Goal: Task Accomplishment & Management: Manage account settings

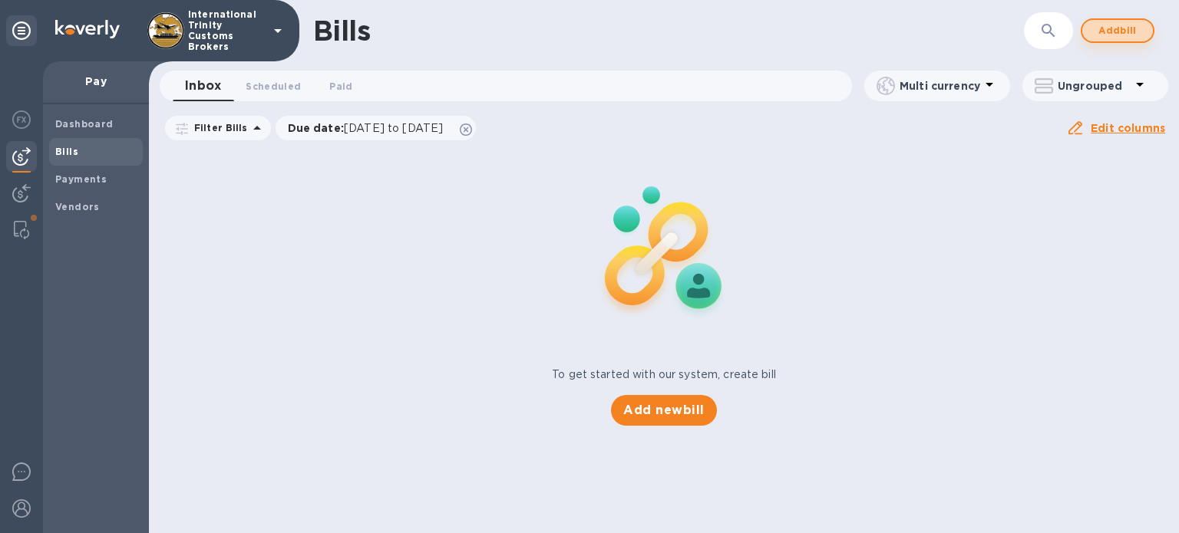
click at [1096, 29] on span "Add bill" at bounding box center [1117, 30] width 46 height 18
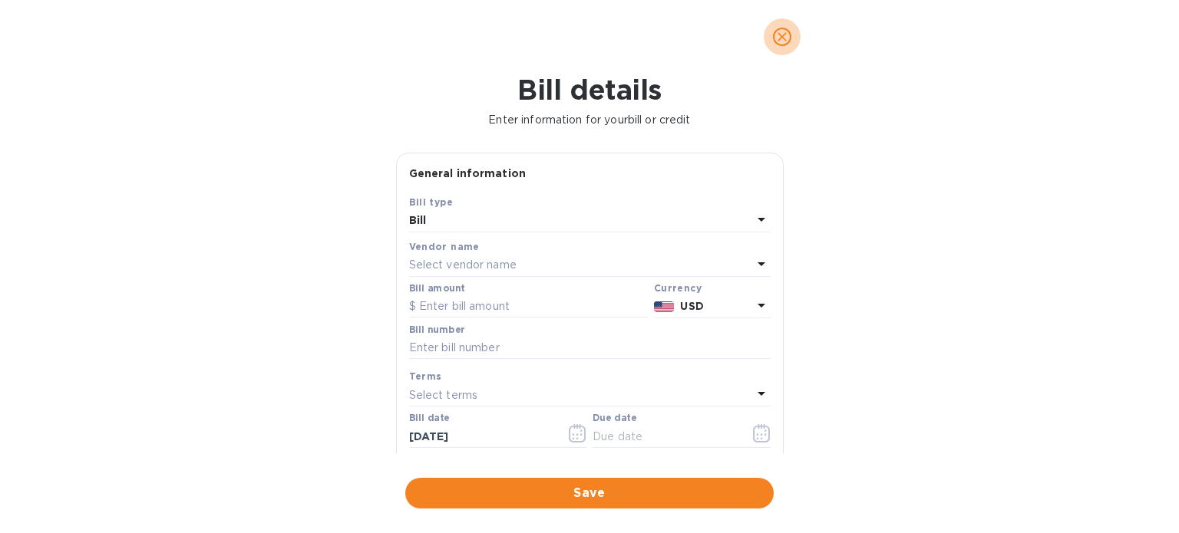
click at [786, 33] on icon "close" at bounding box center [781, 36] width 9 height 9
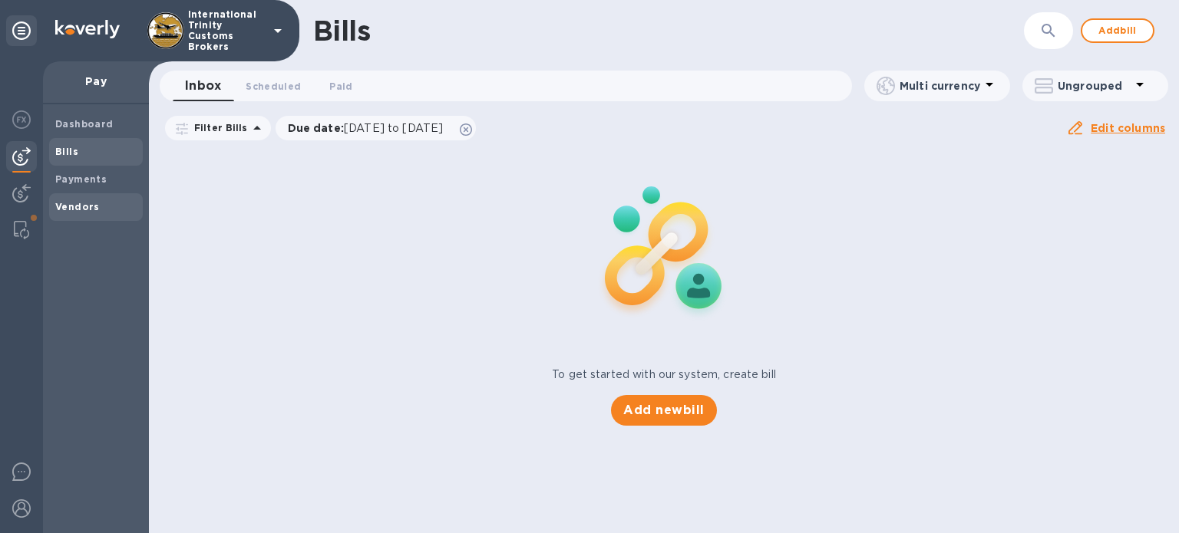
click at [61, 196] on div "Vendors" at bounding box center [96, 207] width 94 height 28
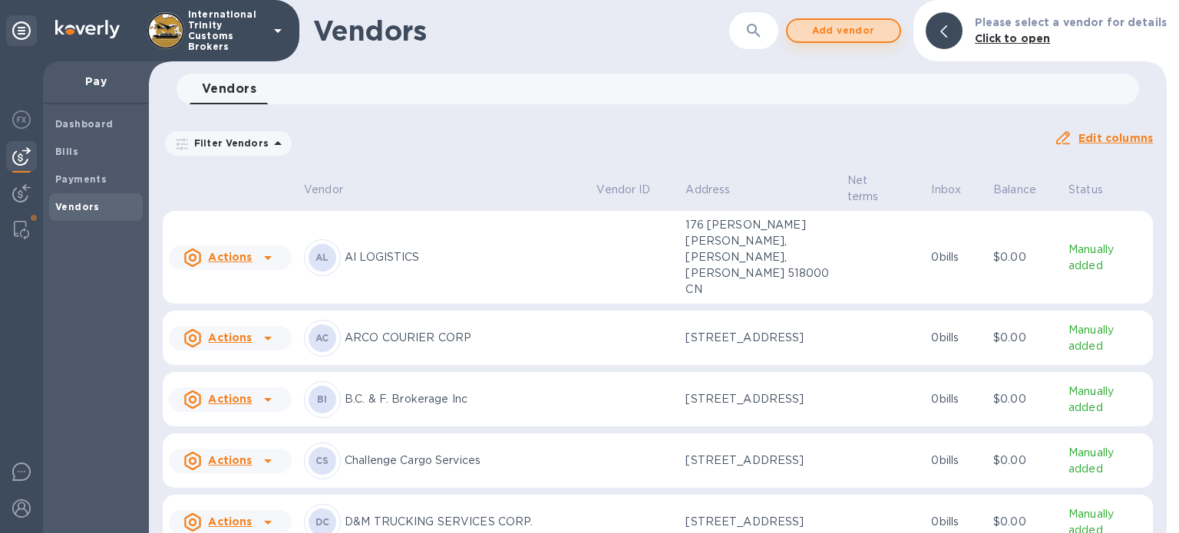
click at [847, 31] on span "Add vendor" at bounding box center [843, 30] width 87 height 18
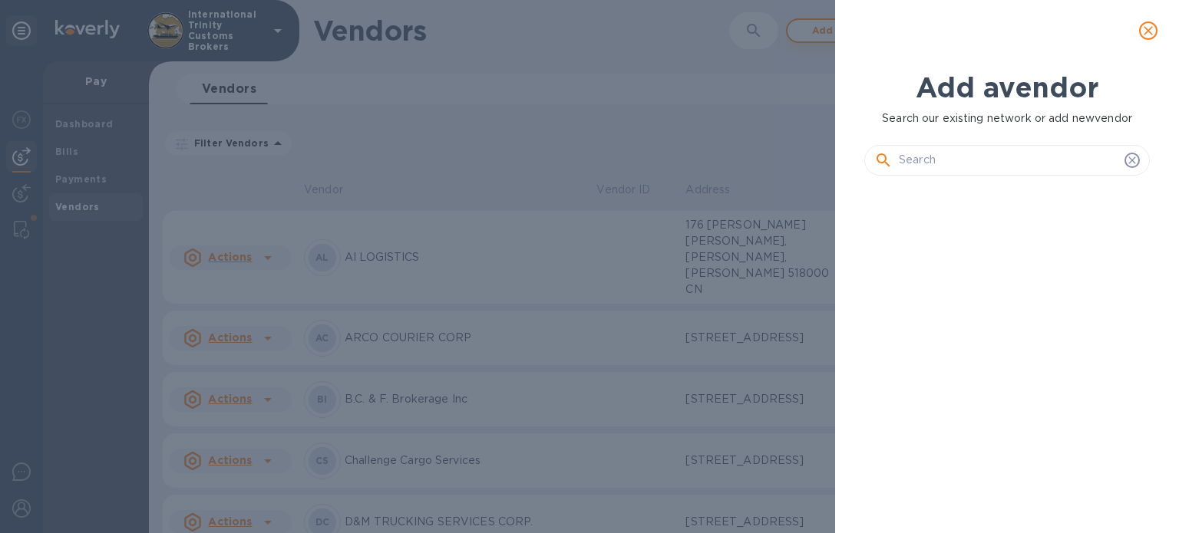
scroll to position [293, 292]
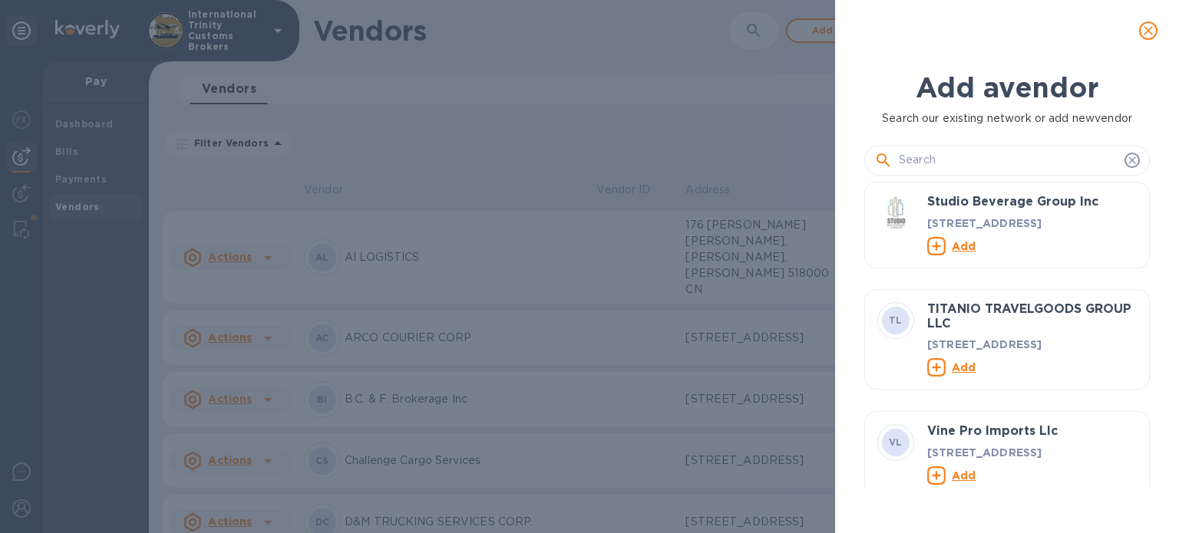
click at [964, 158] on input "text" at bounding box center [1008, 160] width 219 height 23
paste input "AMEX LOGISTICS"
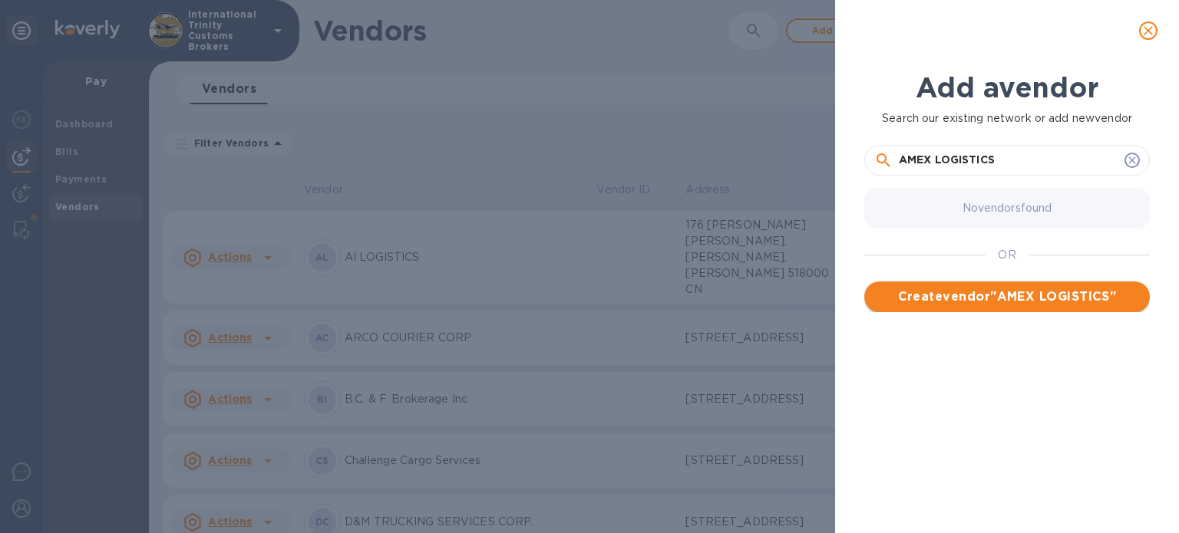
type input "AMEX LOGISTICS"
click at [957, 301] on span "Create vendor " AMEX LOGISTICS "" at bounding box center [1006, 297] width 261 height 18
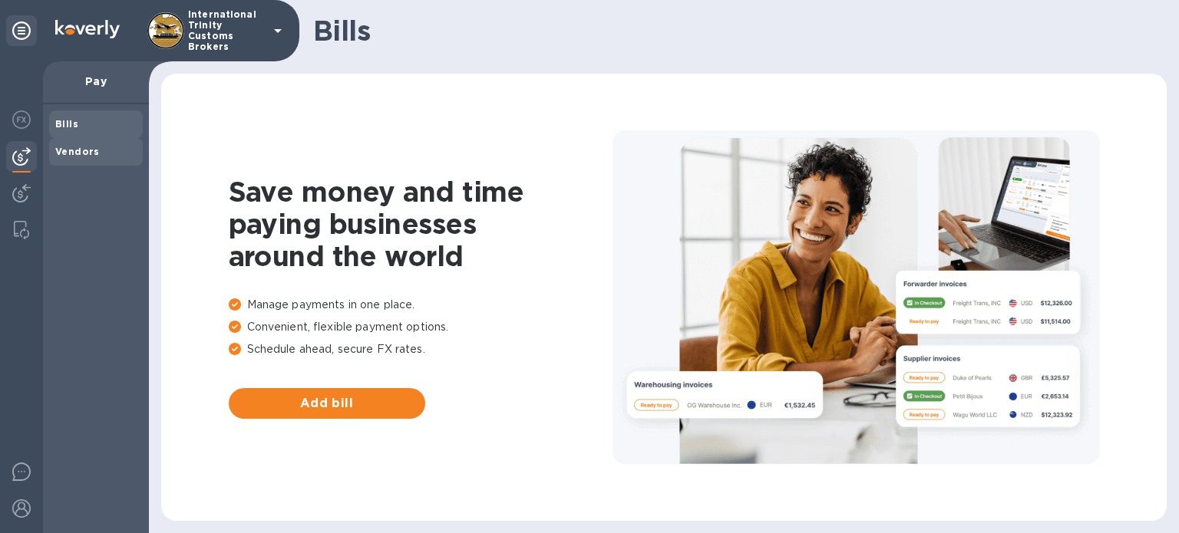
click at [68, 144] on div "Bills Vendors" at bounding box center [96, 137] width 94 height 55
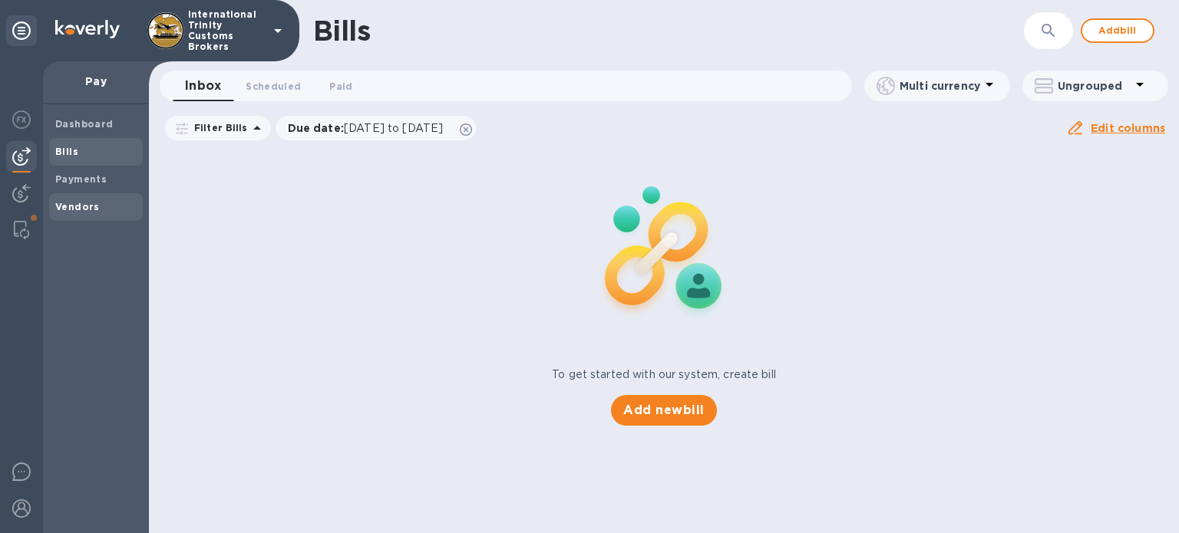
click at [85, 203] on b "Vendors" at bounding box center [77, 207] width 45 height 12
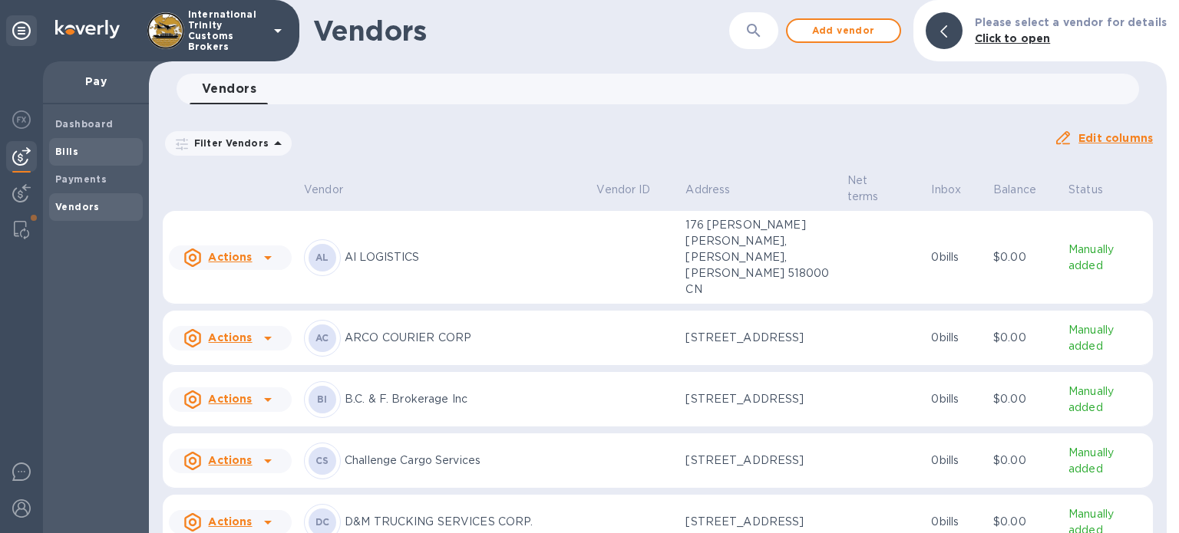
click at [86, 147] on span "Bills" at bounding box center [95, 151] width 81 height 15
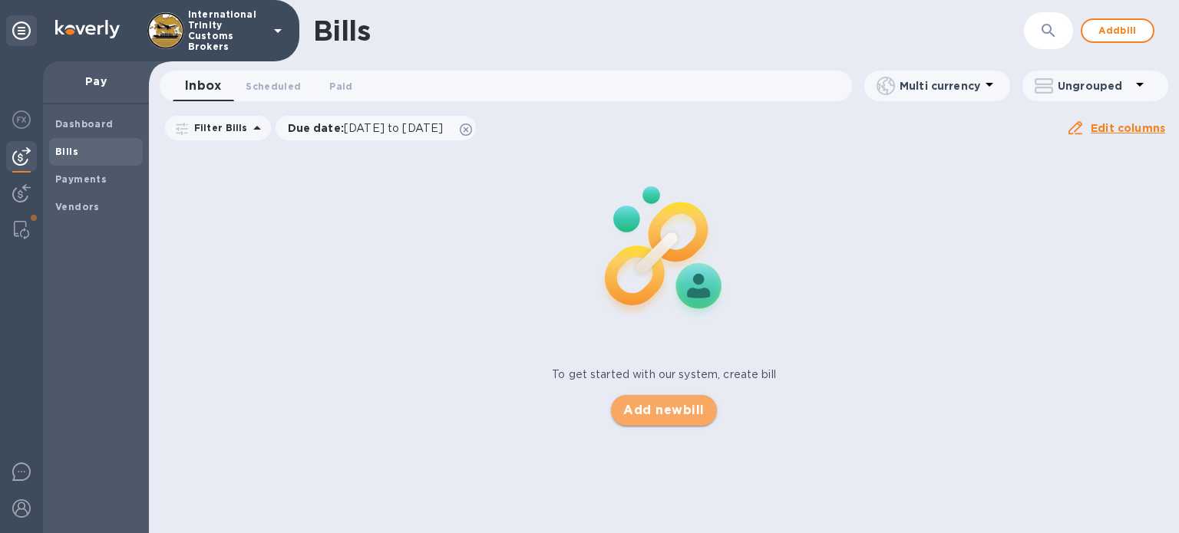
click at [675, 420] on button "Add new bill" at bounding box center [663, 410] width 105 height 31
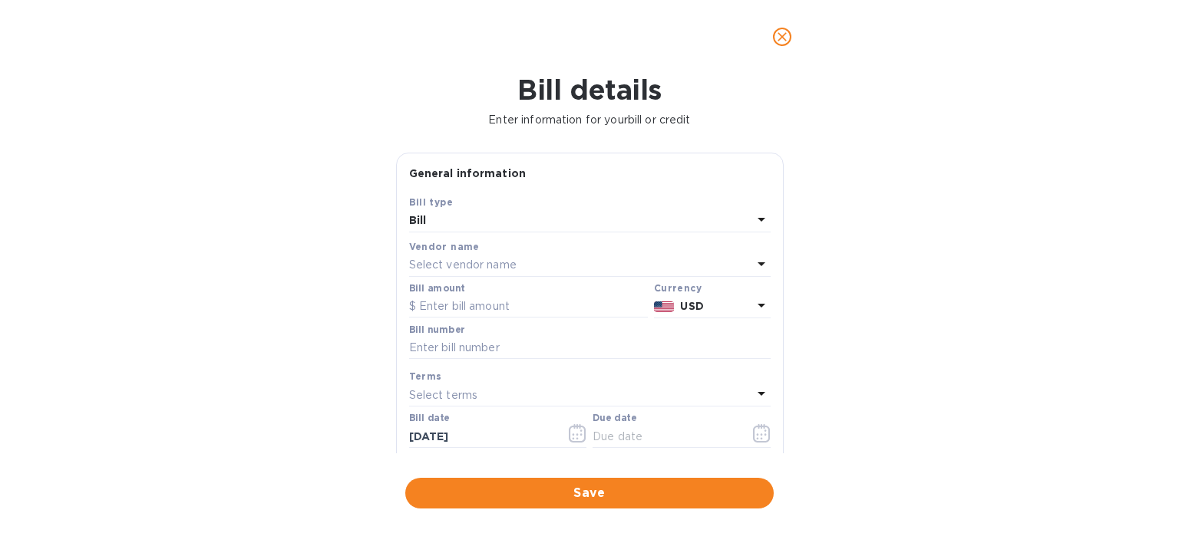
click at [454, 266] on p "Select vendor name" at bounding box center [462, 265] width 107 height 16
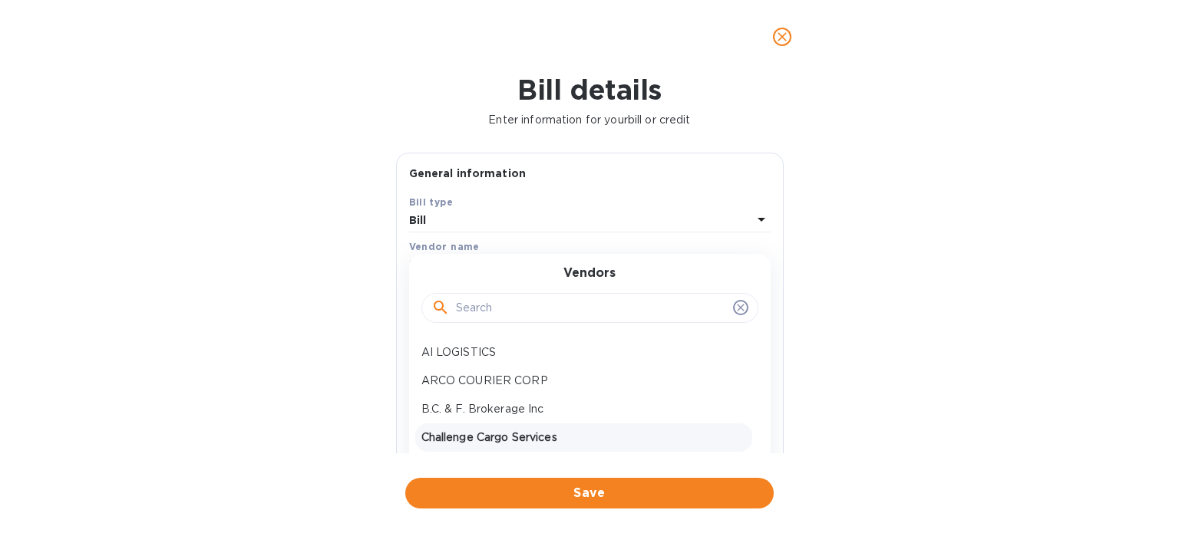
click at [498, 441] on p "Challenge Cargo Services" at bounding box center [583, 438] width 325 height 16
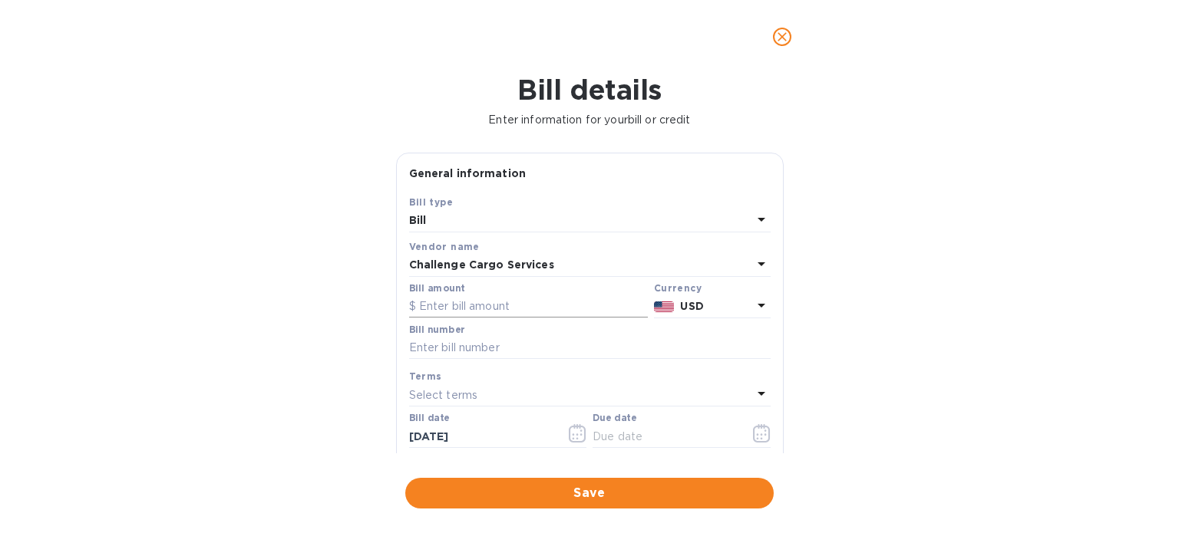
click at [473, 309] on input "text" at bounding box center [528, 306] width 239 height 23
paste input "9,210.83"
type input "9,210.83"
click at [417, 308] on div "$" at bounding box center [414, 306] width 10 height 23
click at [417, 309] on div "$" at bounding box center [414, 306] width 10 height 23
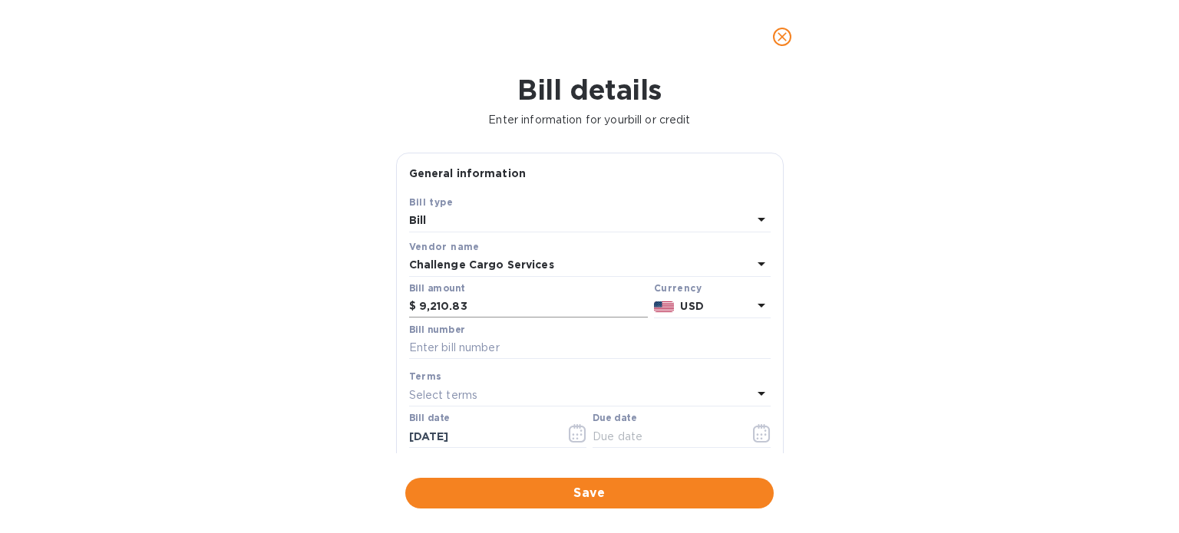
click at [478, 303] on input "9,210.83" at bounding box center [533, 306] width 229 height 23
click at [466, 344] on input "text" at bounding box center [589, 348] width 361 height 23
click at [380, 307] on div "Bill details Enter information for your bill or credit General information Save…" at bounding box center [589, 304] width 1179 height 460
click at [463, 343] on input "text" at bounding box center [589, 348] width 361 height 23
paste input "D52409"
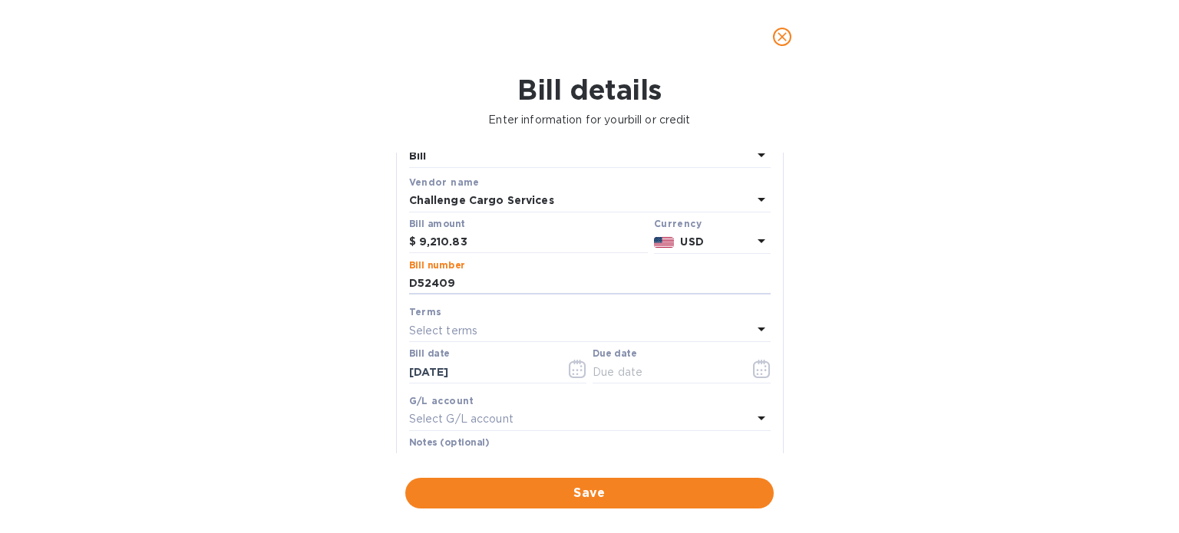
scroll to position [153, 0]
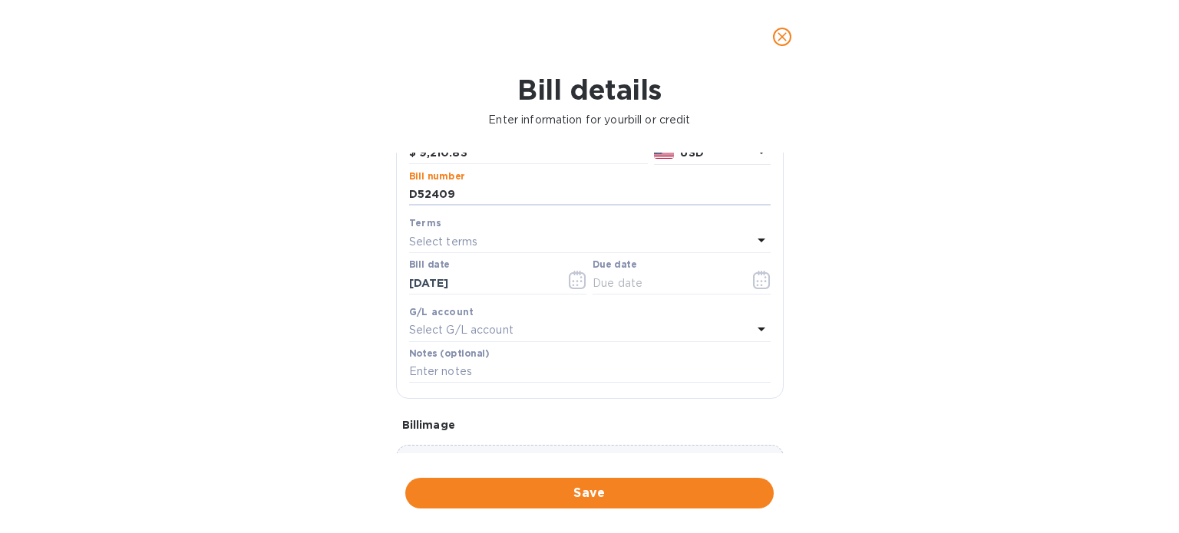
type input "D52409"
click at [476, 246] on p "Select terms" at bounding box center [443, 242] width 69 height 16
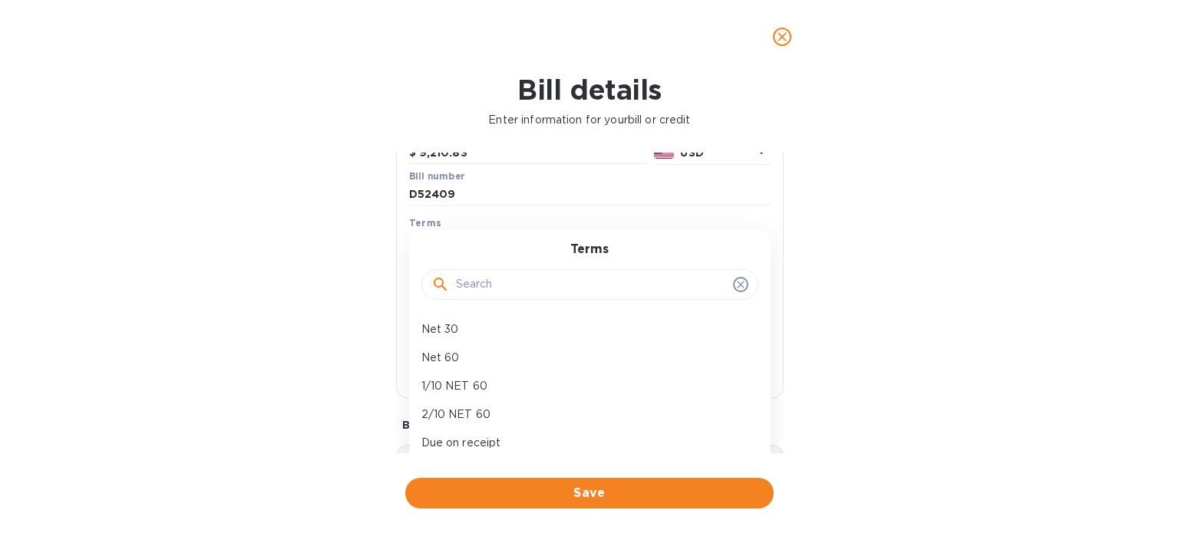
click at [347, 227] on div "Bill details Enter information for your bill or credit General information Save…" at bounding box center [589, 304] width 1179 height 460
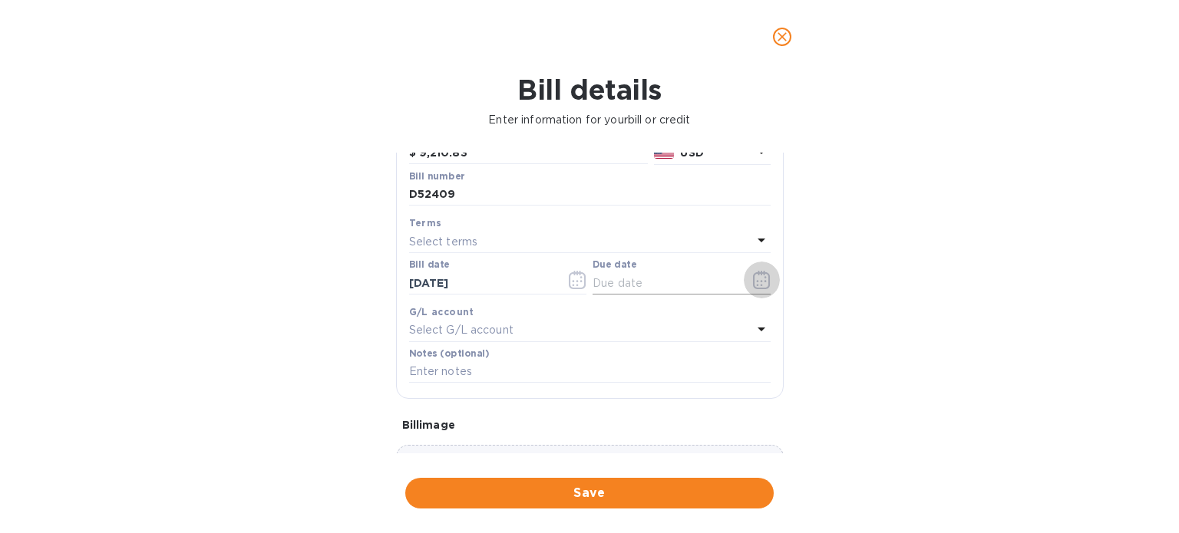
click at [764, 281] on button "button" at bounding box center [762, 280] width 36 height 37
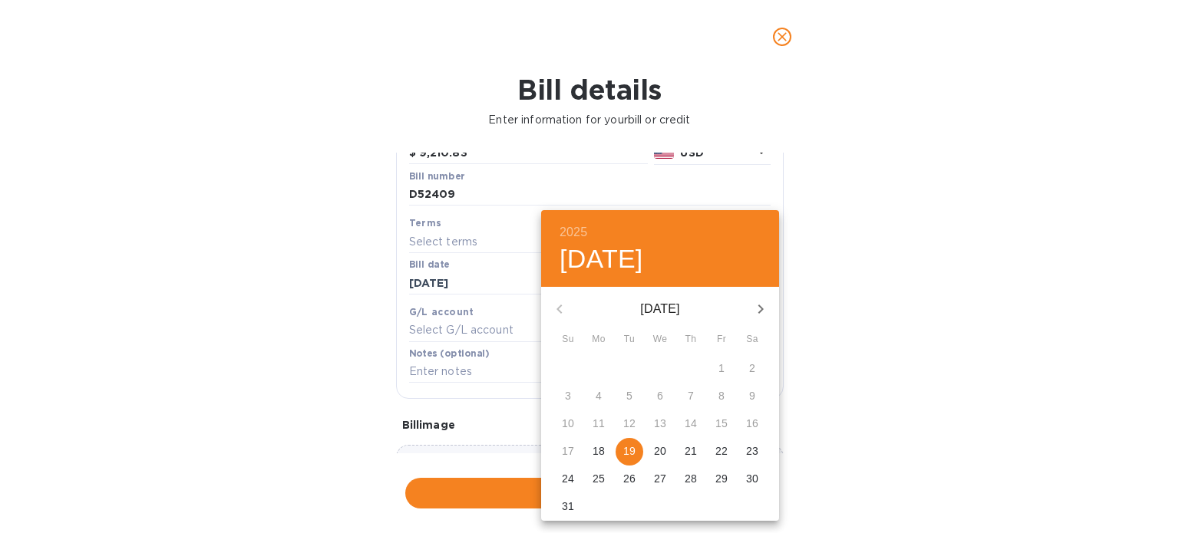
click at [630, 445] on p "19" at bounding box center [629, 451] width 12 height 15
type input "[DATE]"
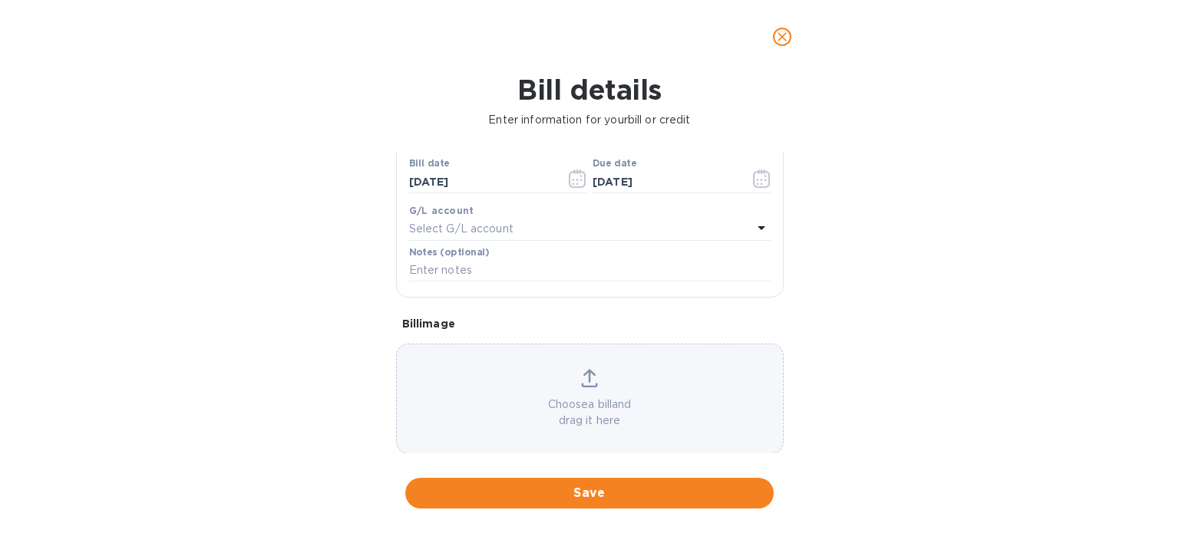
scroll to position [275, 0]
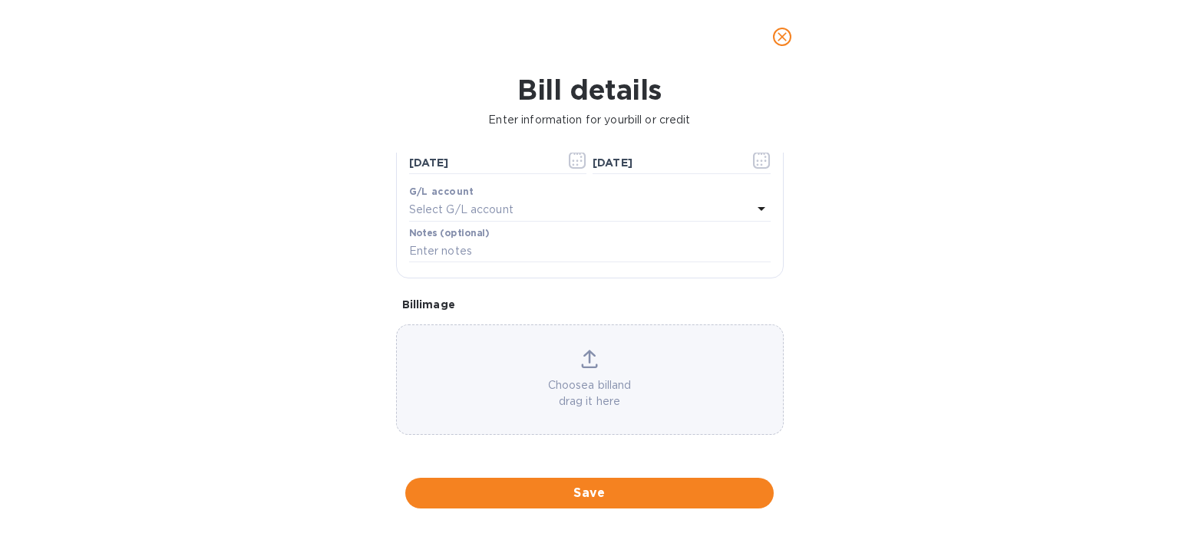
click at [589, 360] on icon at bounding box center [589, 359] width 17 height 18
click at [569, 351] on div "Choose a bill and drag it here" at bounding box center [590, 380] width 386 height 60
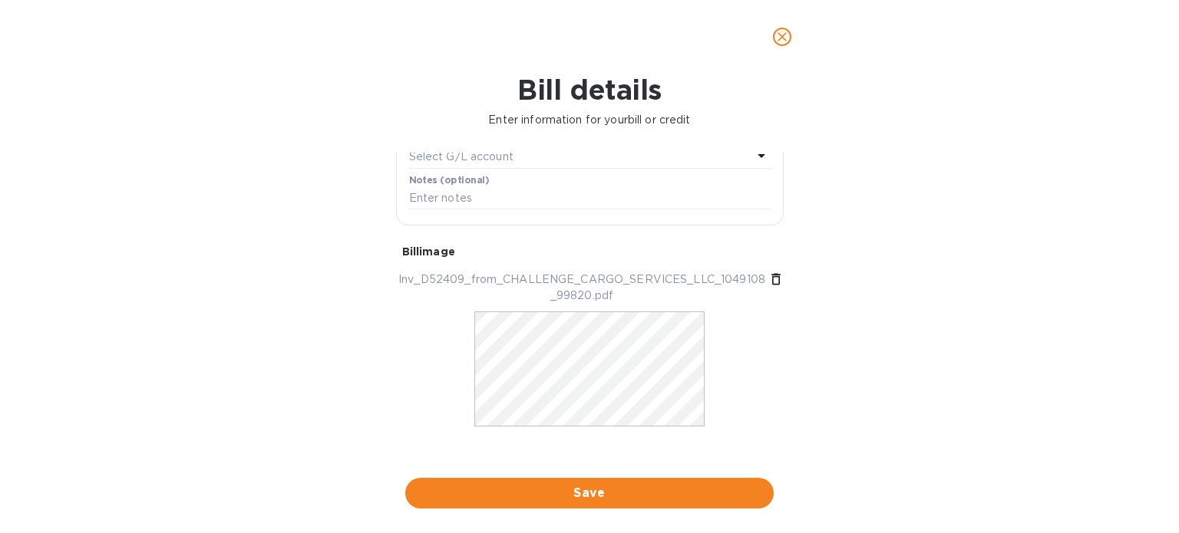
scroll to position [338, 0]
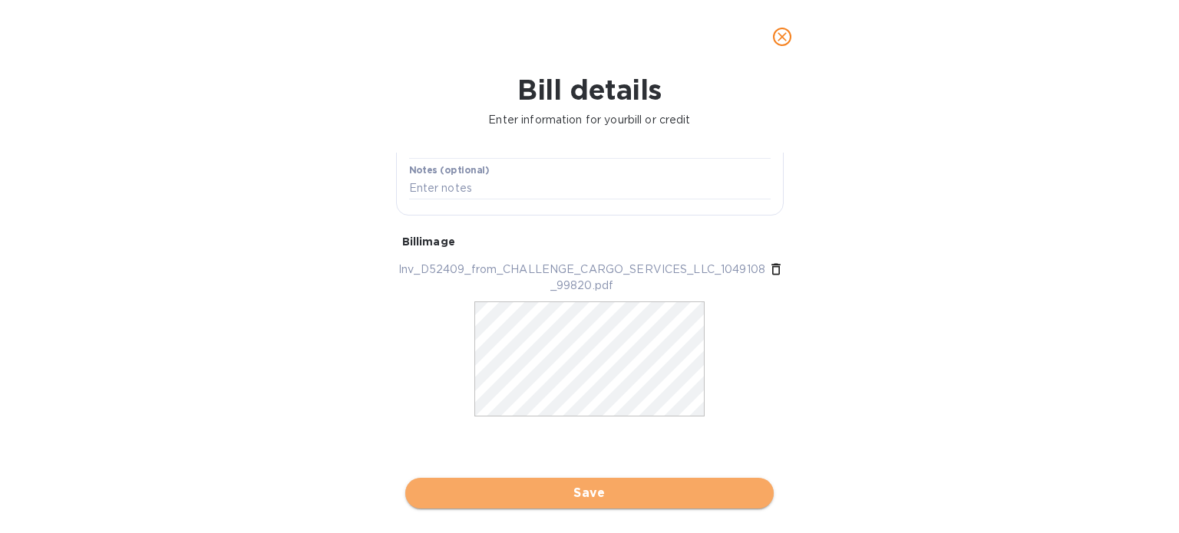
click at [549, 486] on span "Save" at bounding box center [589, 493] width 344 height 18
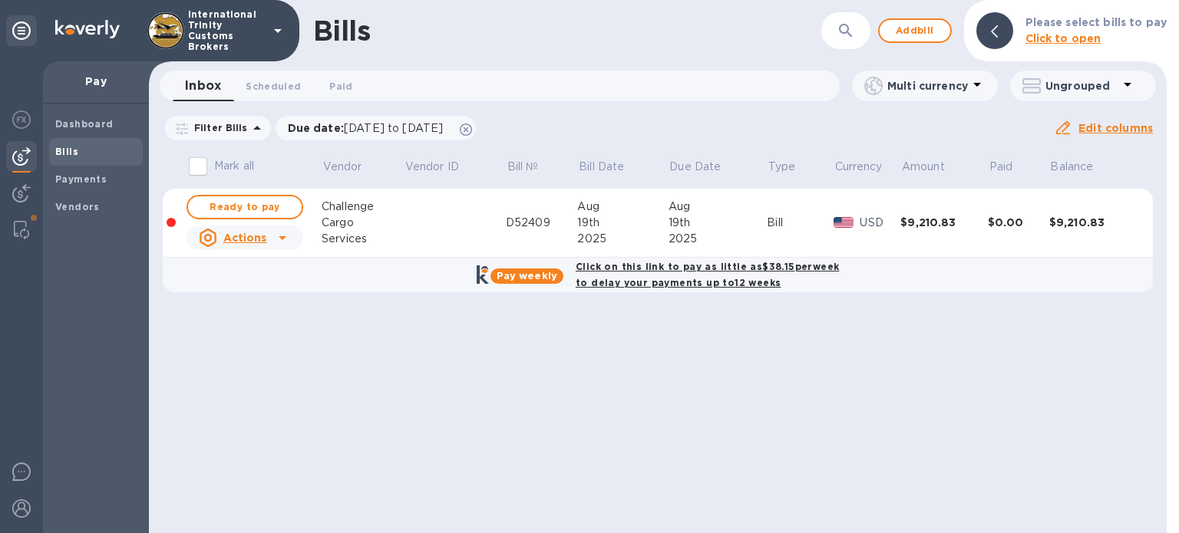
click at [264, 236] on u "Actions" at bounding box center [245, 238] width 44 height 12
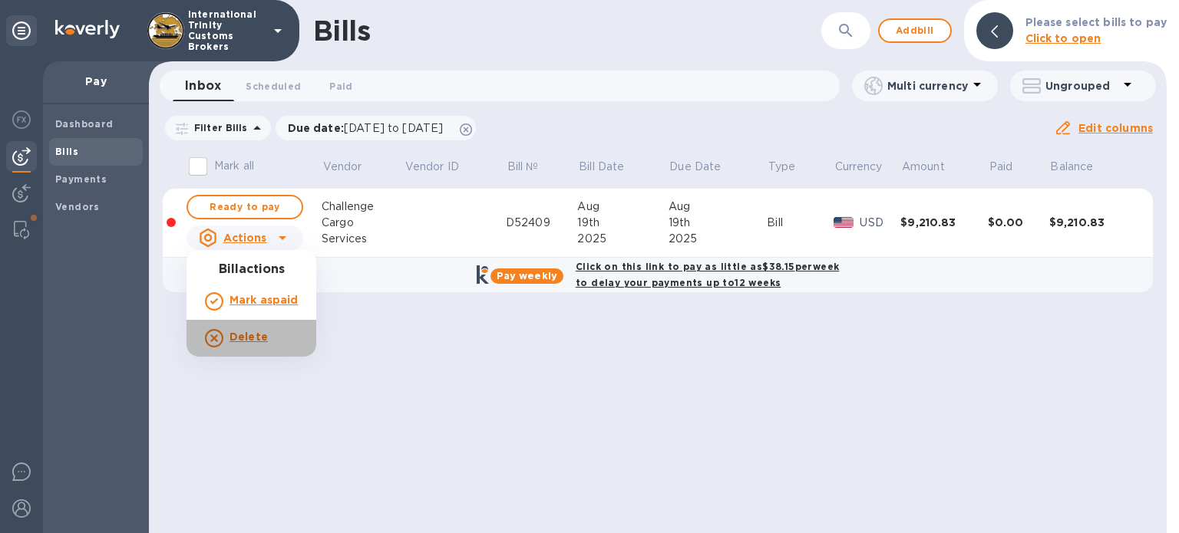
click at [222, 338] on icon at bounding box center [214, 338] width 18 height 18
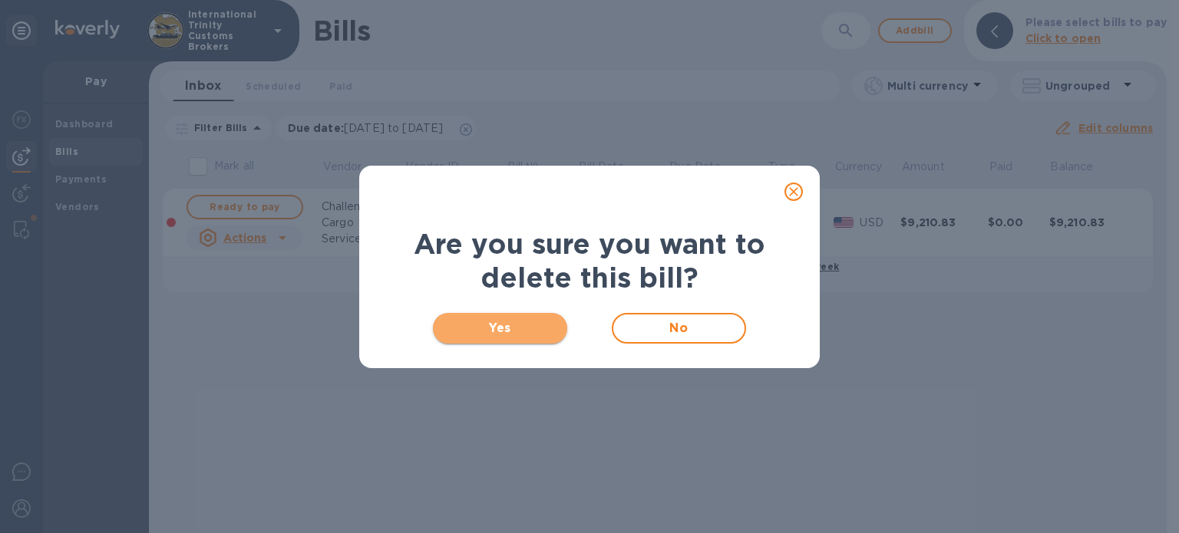
click at [505, 325] on span "Yes" at bounding box center [500, 328] width 110 height 18
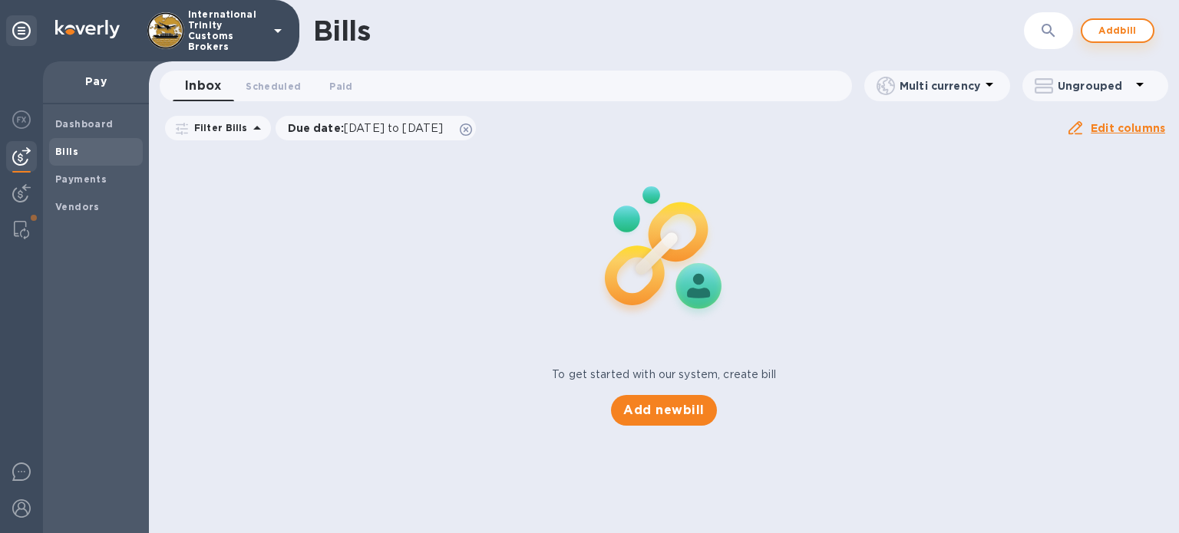
click at [1113, 38] on span "Add bill" at bounding box center [1117, 30] width 46 height 18
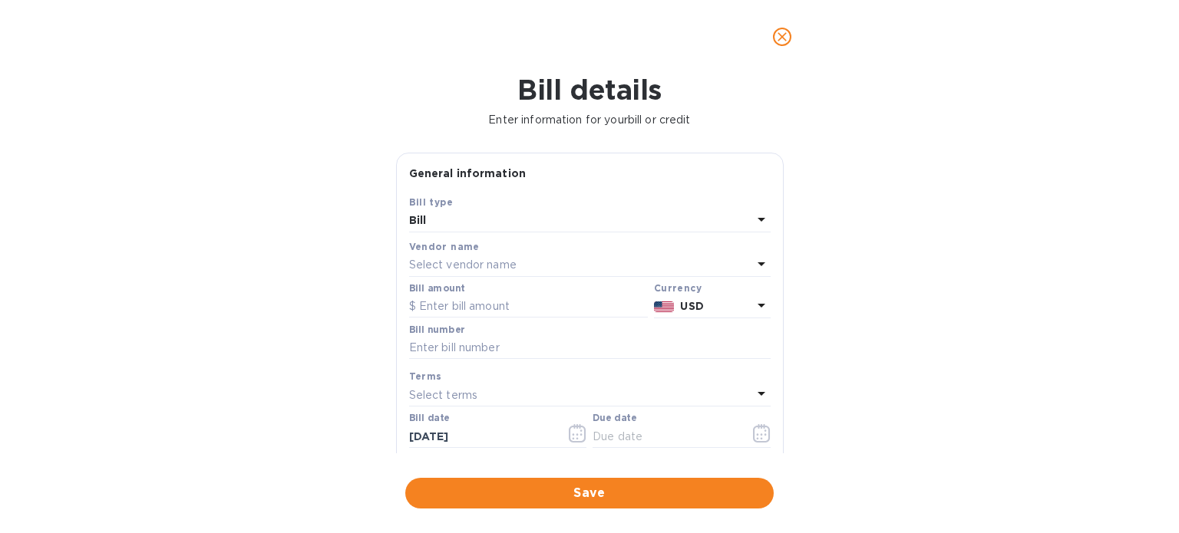
click at [450, 263] on p "Select vendor name" at bounding box center [462, 265] width 107 height 16
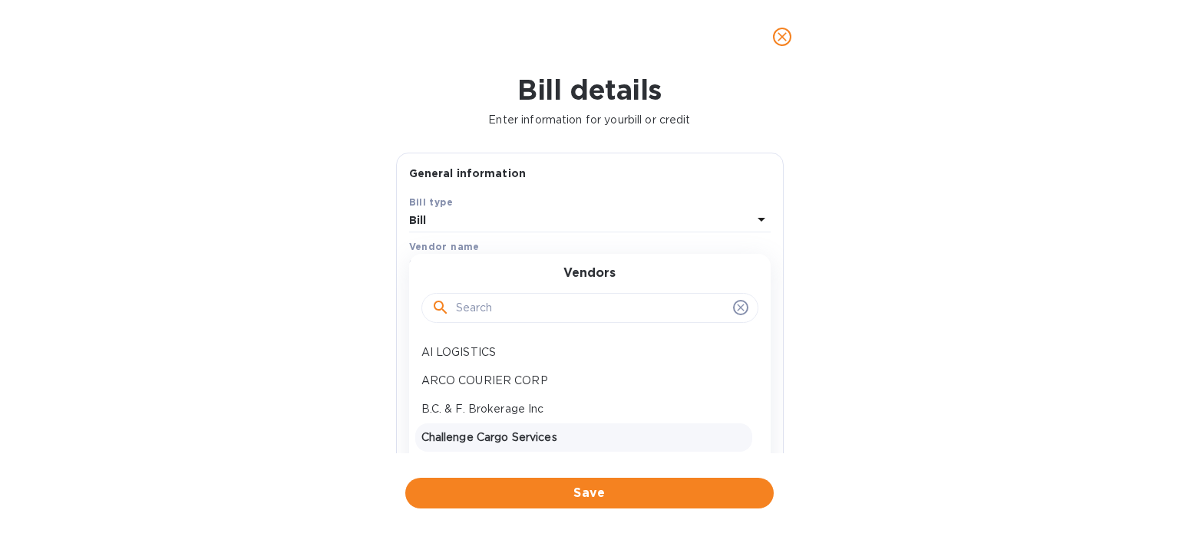
click at [479, 430] on p "Challenge Cargo Services" at bounding box center [583, 438] width 325 height 16
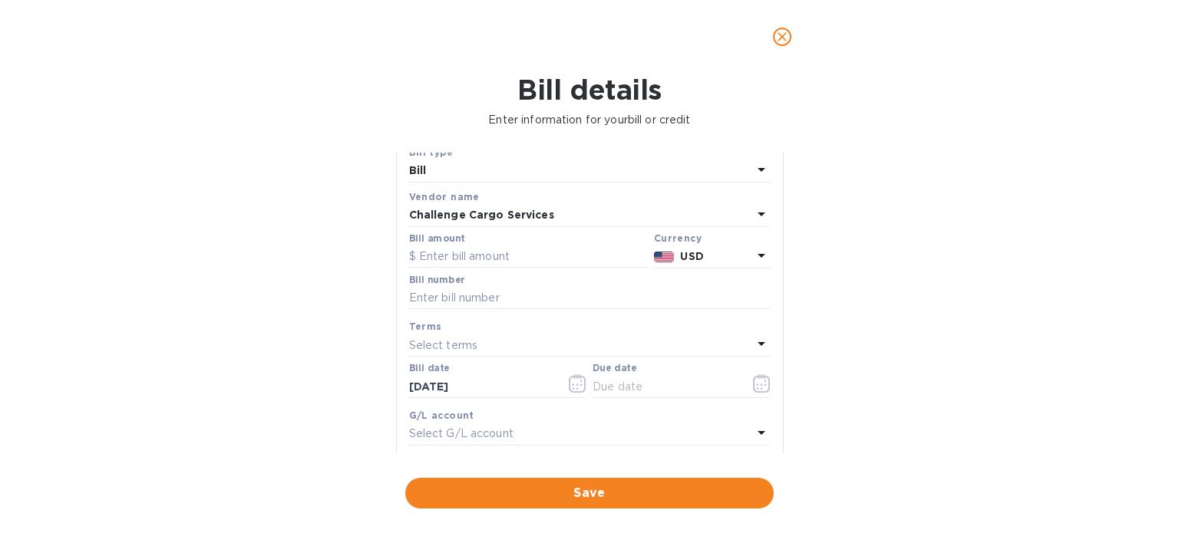
scroll to position [77, 0]
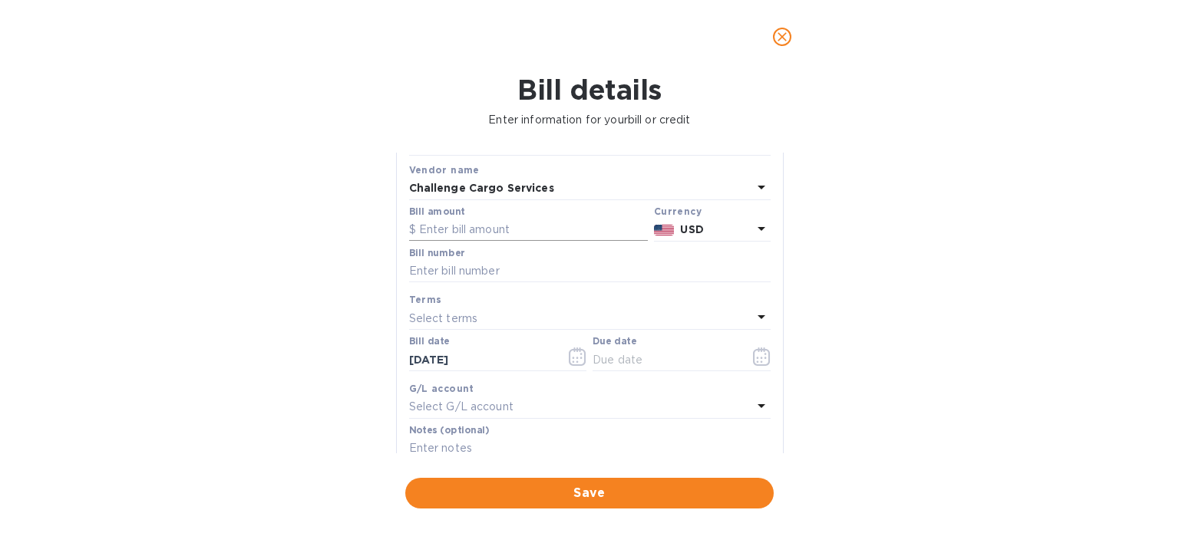
click at [481, 228] on input "text" at bounding box center [528, 230] width 239 height 23
paste input "52,409"
type input "52,409"
click at [467, 235] on input "52,409" at bounding box center [533, 230] width 229 height 23
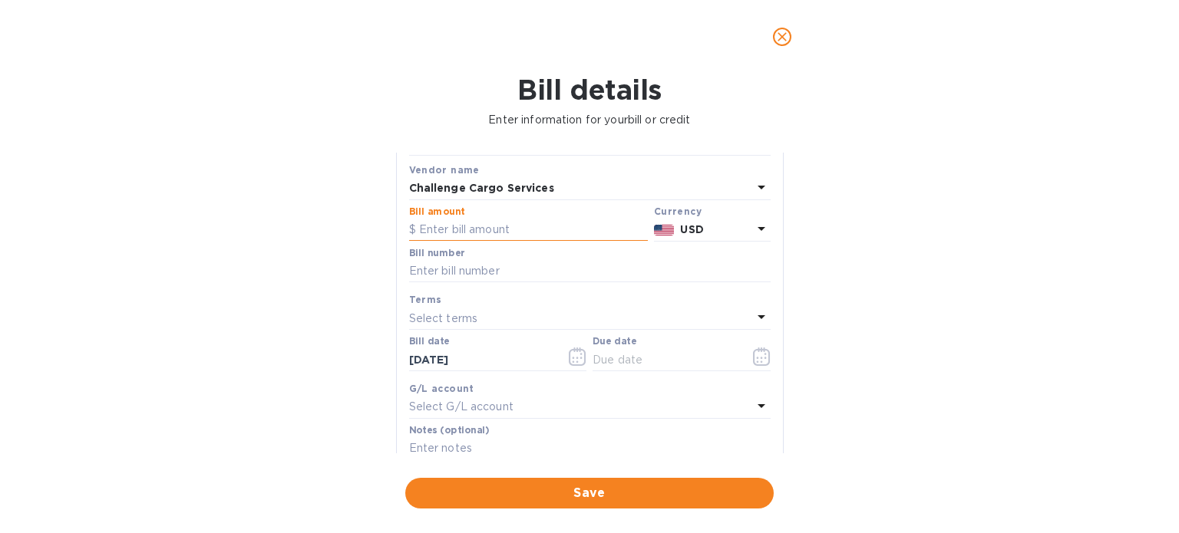
paste input "19.18083"
type input "19,180.83"
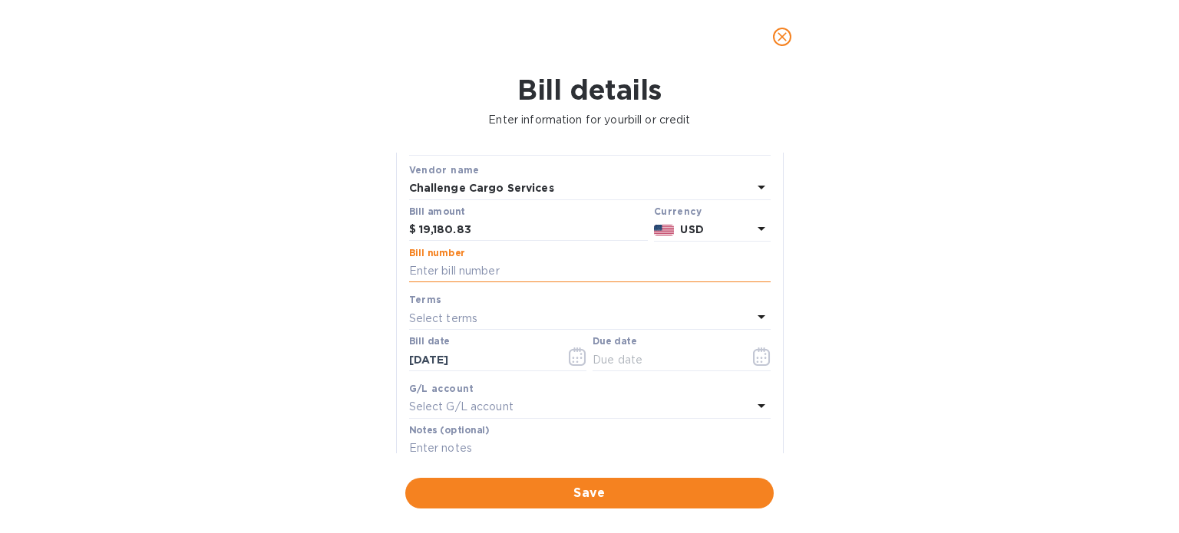
click at [519, 276] on input "text" at bounding box center [589, 271] width 361 height 23
paste input "D52357"
paste input "D52409"
type input "# D52357 #D52409"
click at [753, 361] on icon "button" at bounding box center [762, 357] width 18 height 18
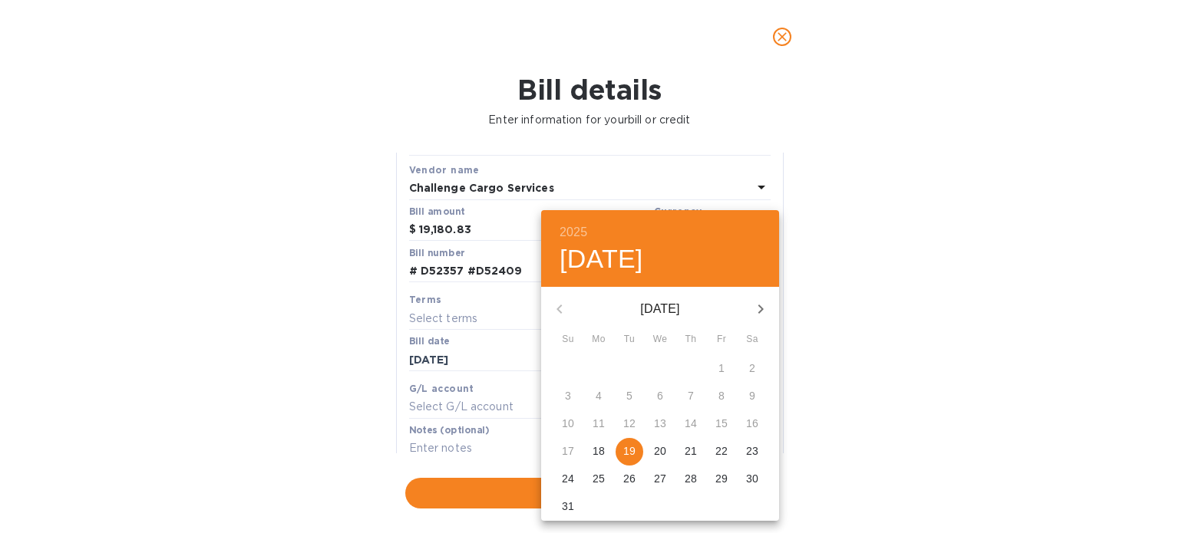
click at [632, 447] on p "19" at bounding box center [629, 451] width 12 height 15
type input "[DATE]"
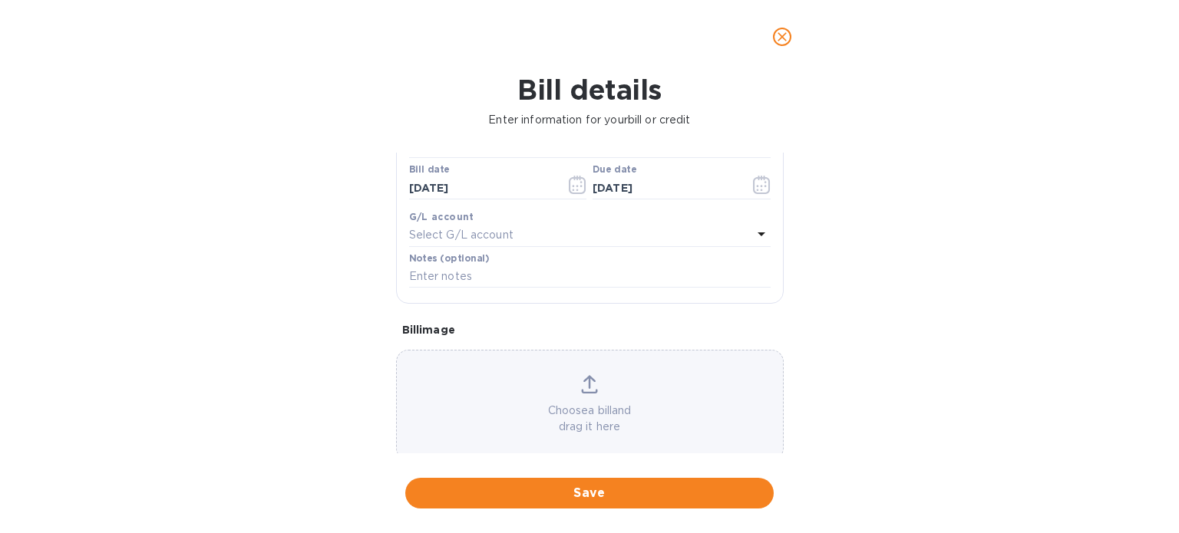
scroll to position [275, 0]
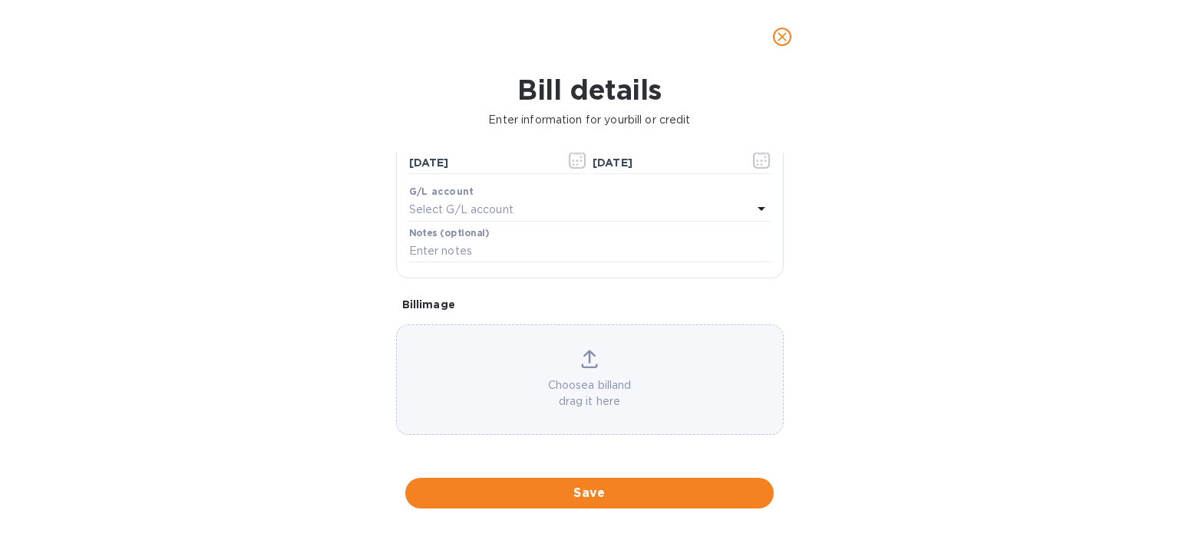
click at [581, 363] on icon at bounding box center [589, 359] width 17 height 18
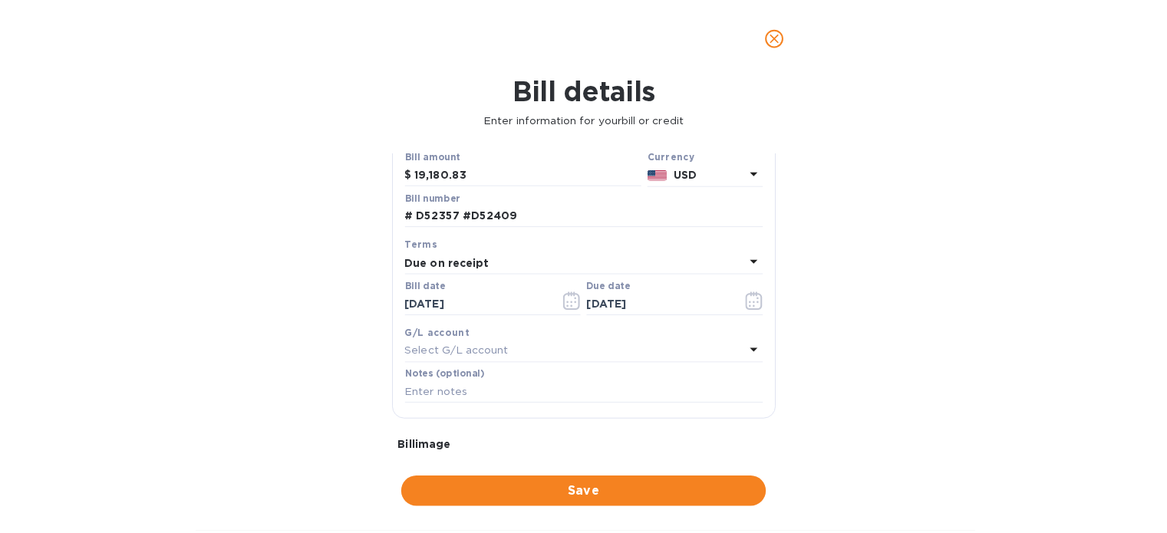
scroll to position [0, 0]
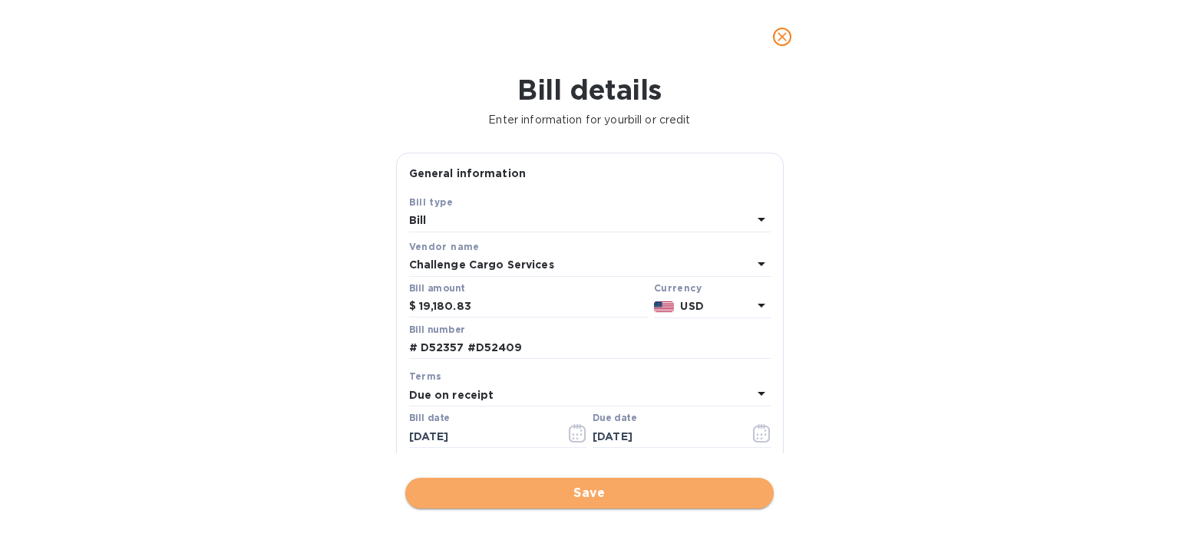
click at [618, 496] on span "Save" at bounding box center [589, 493] width 344 height 18
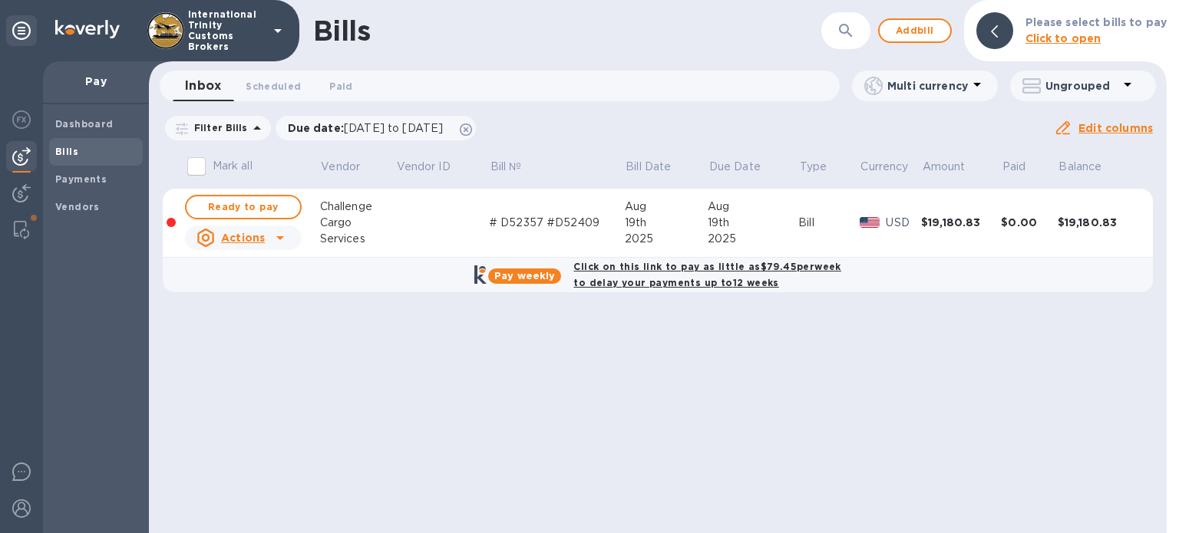
click at [246, 242] on u "Actions" at bounding box center [243, 238] width 44 height 12
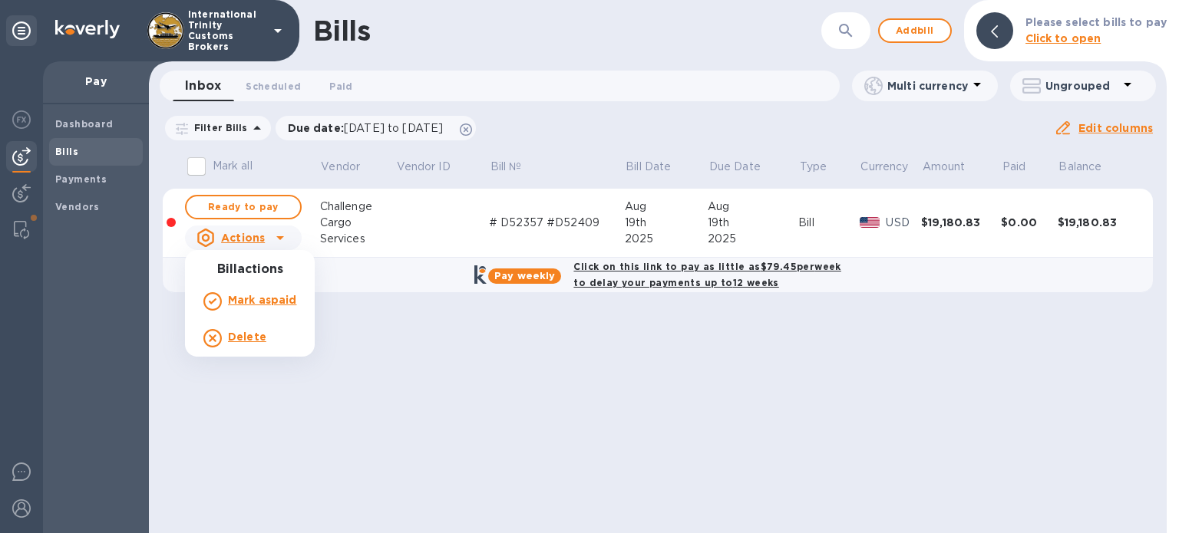
click at [396, 346] on div at bounding box center [589, 266] width 1179 height 533
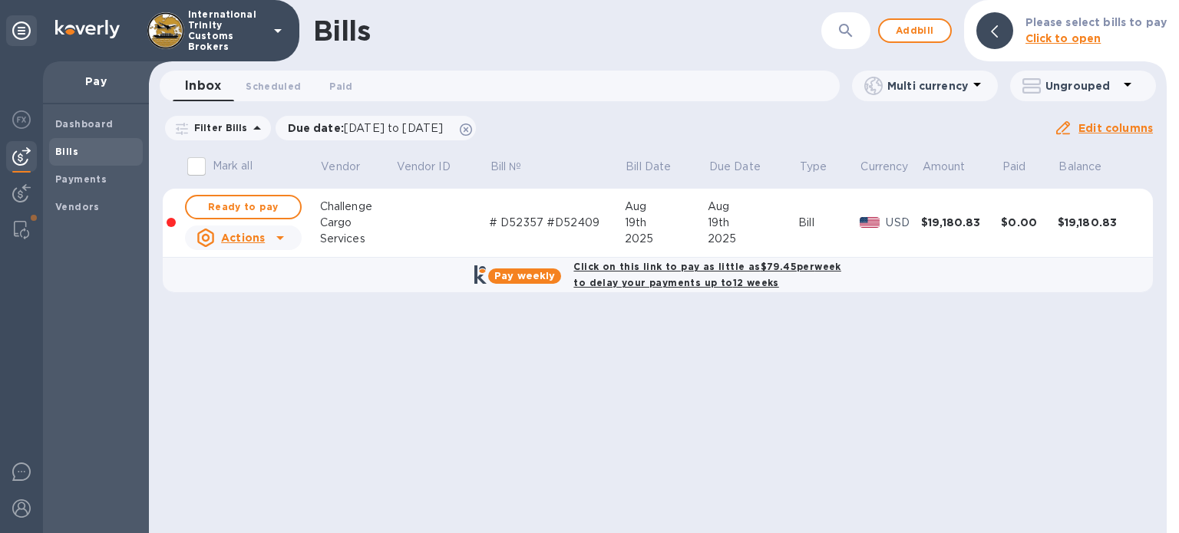
click at [199, 161] on input "Mark all" at bounding box center [196, 166] width 32 height 32
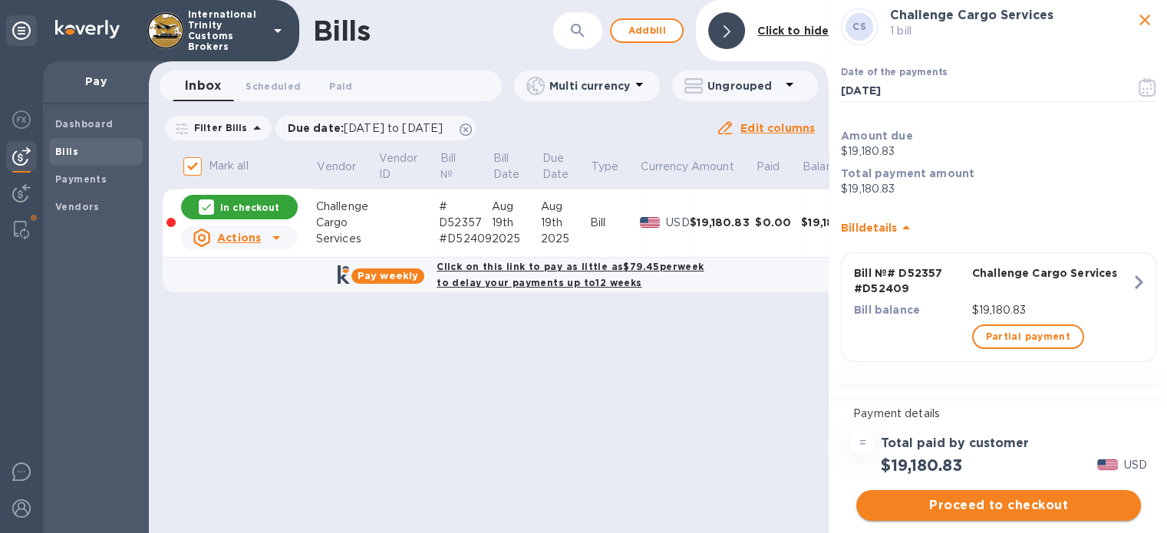
scroll to position [12, 0]
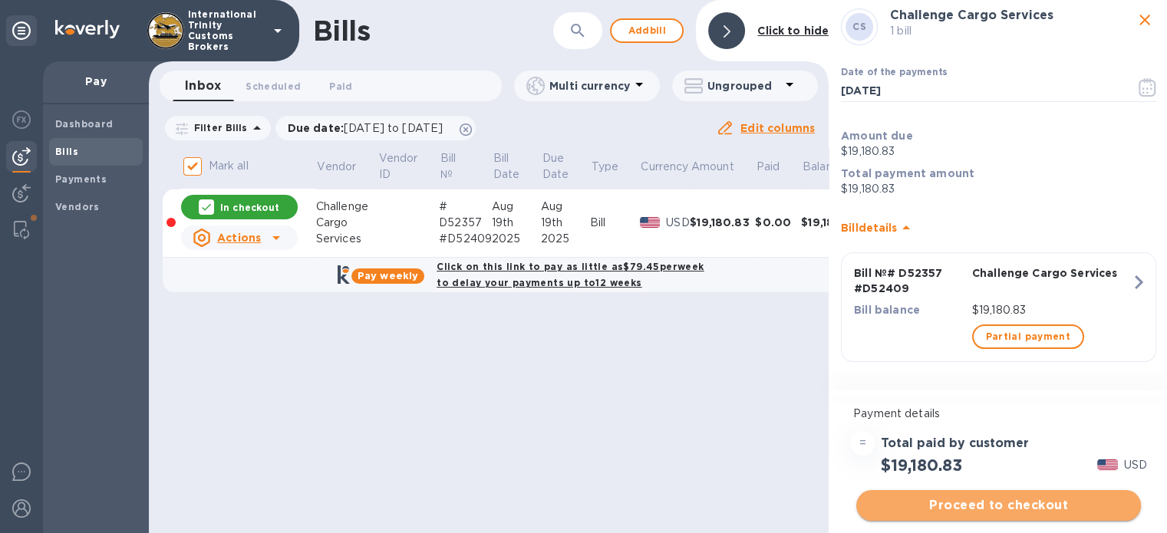
click at [965, 496] on span "Proceed to checkout" at bounding box center [999, 505] width 260 height 18
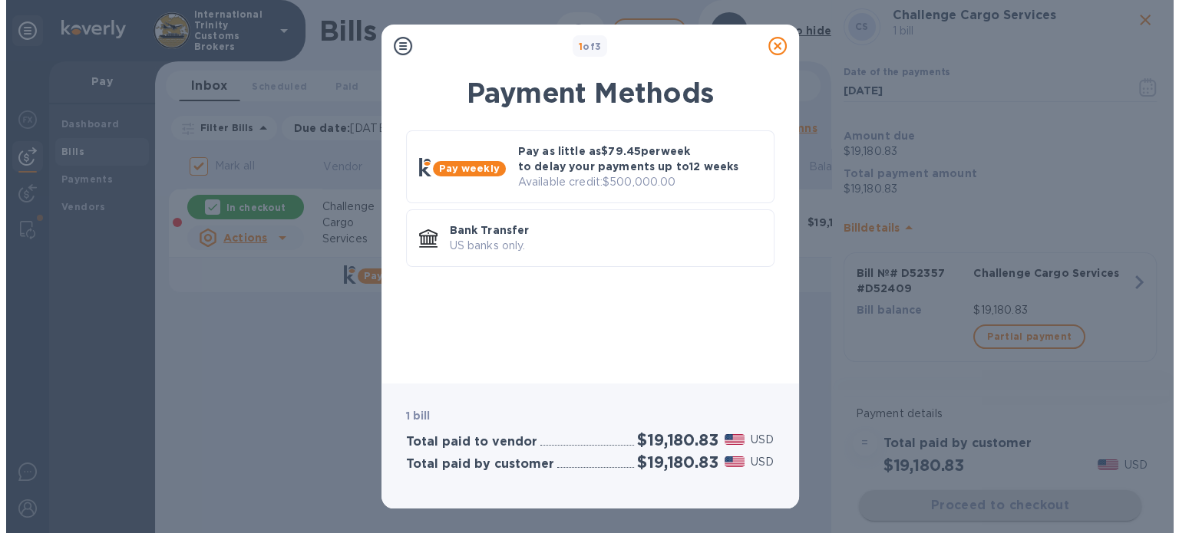
scroll to position [0, 0]
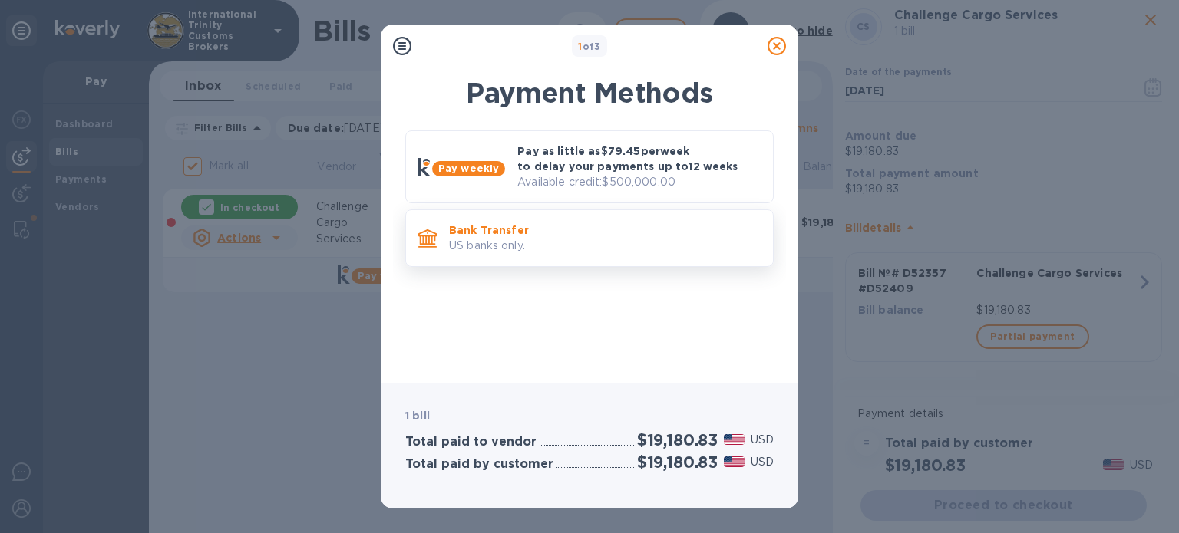
click at [528, 224] on p "Bank Transfer" at bounding box center [605, 230] width 312 height 15
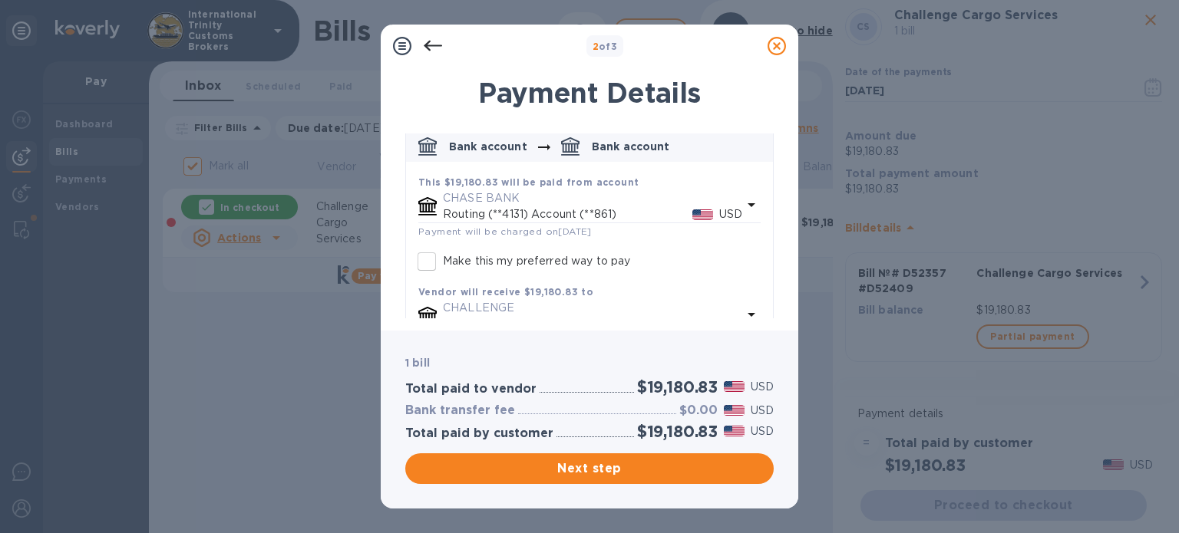
scroll to position [121, 0]
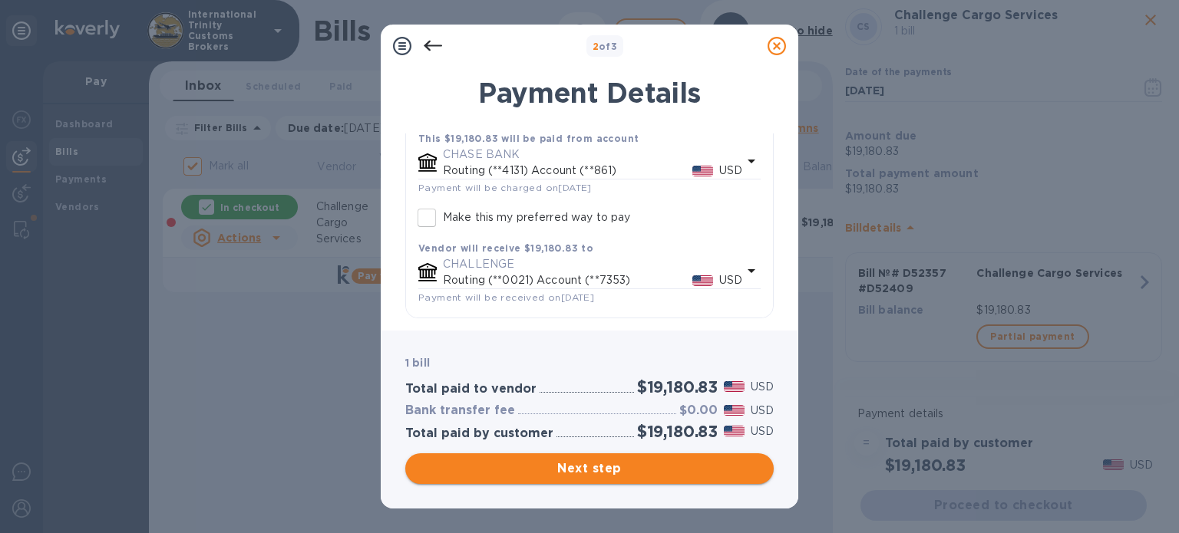
click at [552, 463] on span "Next step" at bounding box center [589, 469] width 344 height 18
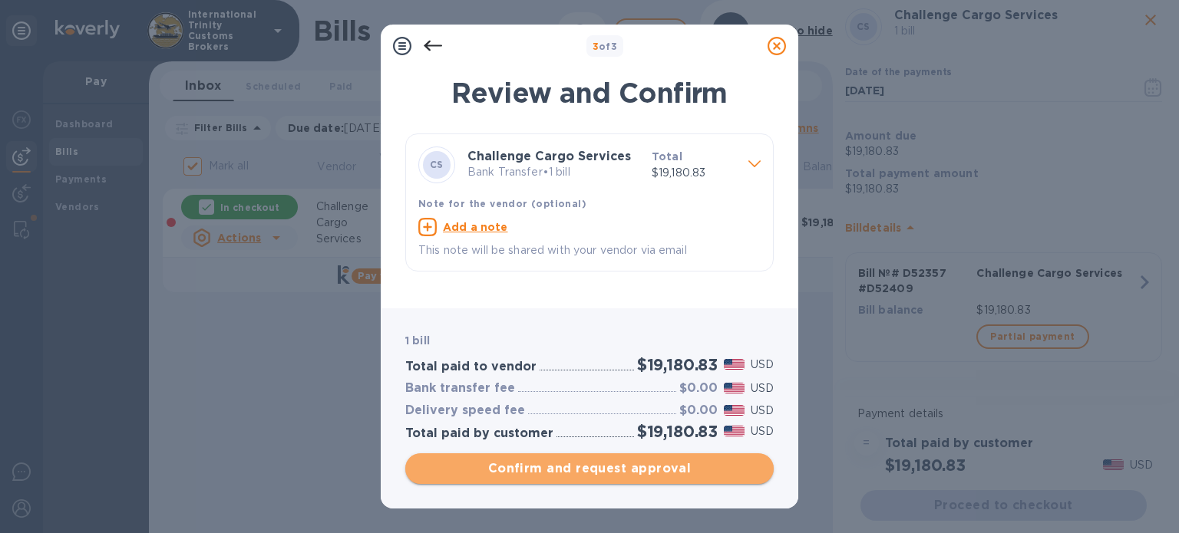
click at [573, 468] on span "Confirm and request approval" at bounding box center [589, 469] width 344 height 18
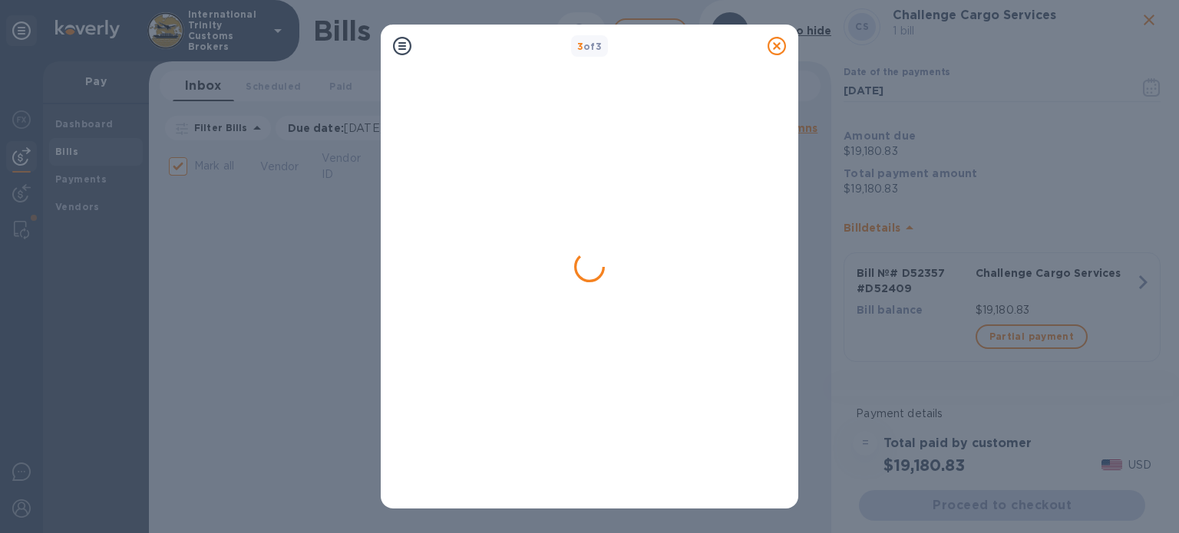
checkbox input "false"
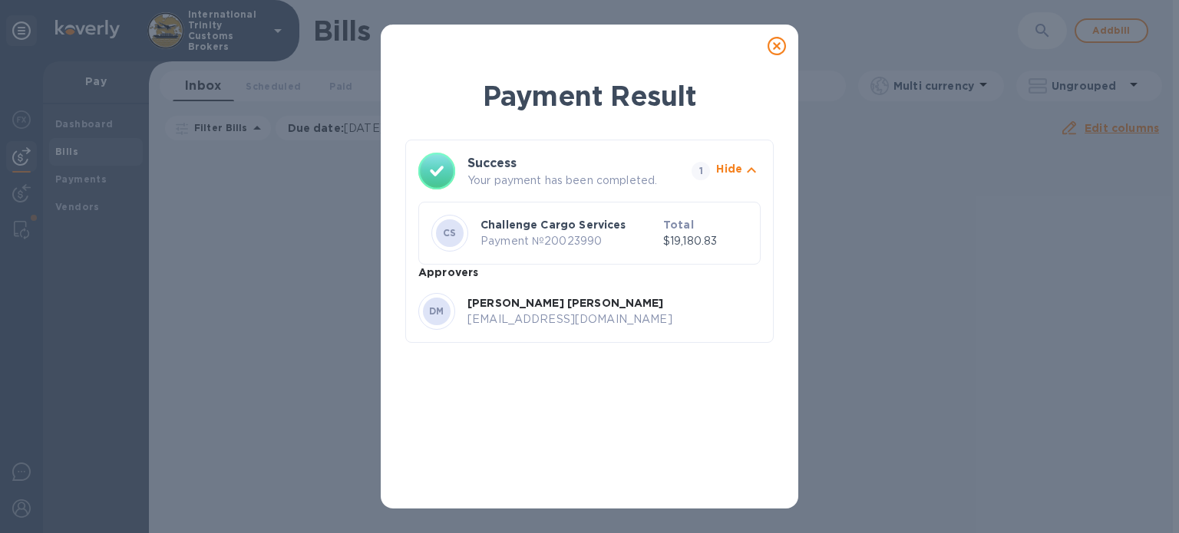
click at [773, 42] on icon at bounding box center [776, 46] width 18 height 18
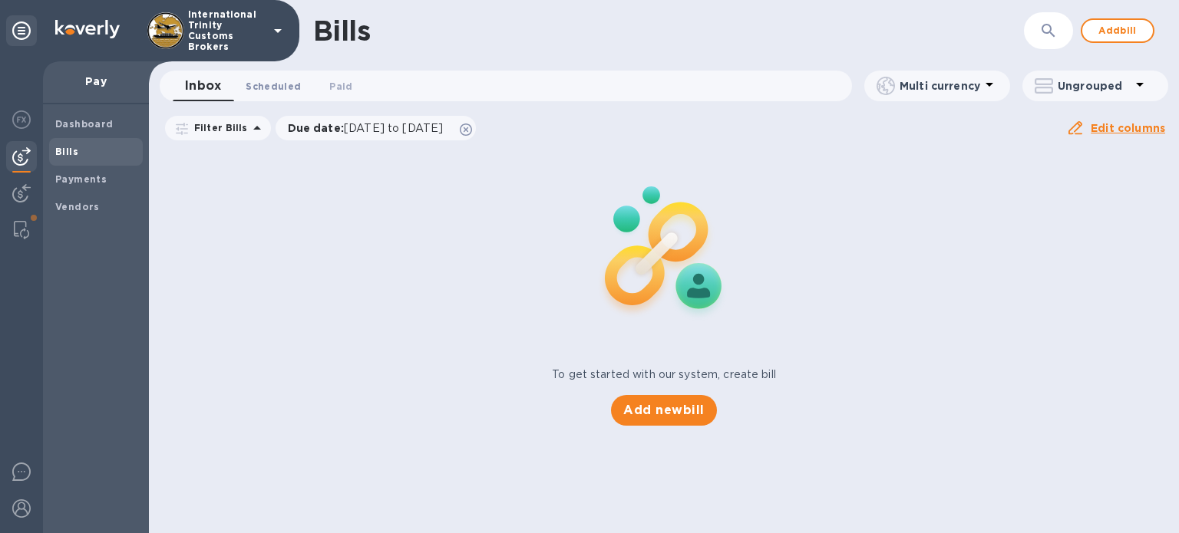
click at [251, 87] on span "Scheduled 0" at bounding box center [273, 86] width 55 height 16
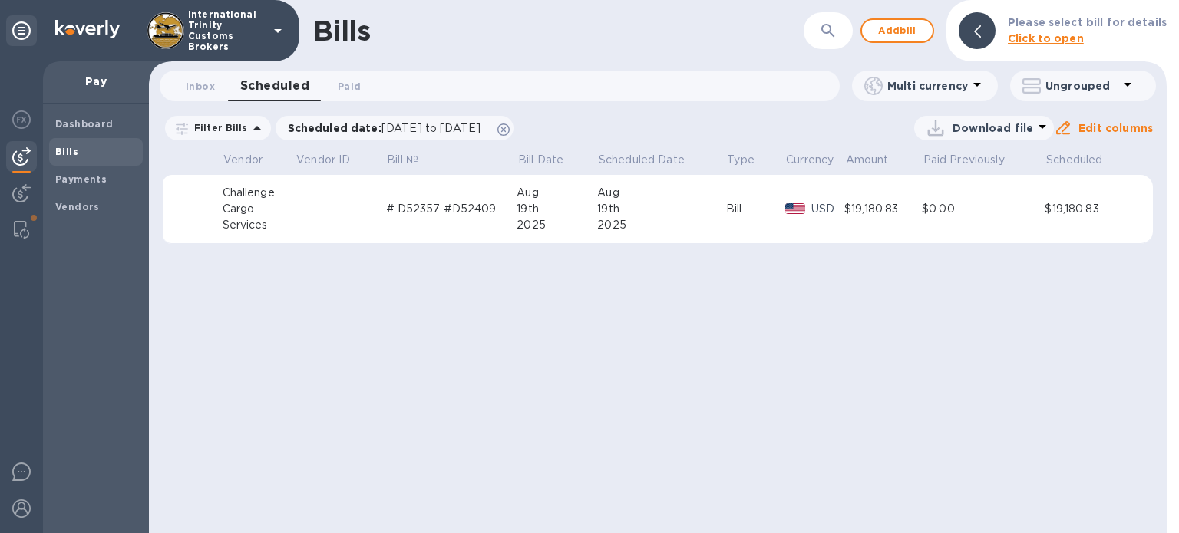
click at [231, 195] on div "Challenge" at bounding box center [259, 193] width 73 height 16
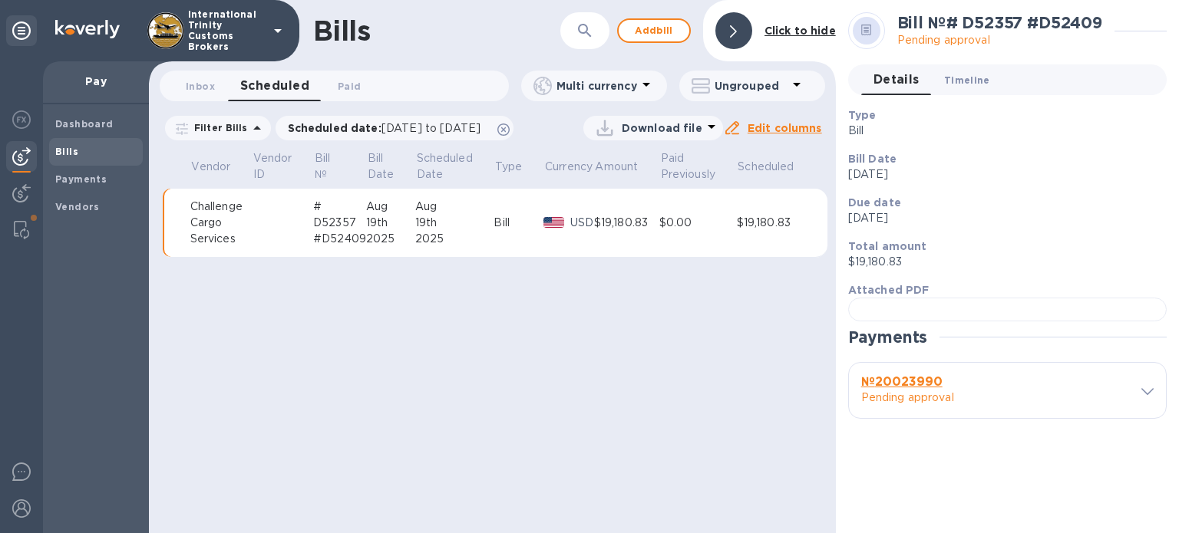
click at [955, 80] on span "Timeline 0" at bounding box center [967, 80] width 46 height 16
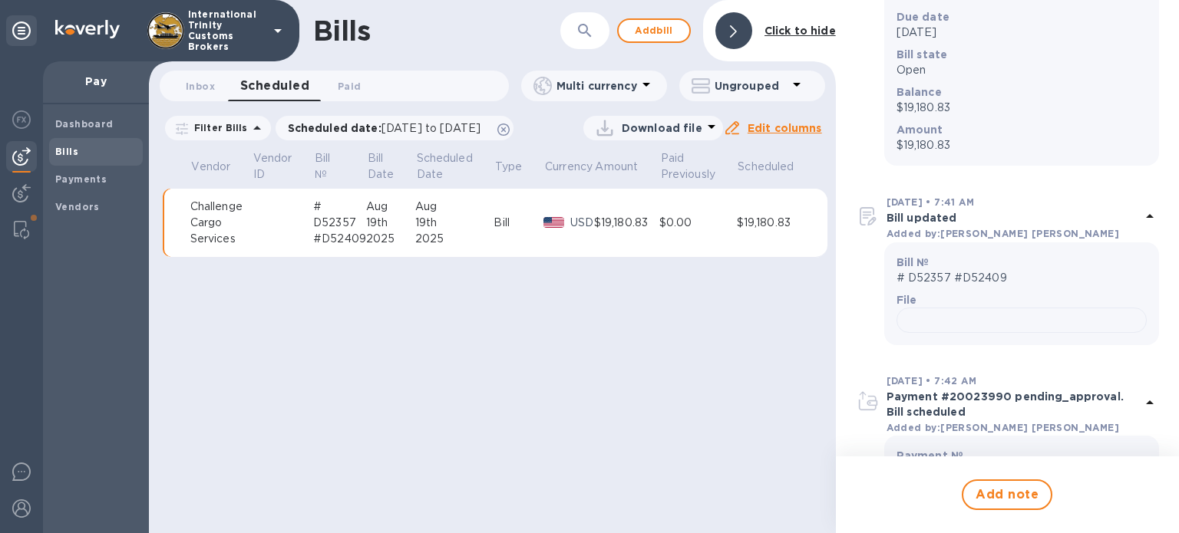
scroll to position [79, 0]
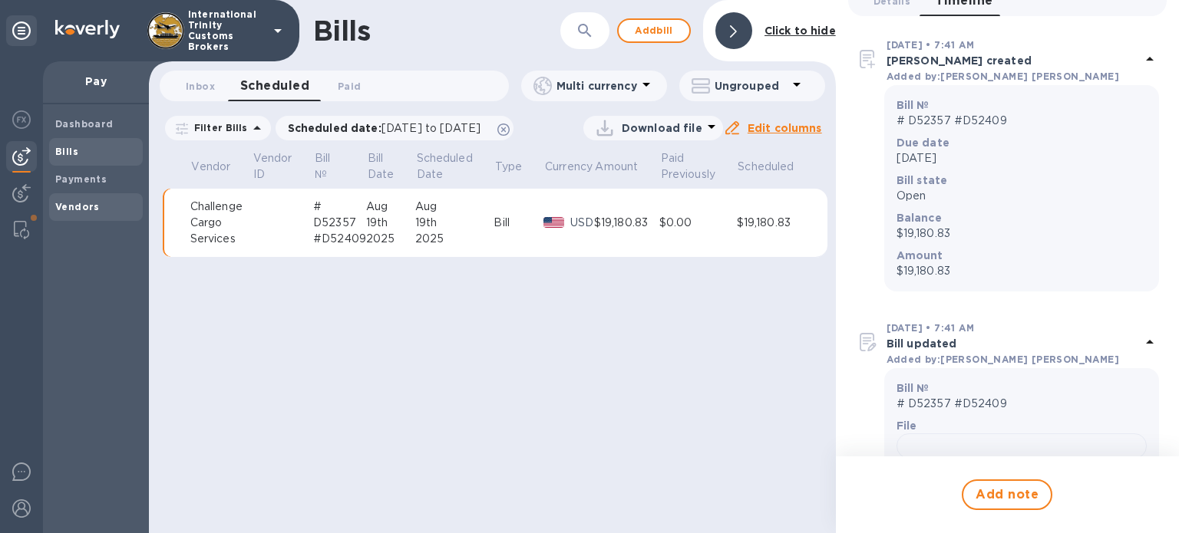
click at [73, 201] on b "Vendors" at bounding box center [77, 207] width 45 height 12
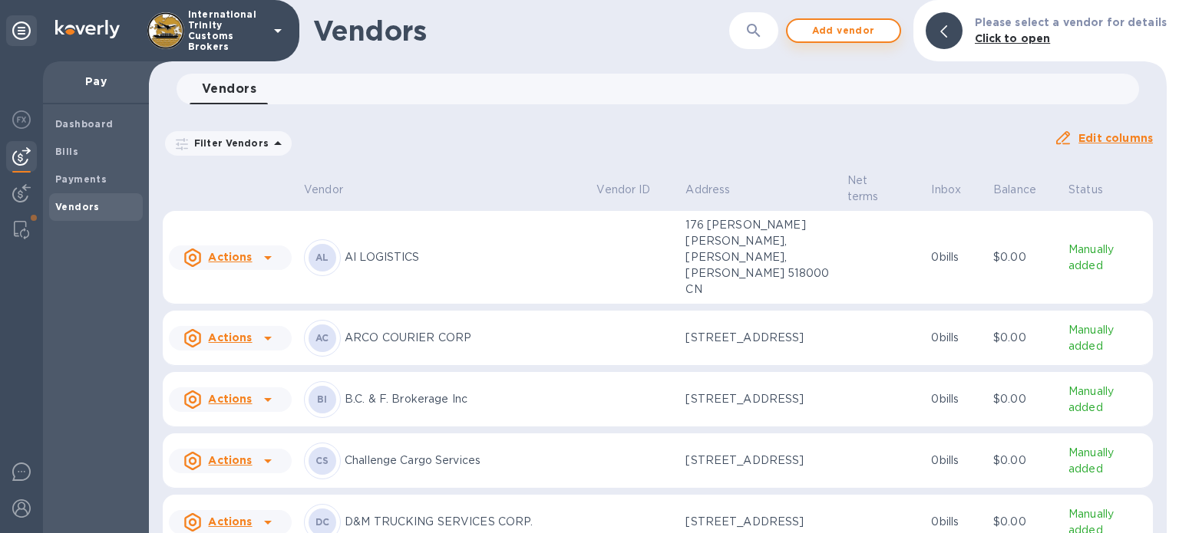
click at [833, 37] on span "Add vendor" at bounding box center [843, 30] width 87 height 18
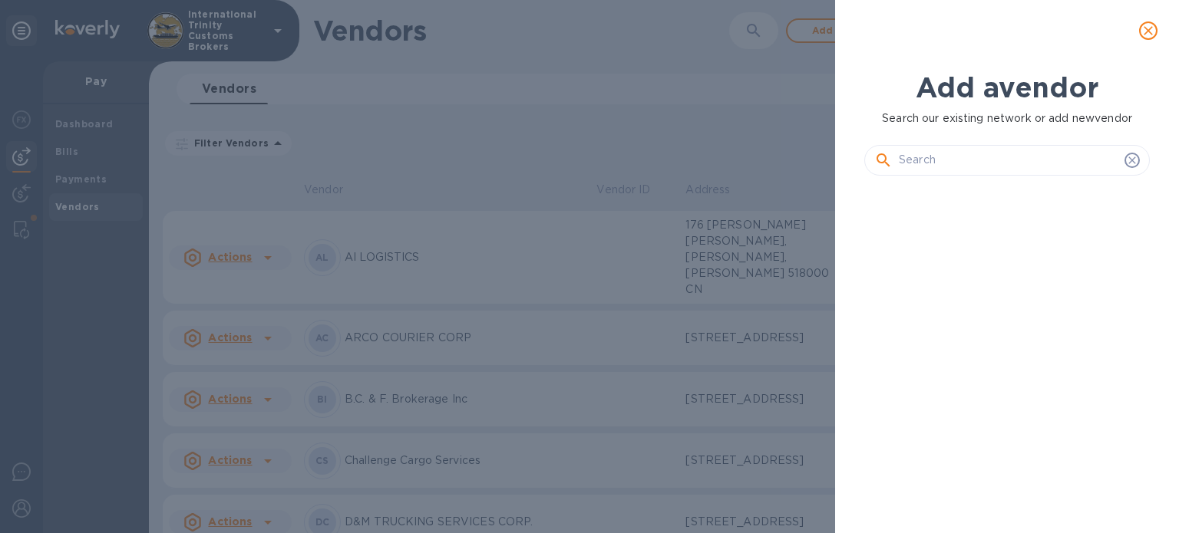
scroll to position [293, 292]
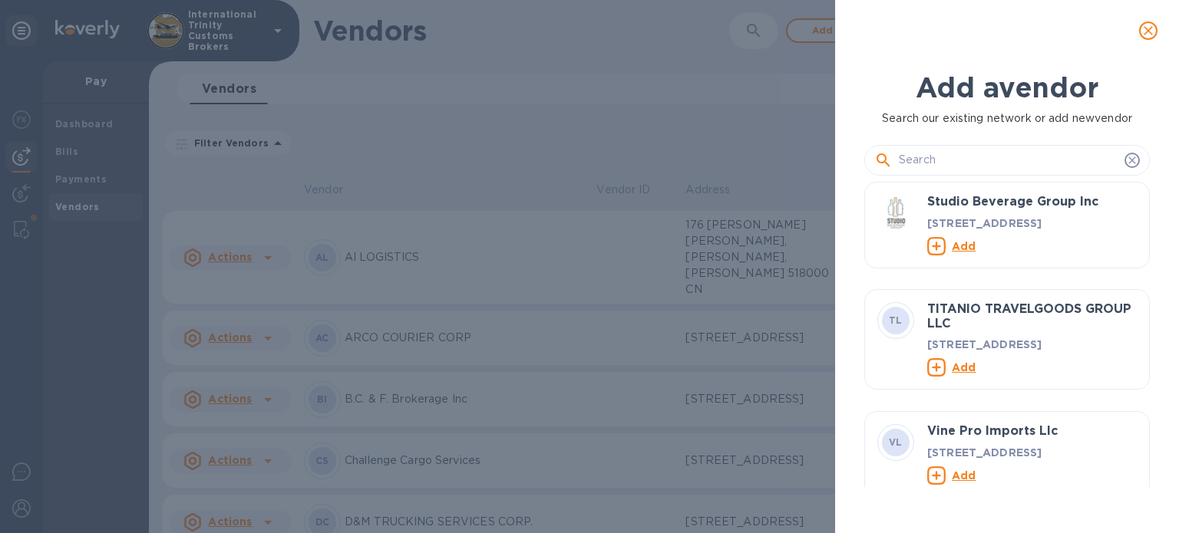
paste input "AMEX LOGISTICS"
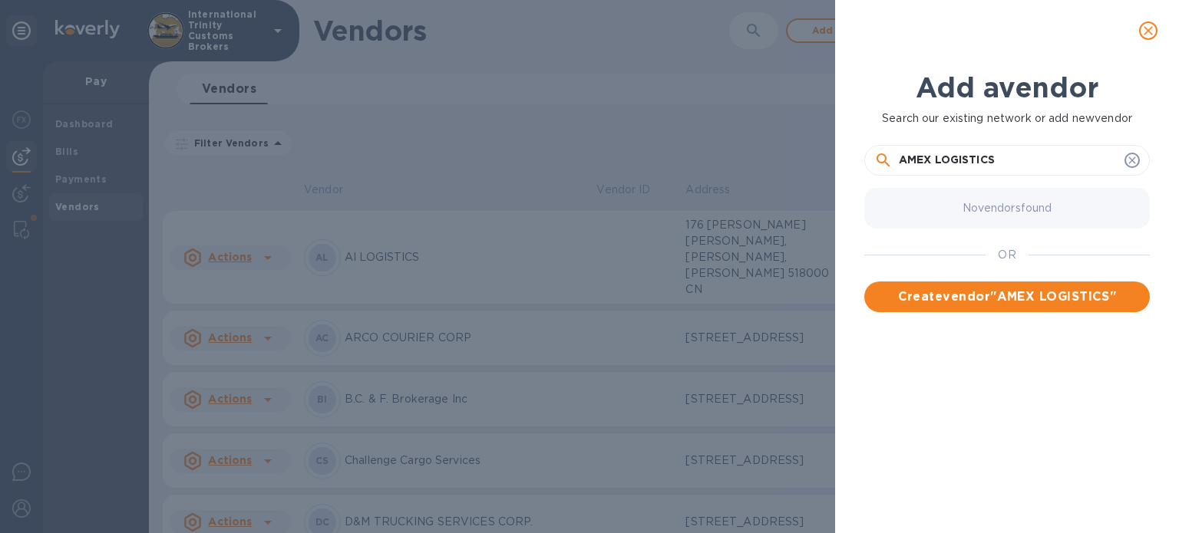
type input "AMEX LOGISTICS"
click at [1021, 294] on span "Create vendor " AMEX LOGISTICS "" at bounding box center [1006, 297] width 261 height 18
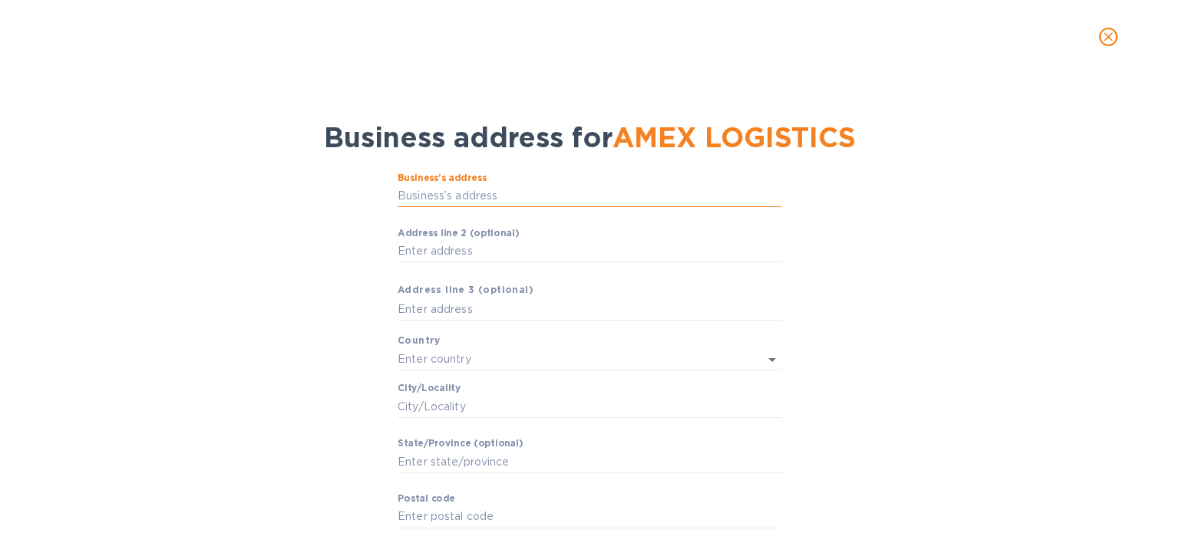
click at [496, 192] on input "Business’s аddress" at bounding box center [589, 196] width 384 height 23
paste input "[STREET_ADDRESS]"
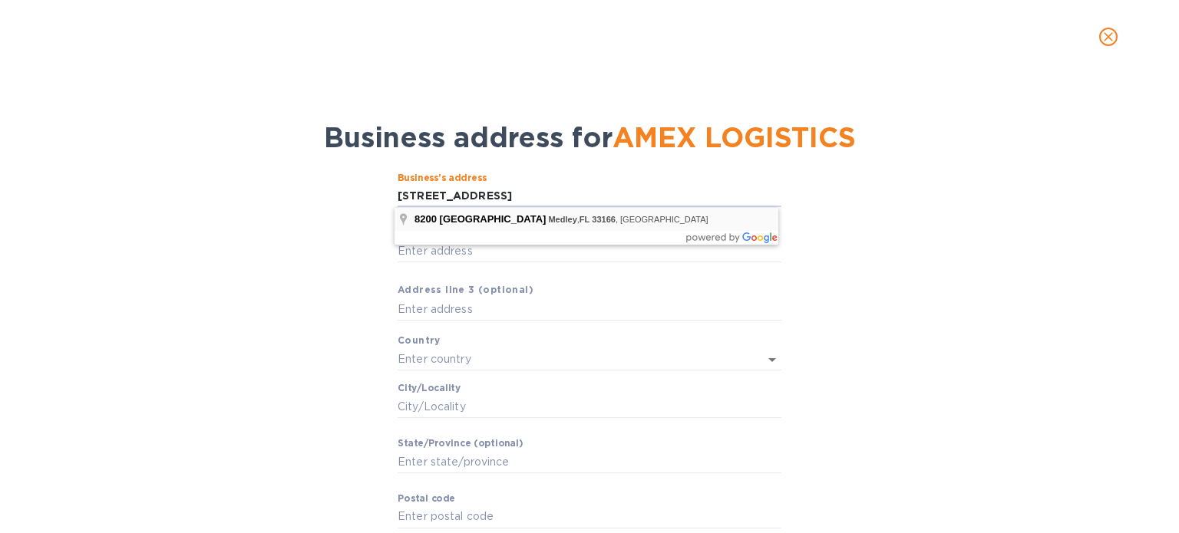
type input "[STREET_ADDRESS]"
type input "[GEOGRAPHIC_DATA]"
type input "Medley"
type input "FL"
type input "33178"
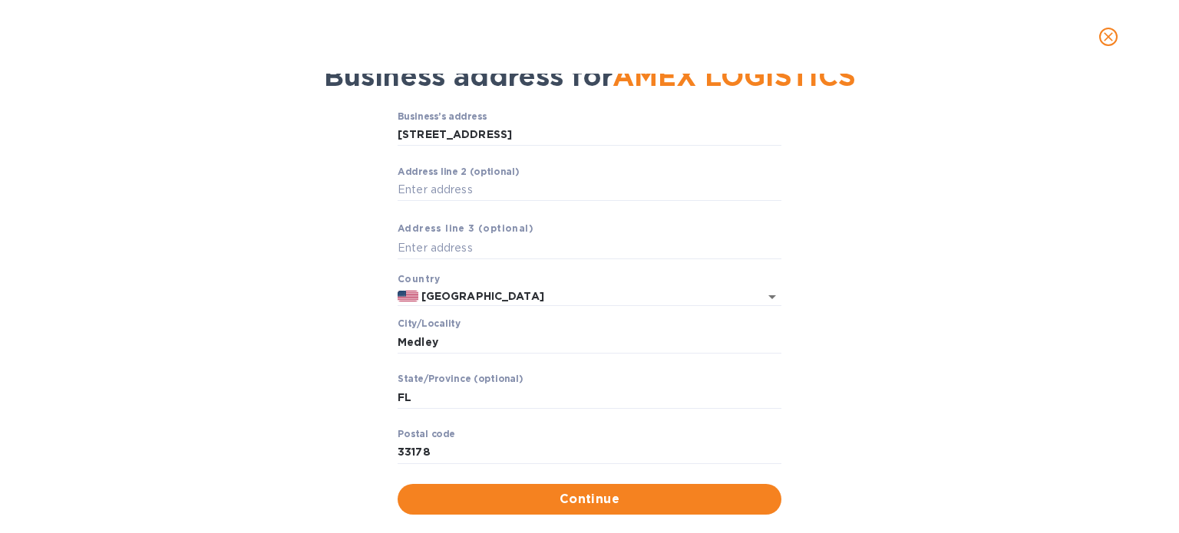
scroll to position [89, 0]
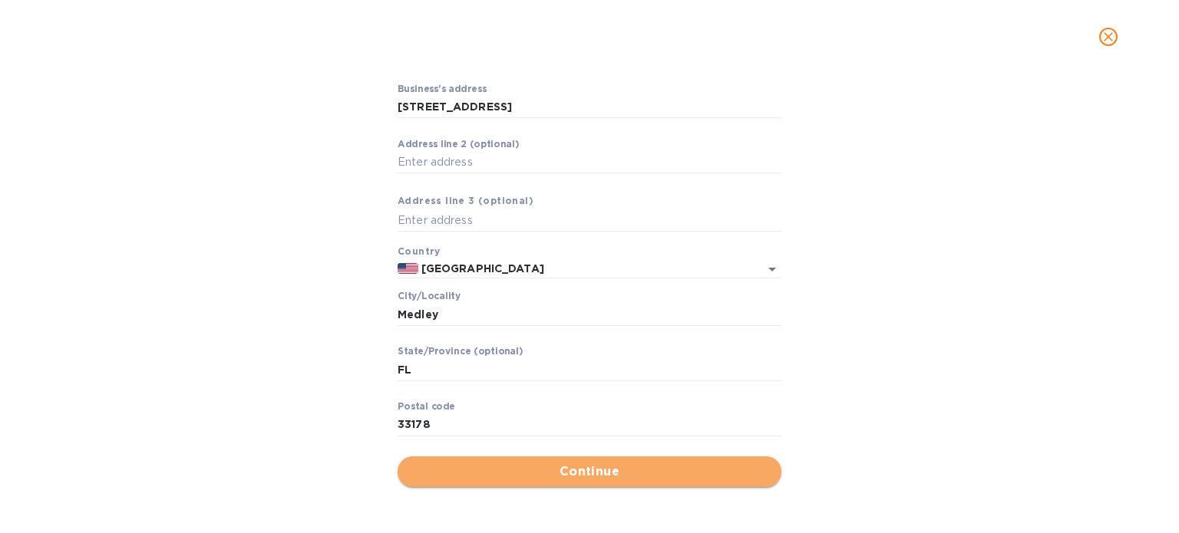
click at [527, 472] on span "Continue" at bounding box center [589, 472] width 359 height 18
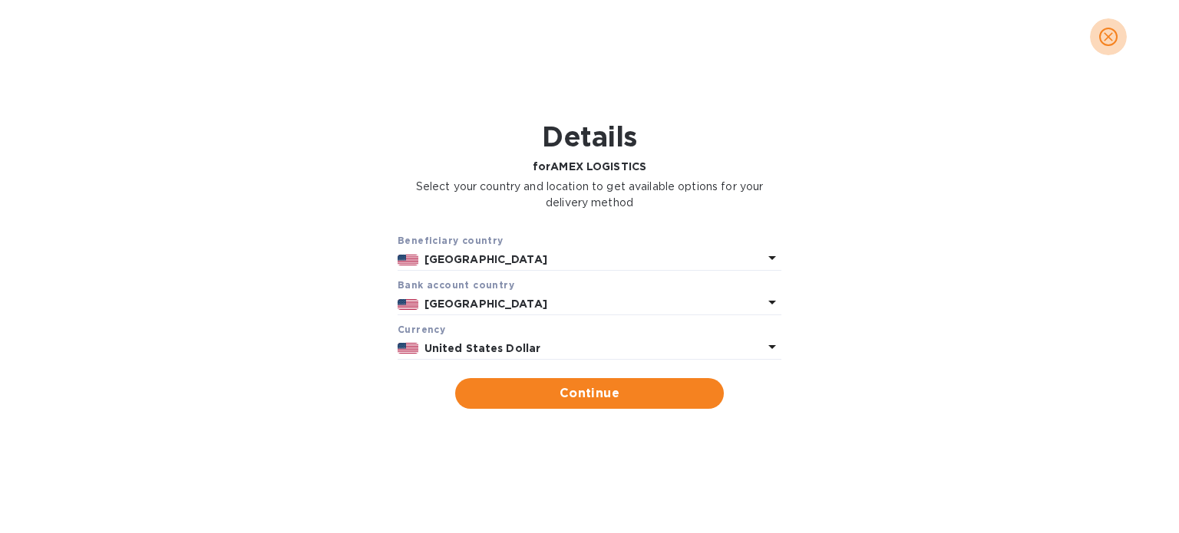
click at [1106, 38] on icon "close" at bounding box center [1107, 36] width 9 height 9
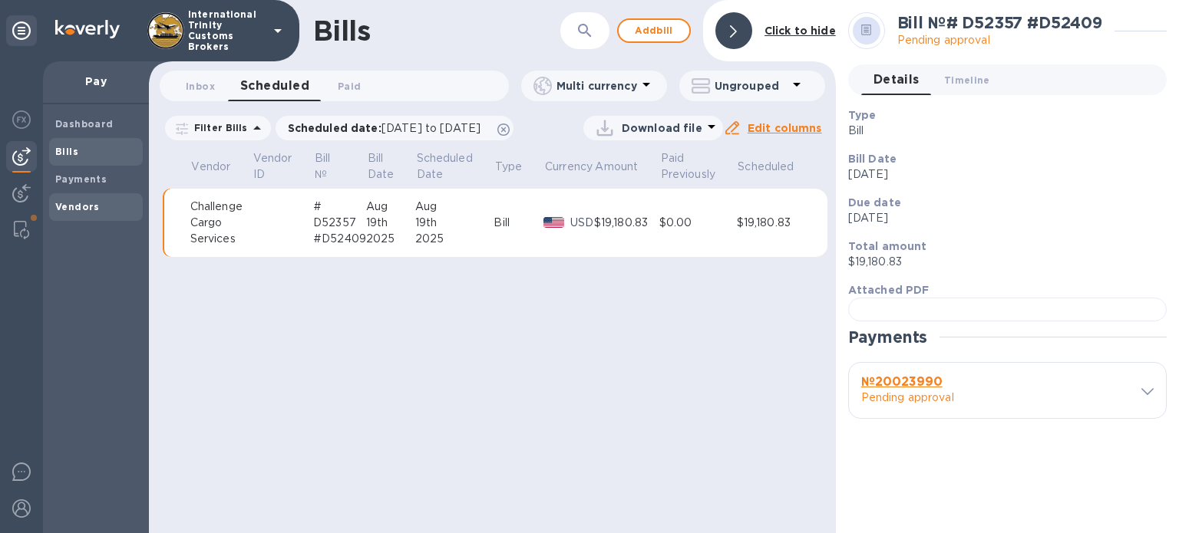
click at [92, 211] on b "Vendors" at bounding box center [77, 207] width 45 height 12
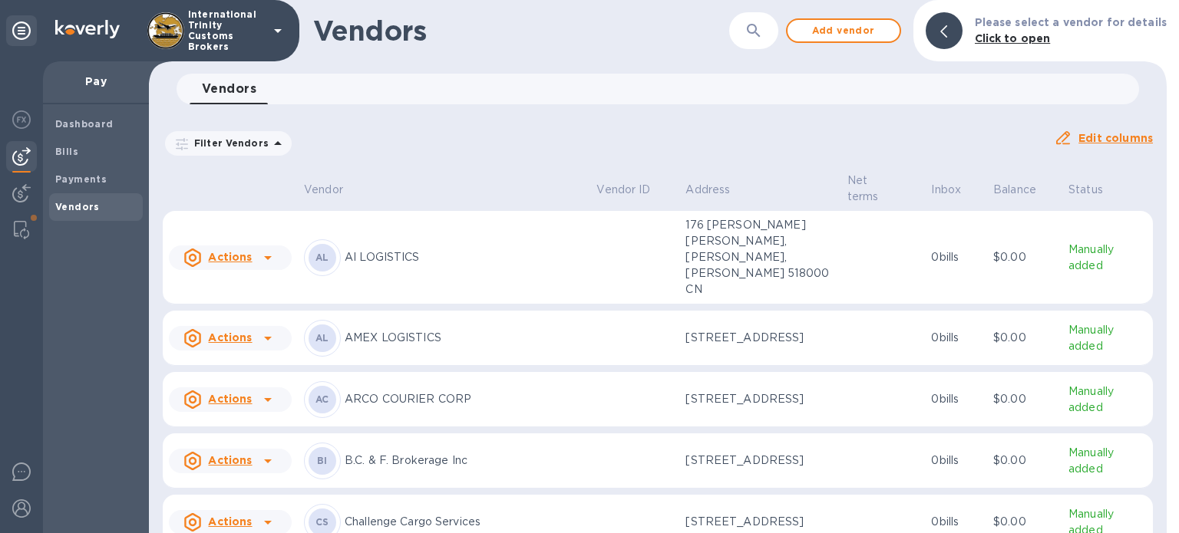
click at [204, 329] on div "Actions" at bounding box center [217, 338] width 68 height 18
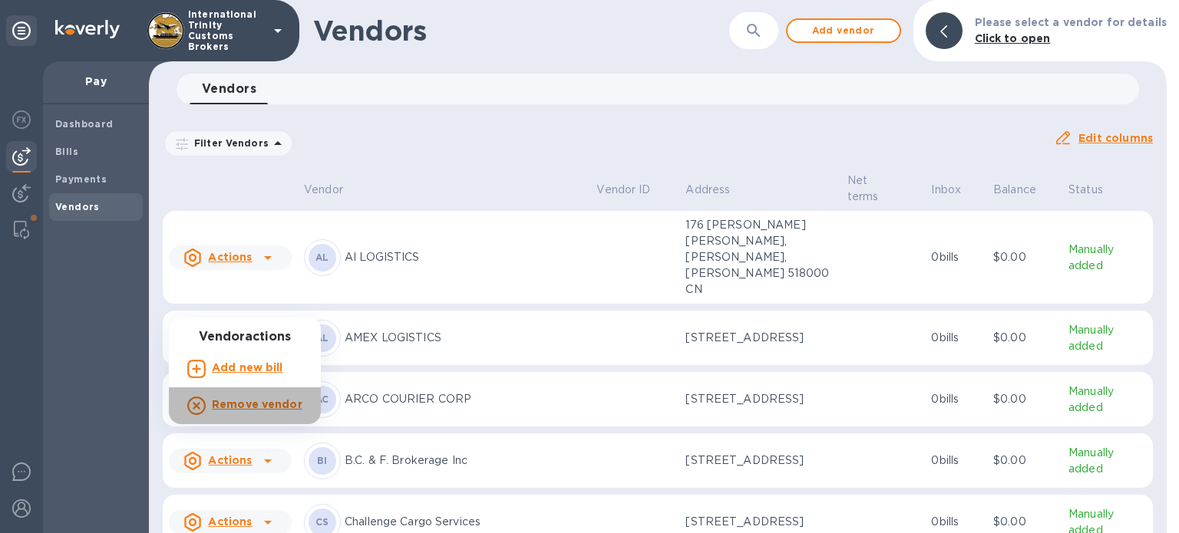
click at [237, 398] on b "Remove vendor" at bounding box center [257, 404] width 91 height 12
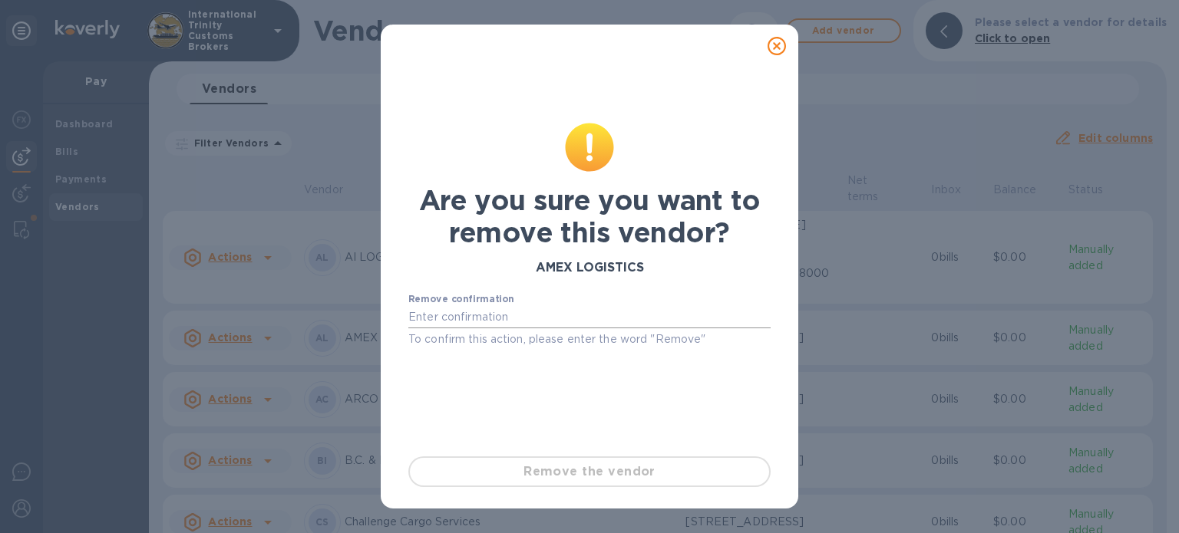
click at [490, 317] on input "text" at bounding box center [589, 317] width 362 height 23
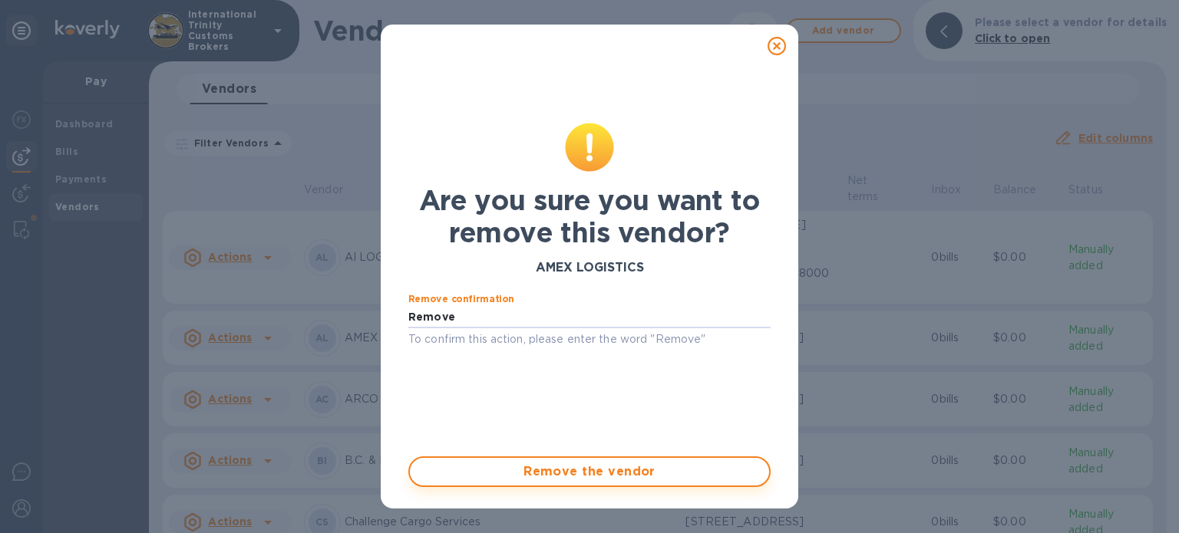
type input "Remove"
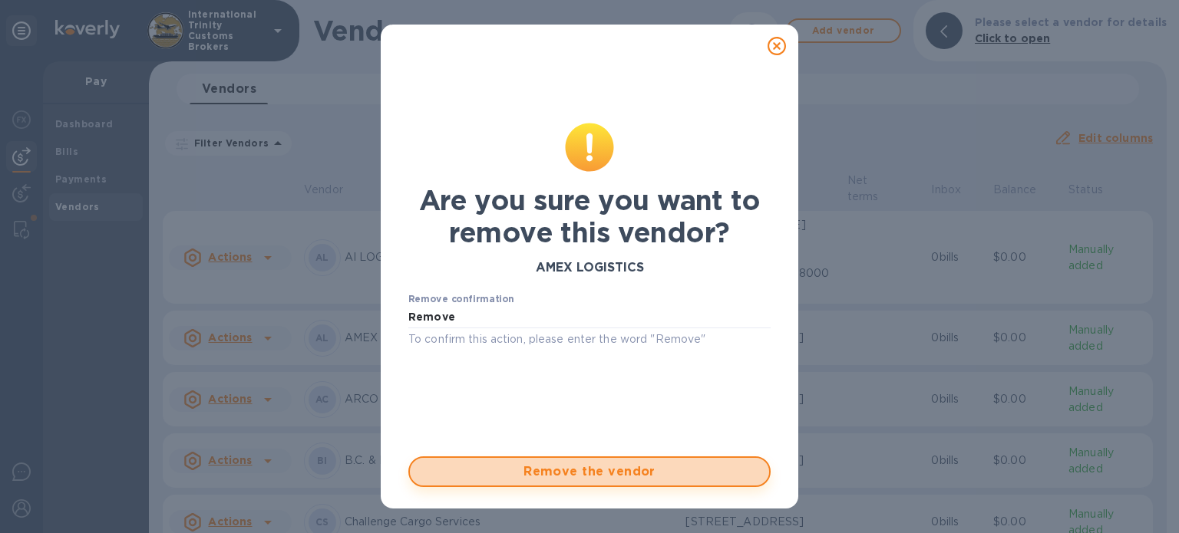
click at [571, 471] on span "Remove the vendor" at bounding box center [589, 472] width 335 height 18
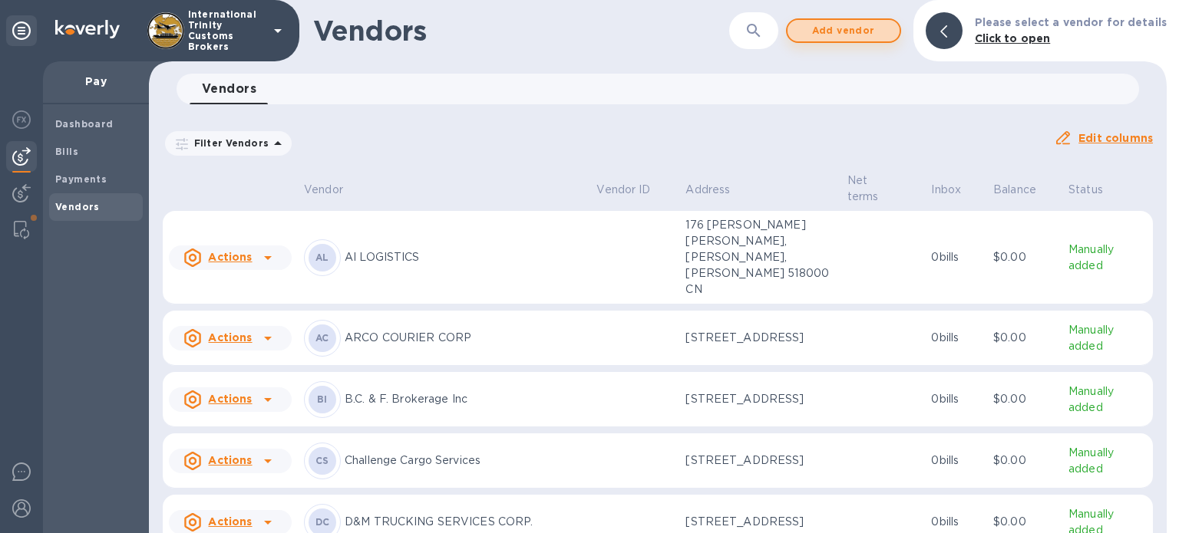
click at [846, 31] on span "Add vendor" at bounding box center [843, 30] width 87 height 18
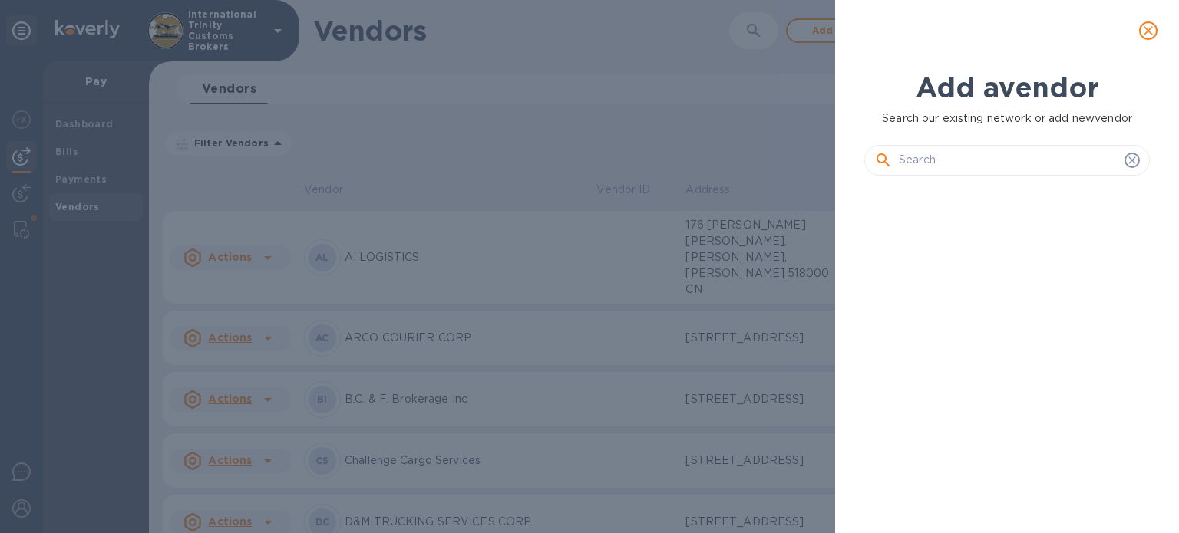
scroll to position [293, 292]
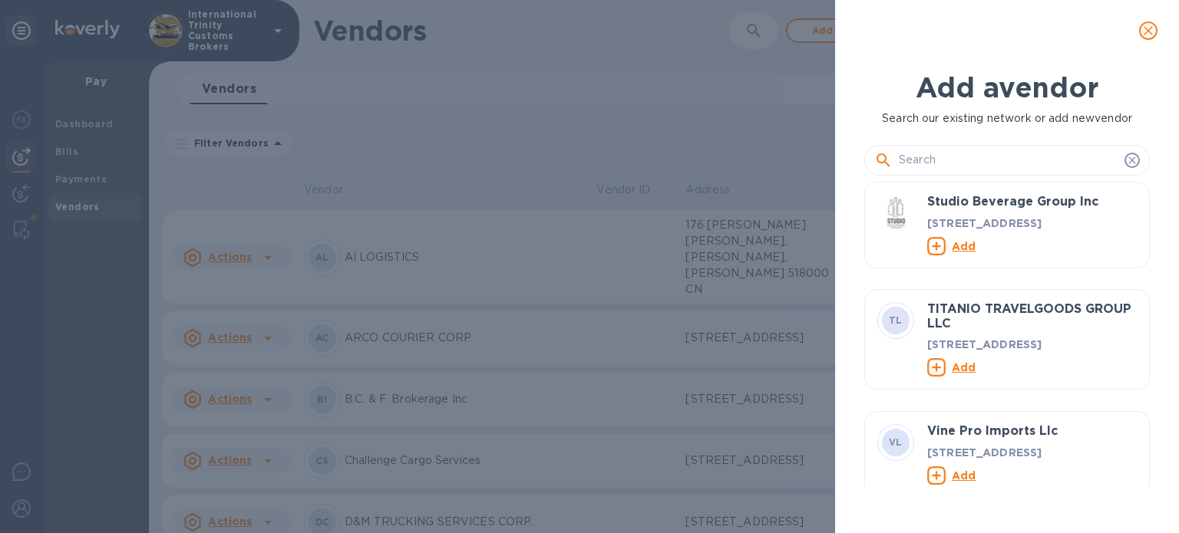
click at [930, 162] on input "text" at bounding box center [1008, 160] width 219 height 23
paste input "AMEX LOGISTICS"
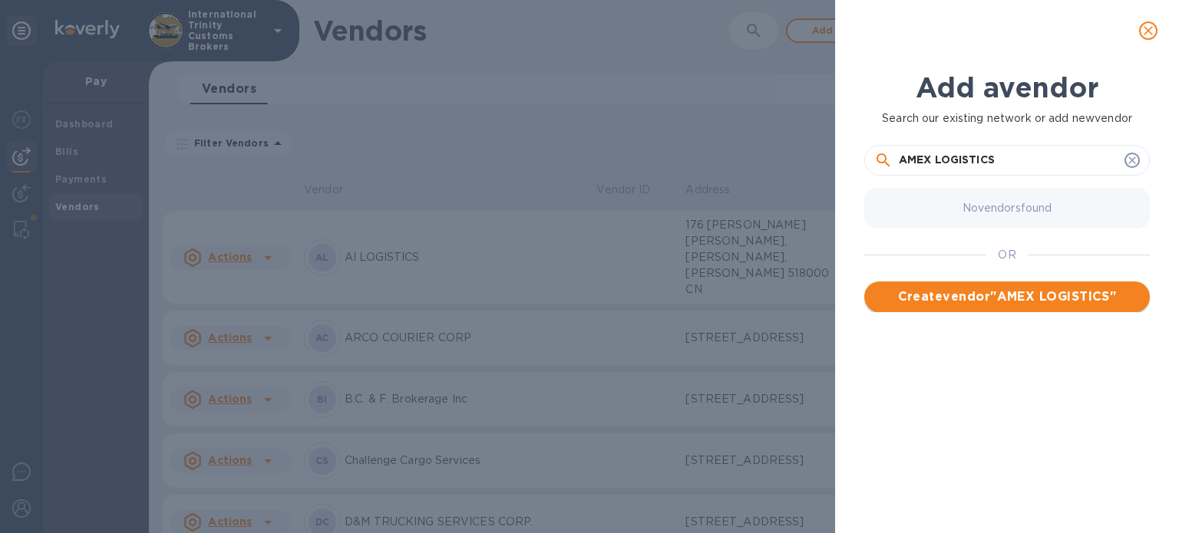
type input "AMEX LOGISTICS"
click at [994, 294] on span "Create vendor " AMEX LOGISTICS "" at bounding box center [1006, 297] width 261 height 18
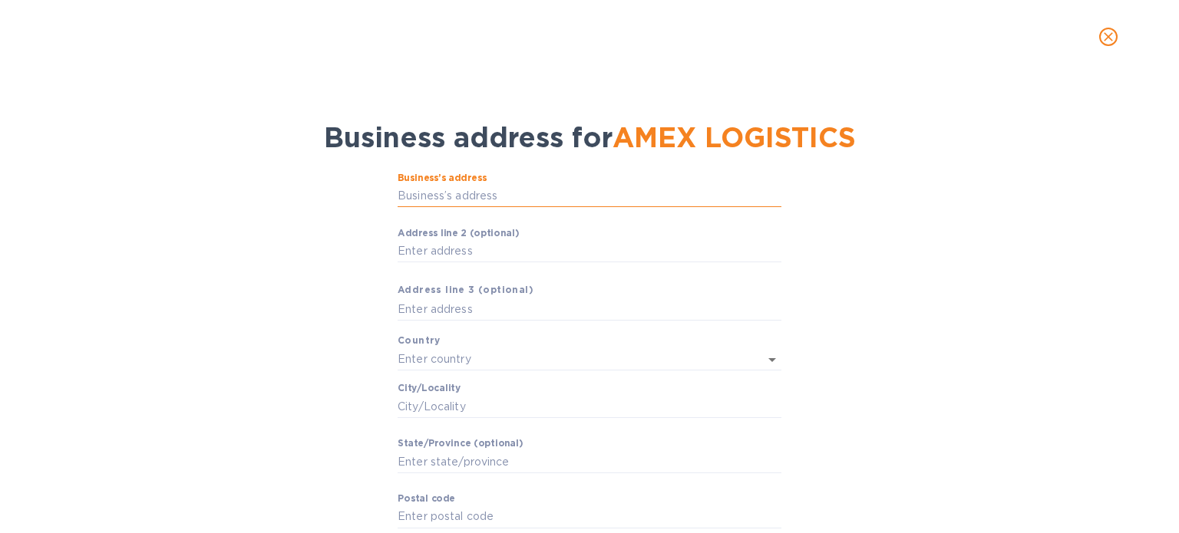
click at [540, 199] on input "Business’s аddress" at bounding box center [589, 196] width 384 height 23
paste input "[STREET_ADDRESS]"
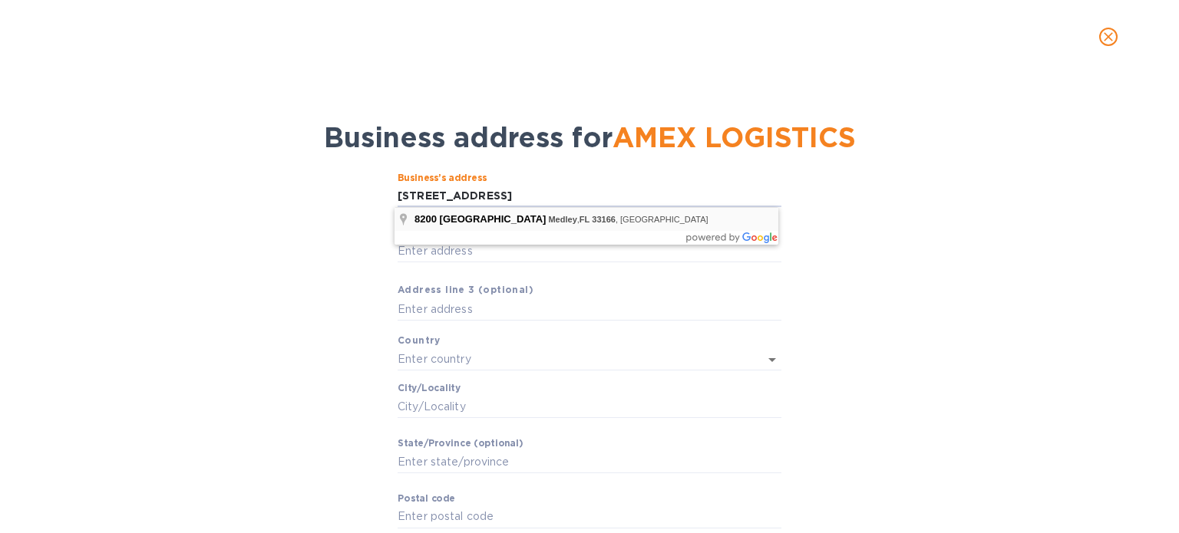
type input "[STREET_ADDRESS]"
type input "[GEOGRAPHIC_DATA]"
type input "Medley"
type input "FL"
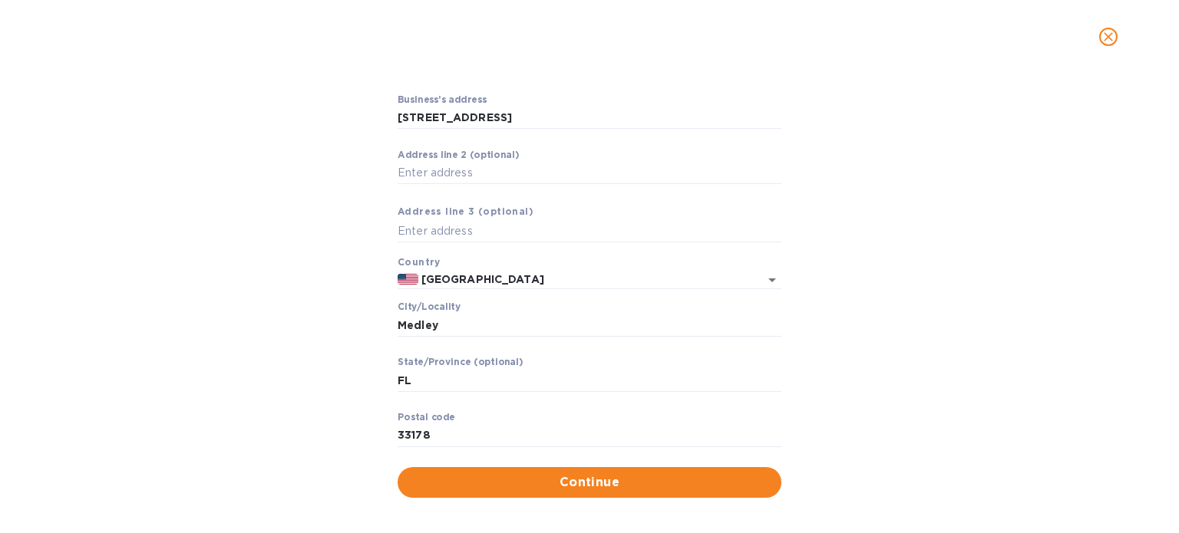
scroll to position [89, 0]
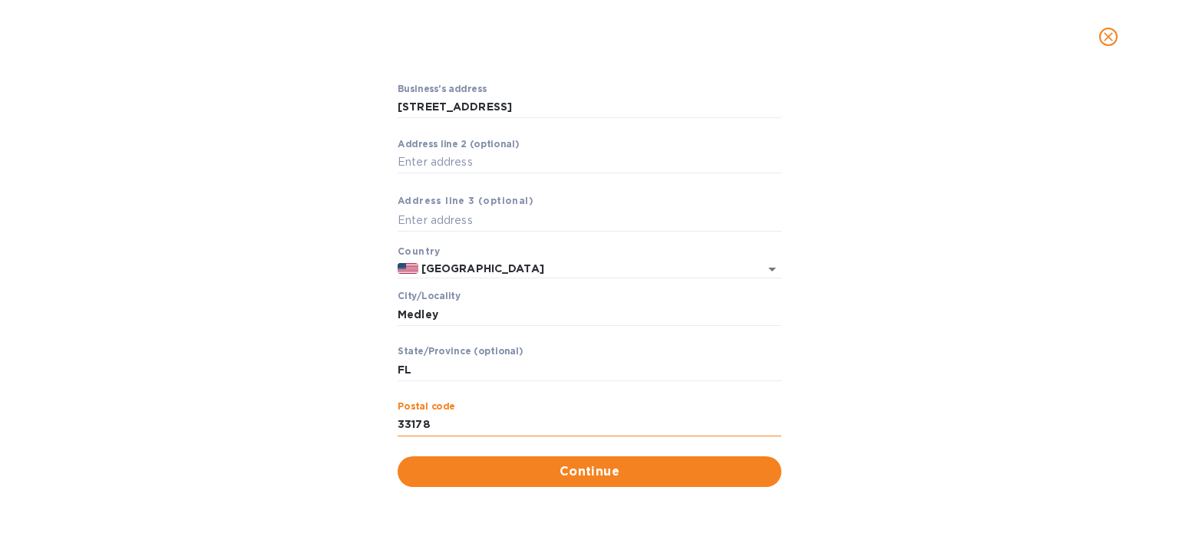
click at [430, 426] on input "33178" at bounding box center [589, 425] width 384 height 23
type input "33166"
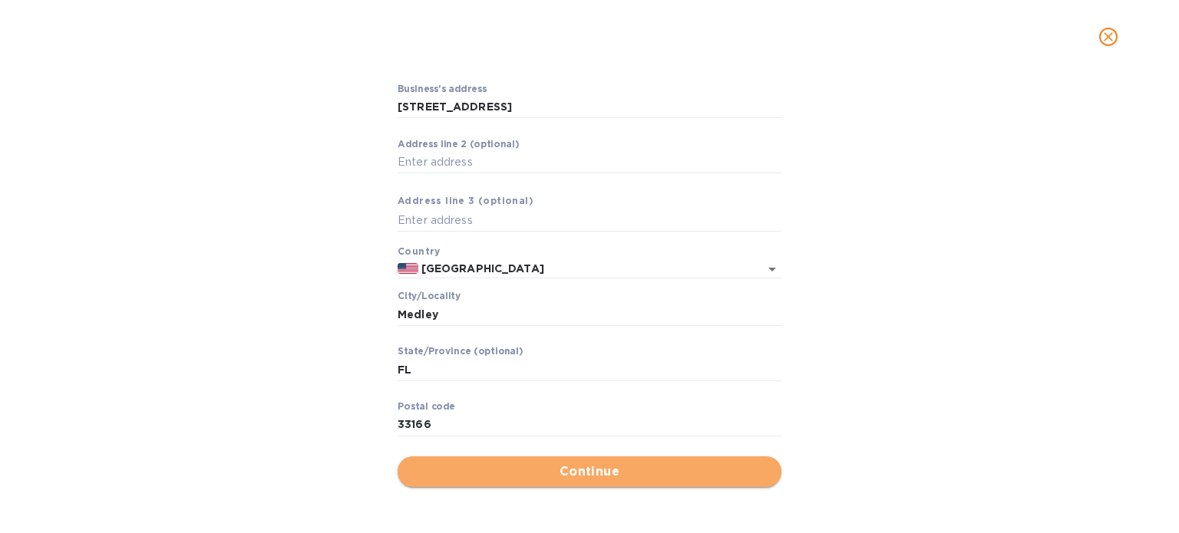
click at [562, 472] on span "Continue" at bounding box center [589, 472] width 359 height 18
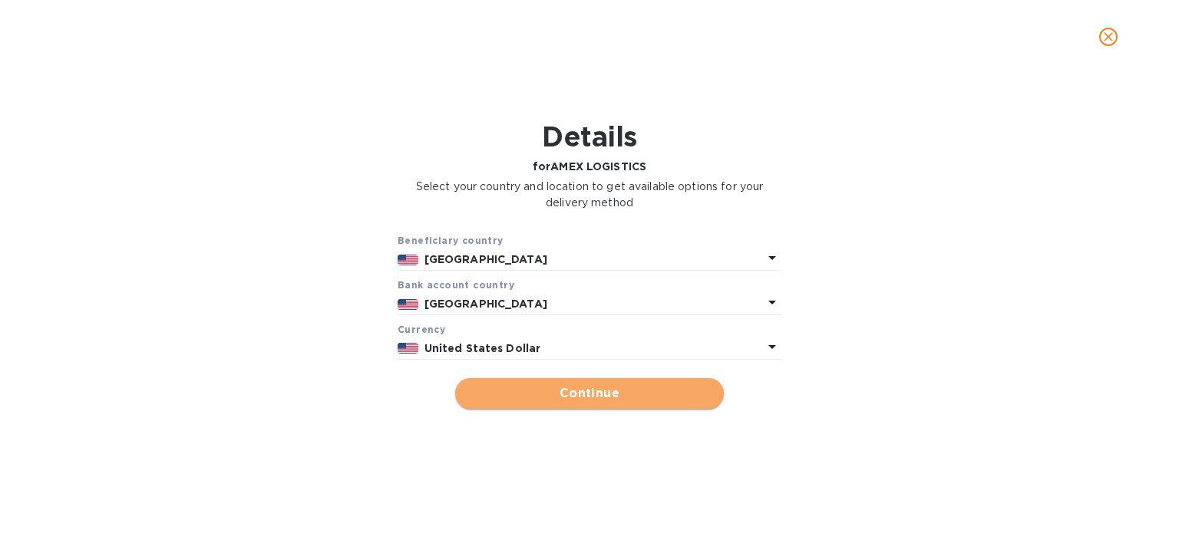
click at [568, 388] on span "Continue" at bounding box center [589, 393] width 244 height 18
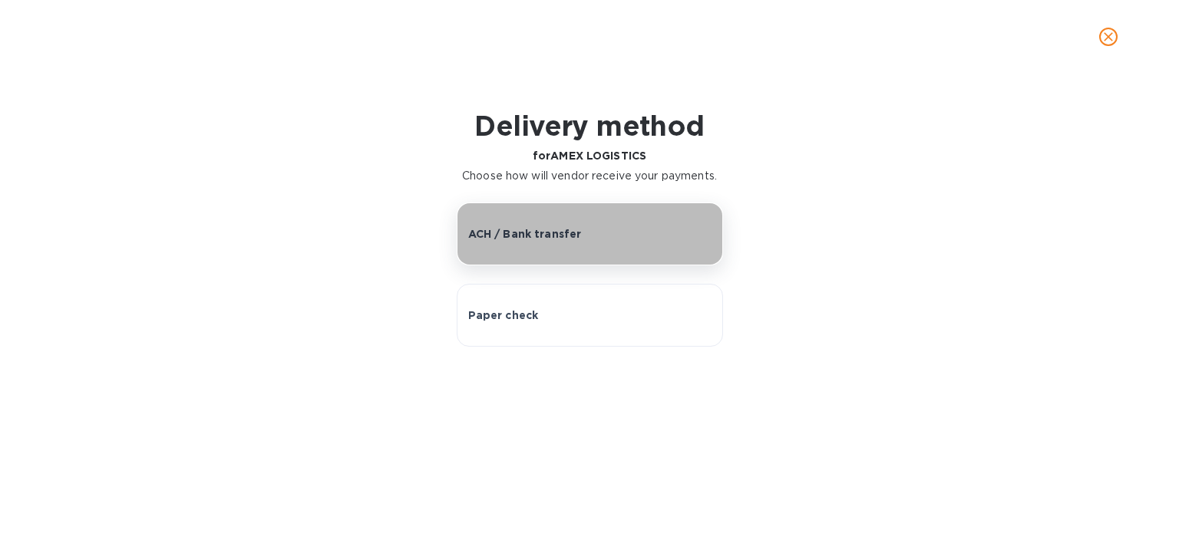
click at [561, 235] on p "ACH / Bank transfer" at bounding box center [525, 233] width 114 height 15
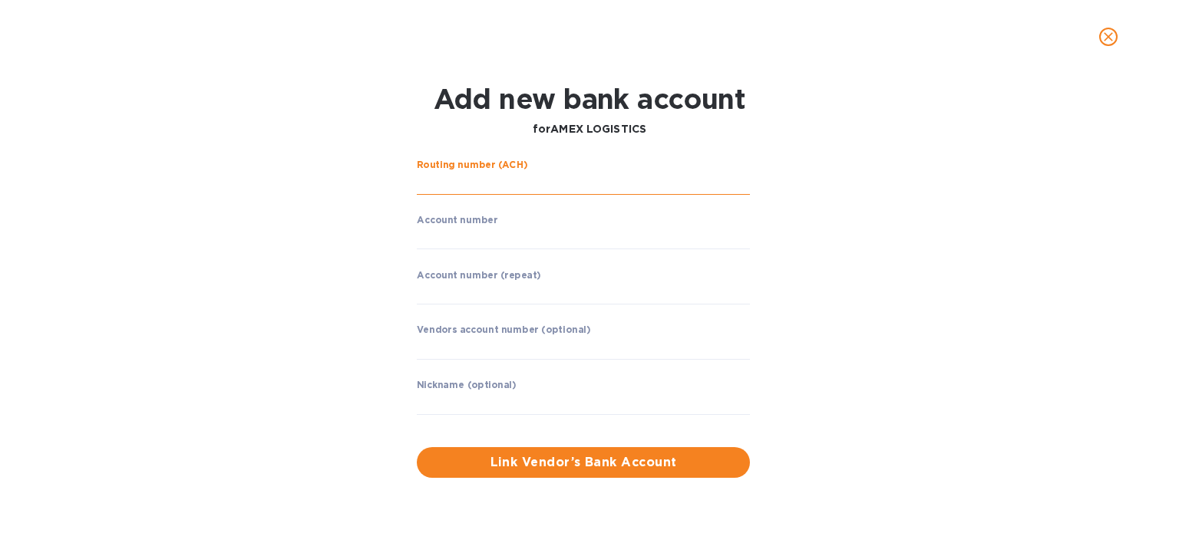
click at [500, 183] on input "string" at bounding box center [583, 183] width 333 height 23
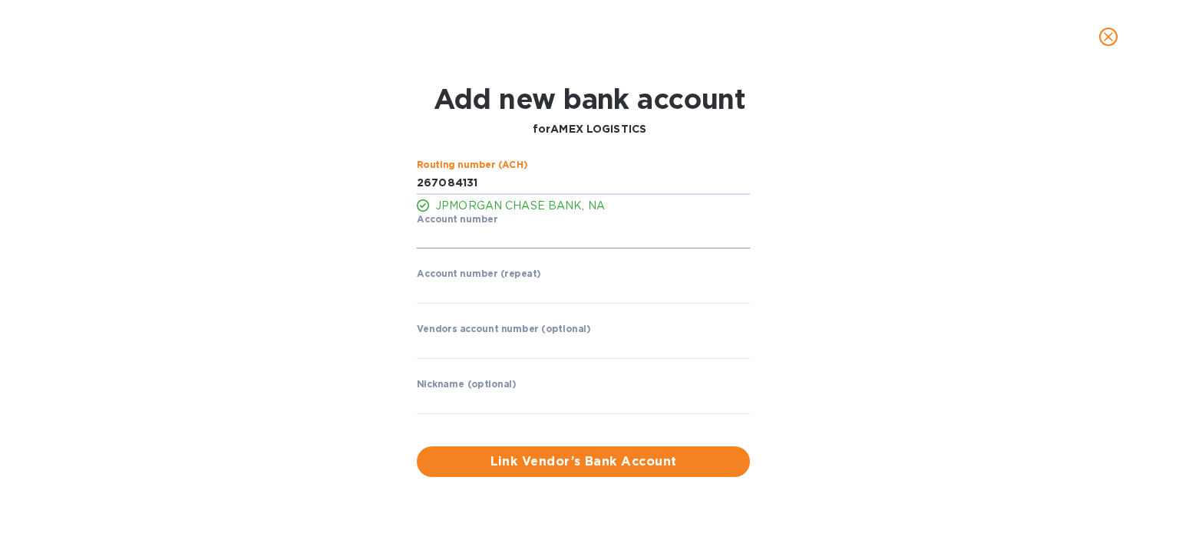
type input "267084131"
click at [440, 243] on input "string" at bounding box center [583, 237] width 333 height 23
type input "400164633"
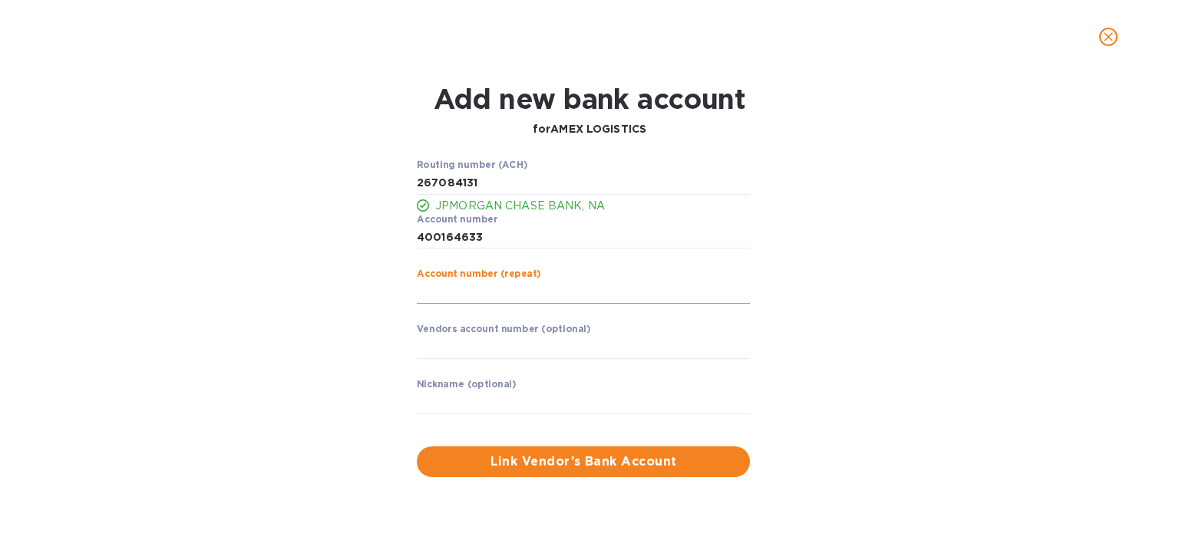
click at [457, 300] on input "string" at bounding box center [583, 292] width 333 height 23
type input "400164"
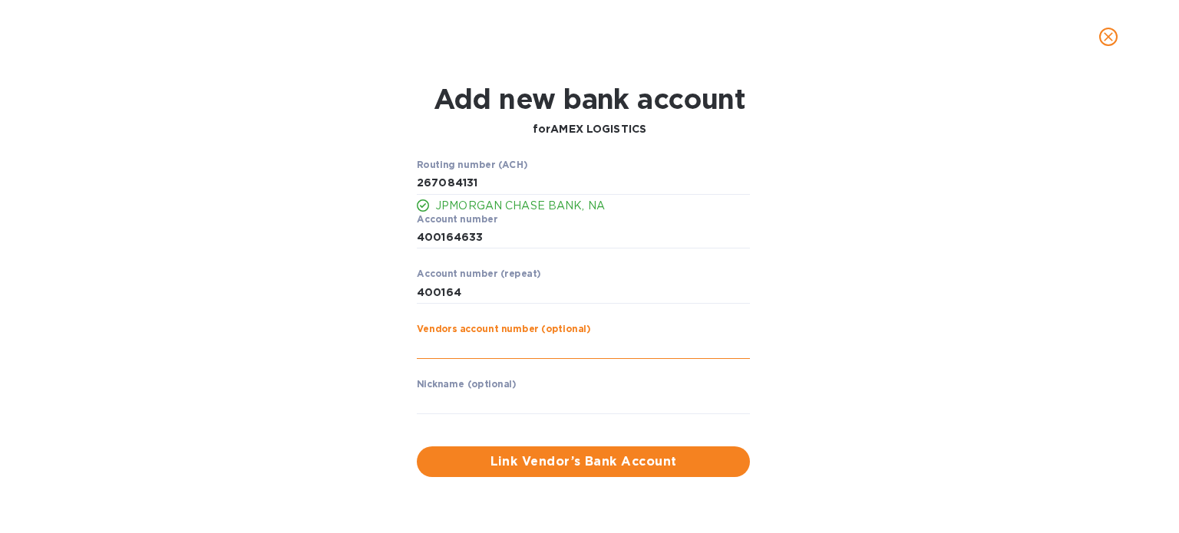
click at [448, 346] on input "text" at bounding box center [583, 347] width 333 height 23
type input "400164633"
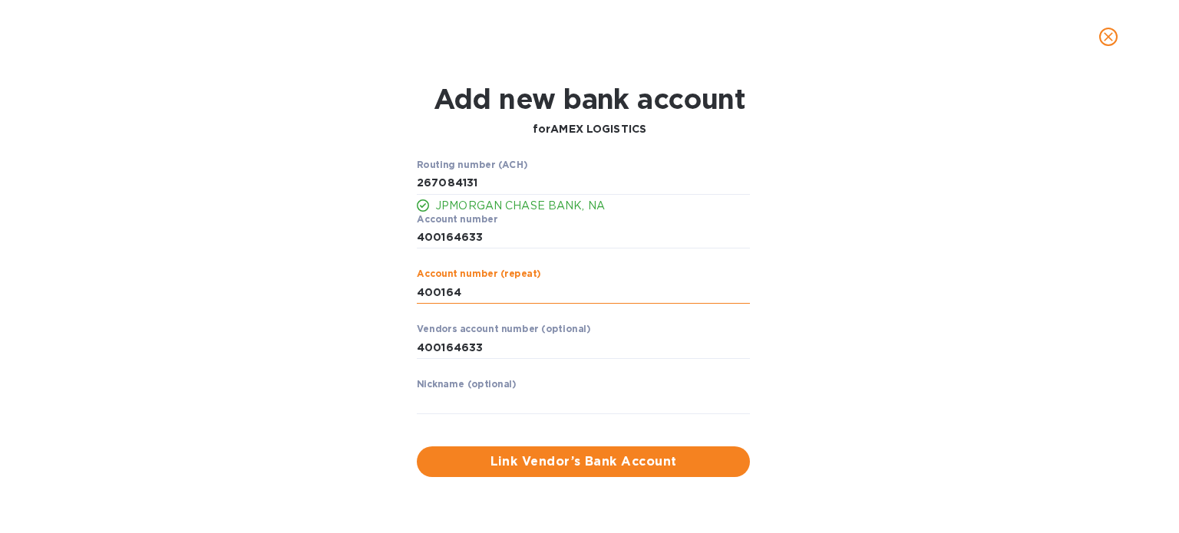
click at [460, 287] on input "string" at bounding box center [583, 292] width 333 height 23
type input "400164633"
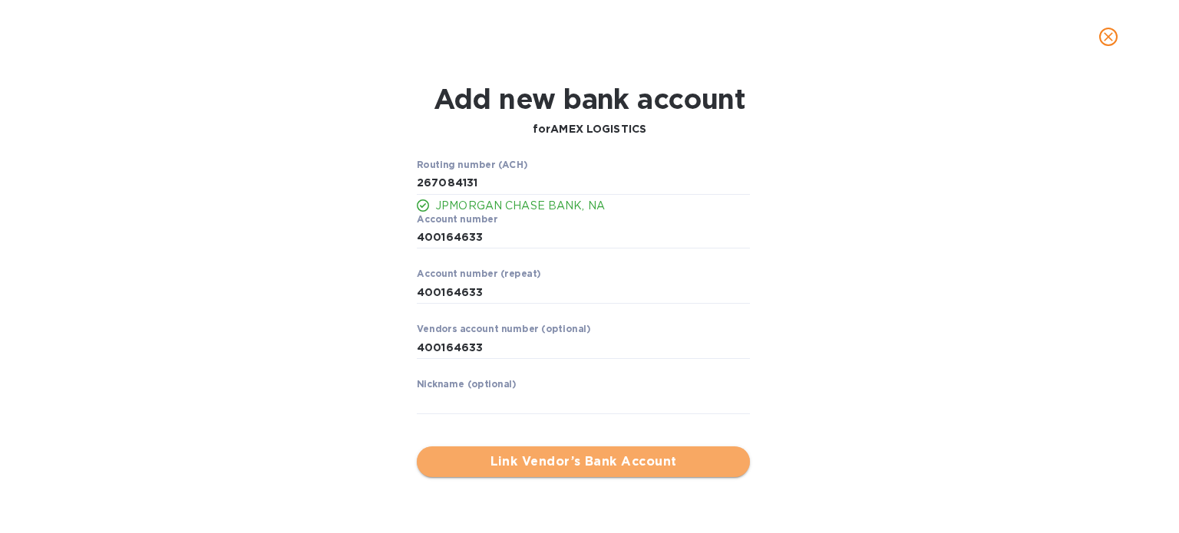
click at [544, 462] on span "Link Vendor’s Bank Account" at bounding box center [583, 462] width 308 height 18
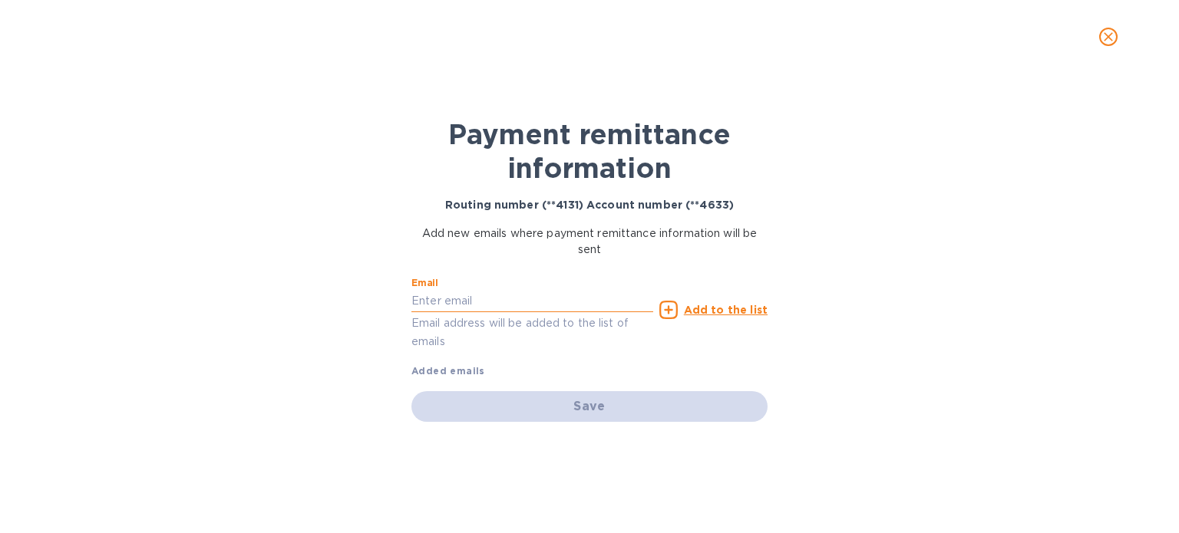
click at [447, 304] on input "text" at bounding box center [532, 301] width 242 height 23
paste input "[EMAIL_ADDRESS][DOMAIN_NAME]"
type input "[EMAIL_ADDRESS][DOMAIN_NAME]"
click at [703, 302] on p "Add to the list" at bounding box center [726, 309] width 84 height 15
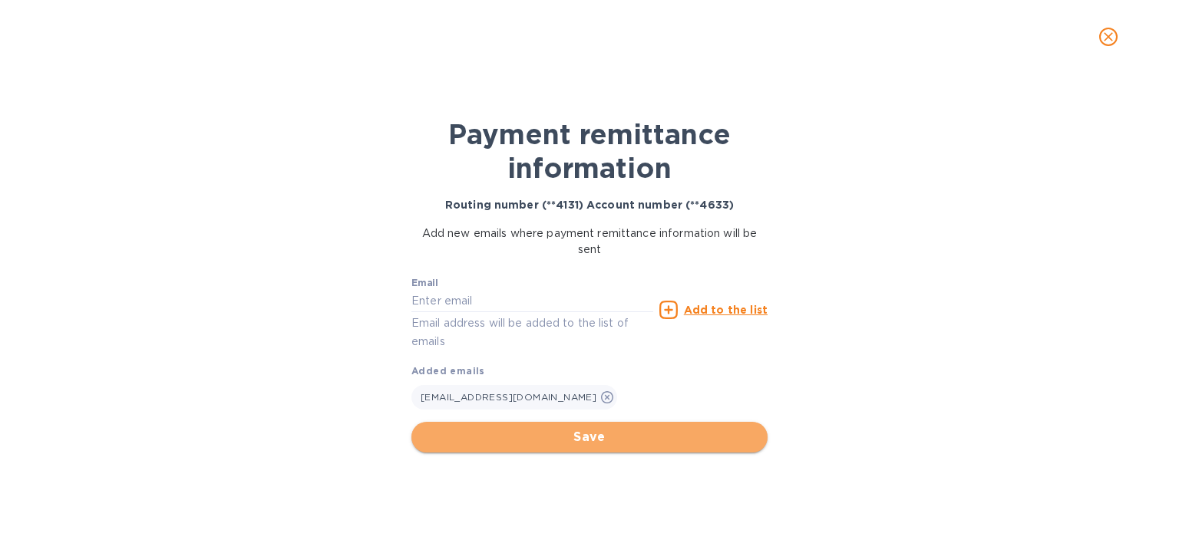
click at [586, 437] on span "Save" at bounding box center [589, 437] width 331 height 18
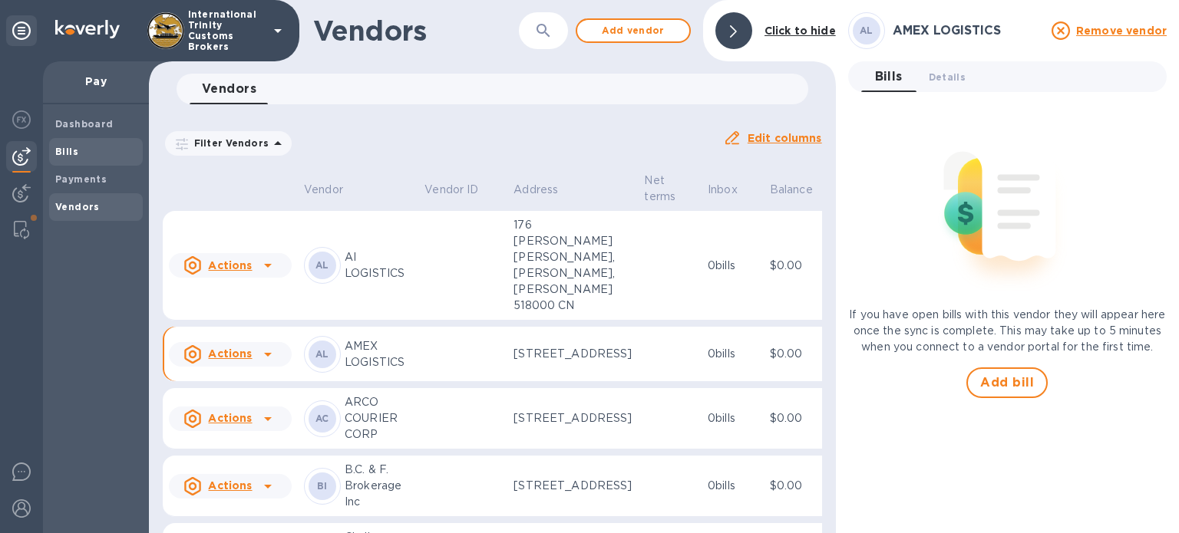
click at [77, 159] on span "Bills" at bounding box center [95, 151] width 81 height 15
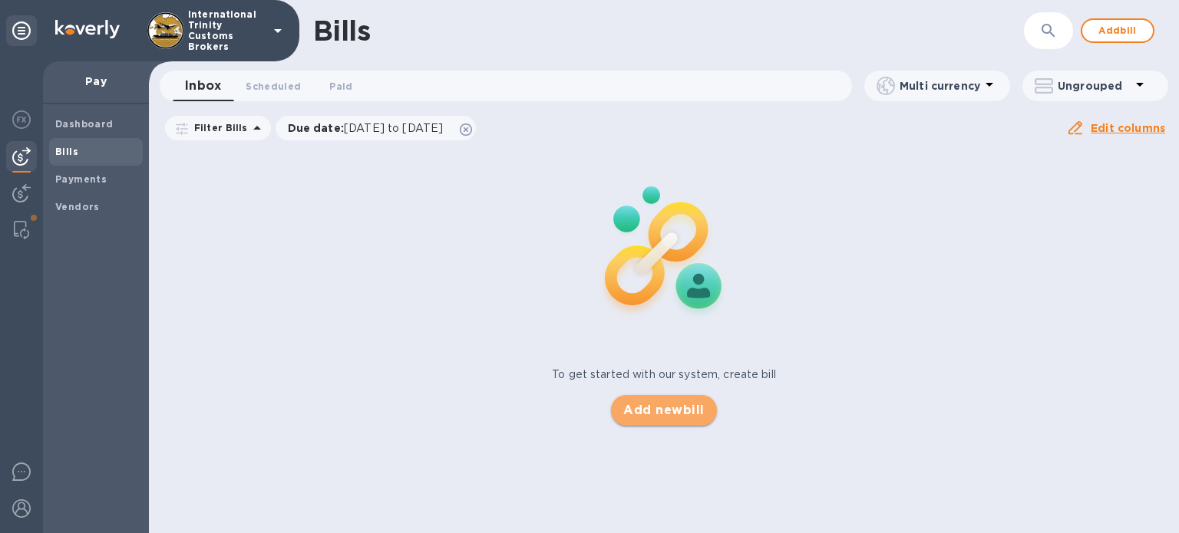
click at [656, 404] on span "Add new bill" at bounding box center [663, 410] width 81 height 18
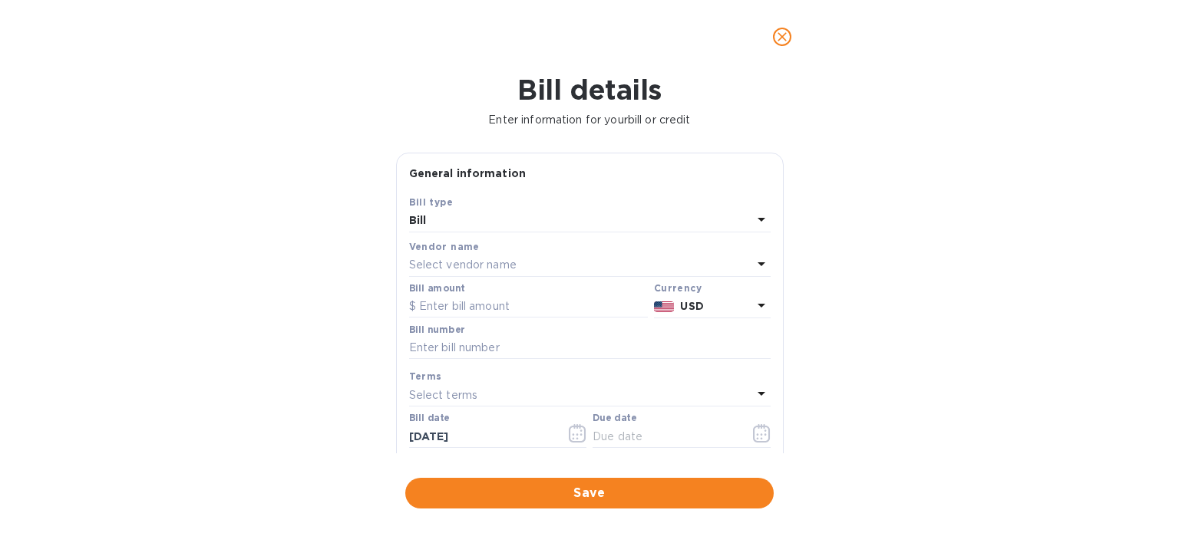
click at [440, 263] on p "Select vendor name" at bounding box center [462, 265] width 107 height 16
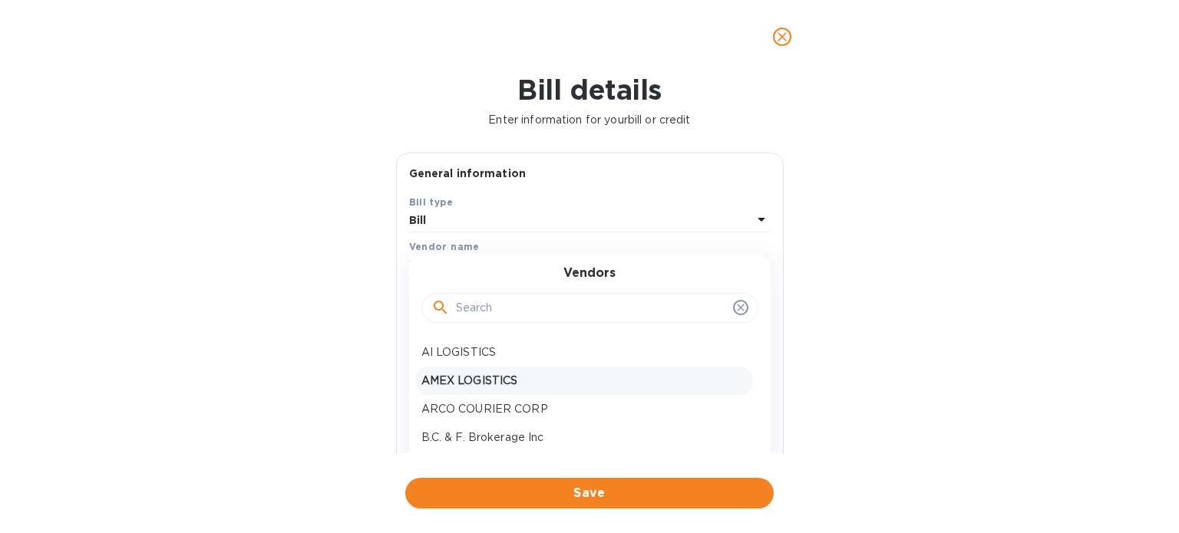
click at [483, 389] on div "AMEX LOGISTICS" at bounding box center [583, 381] width 337 height 28
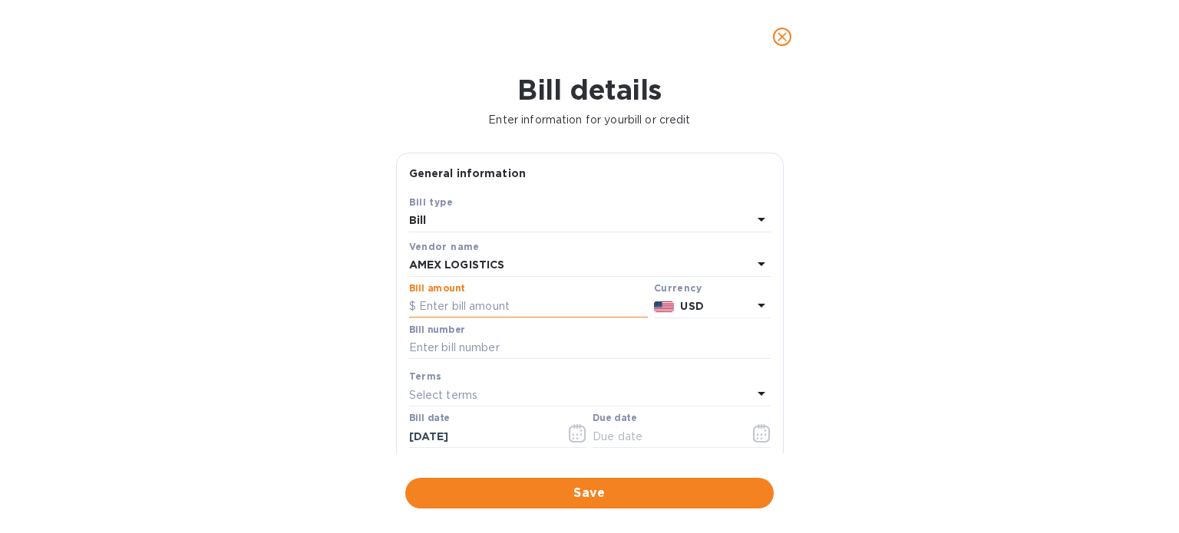
click at [450, 305] on input "text" at bounding box center [528, 306] width 239 height 23
click at [457, 312] on input "text" at bounding box center [528, 306] width 239 height 23
paste input "4,964.10"
type input "4,964.10"
click at [458, 349] on input "text" at bounding box center [589, 348] width 361 height 23
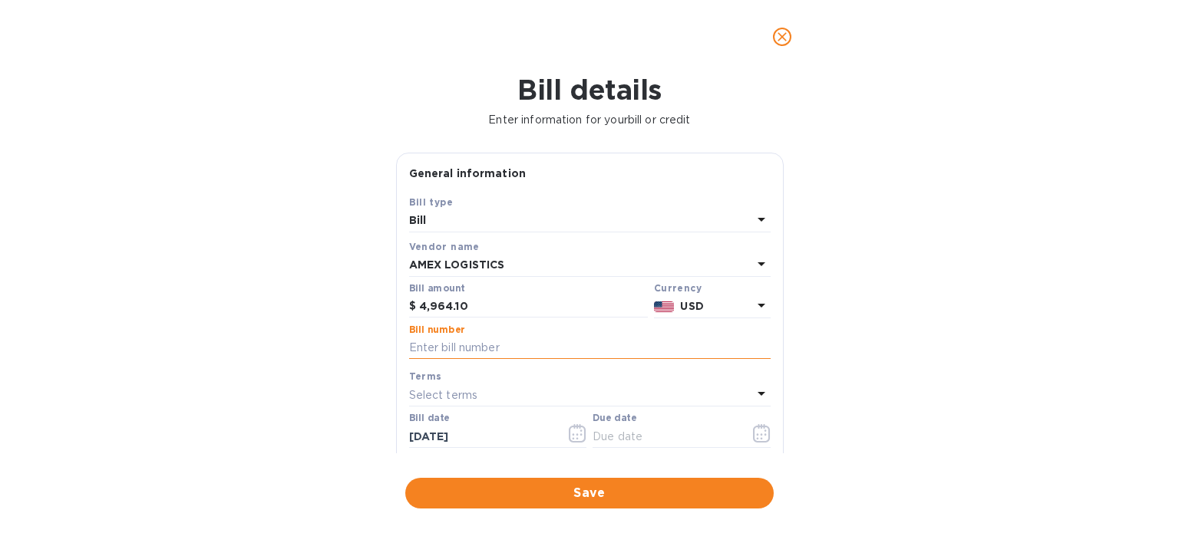
paste input "27857 27985 27986 27987 27988 27989 27990 27991 27992 27995 27997 27998 27999 2…"
click at [437, 349] on input "27857 27985 27986 27987 27988 27989 27990 27991 27992 27995 27997 27998 27999 2…" at bounding box center [589, 348] width 361 height 23
type input "27857 27985 27986 27987 27988 27989 27990 27991 27992 27995 27997 27998 27999 2…"
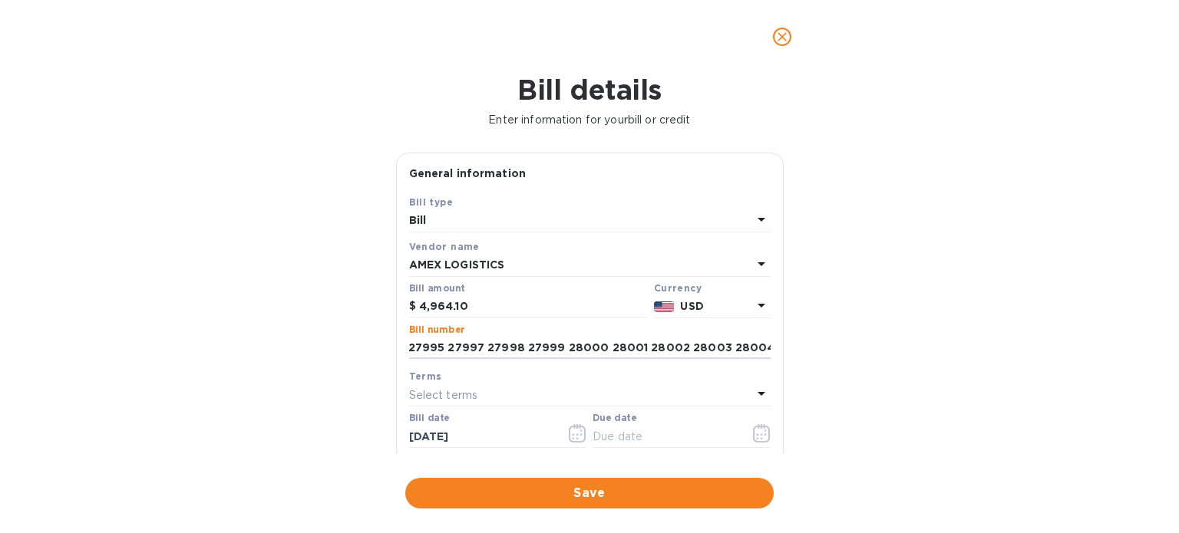
scroll to position [0, 563]
drag, startPoint x: 408, startPoint y: 348, endPoint x: 879, endPoint y: 328, distance: 470.8
click at [879, 328] on div "Bill details Enter information for your bill or credit General information Save…" at bounding box center [589, 304] width 1179 height 460
paste input "#27857 #27985 #27986 #27987 #27988 #27989 #27990 #27991 #27992 #27995 #27997 #2…"
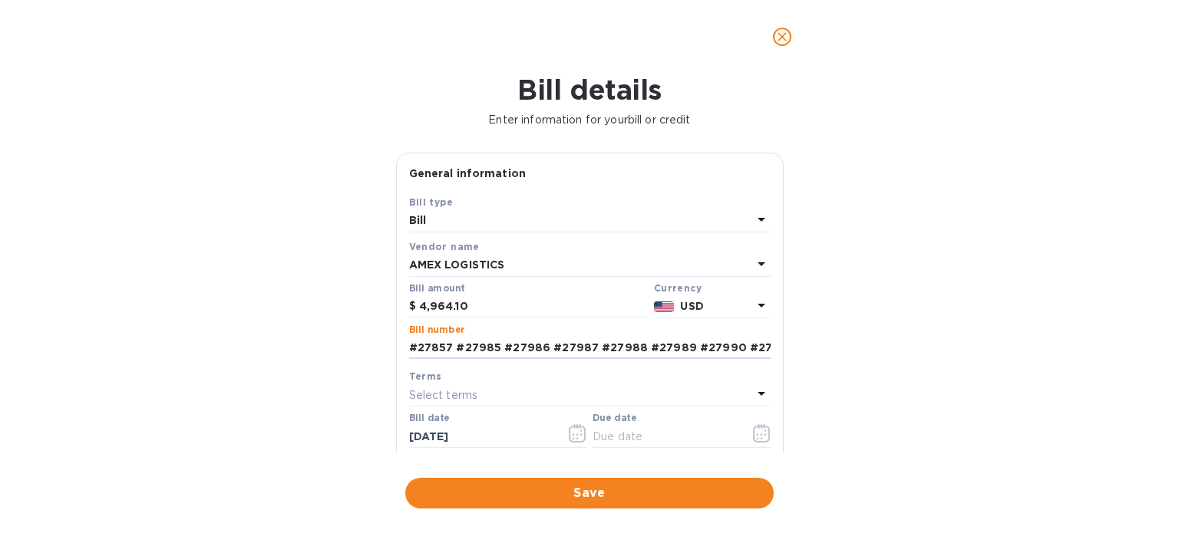
scroll to position [0, 746]
click at [479, 350] on input "#27857 #27985 #27986 #27987 #27988 #27989 #27990 #27991 #27992 #27995 #27997 #2…" at bounding box center [589, 348] width 361 height 23
type input "#27857 #27985 #27986 #27987 #27988 #27989 #27990 #27991 #27992 #27995 #27997 #2…"
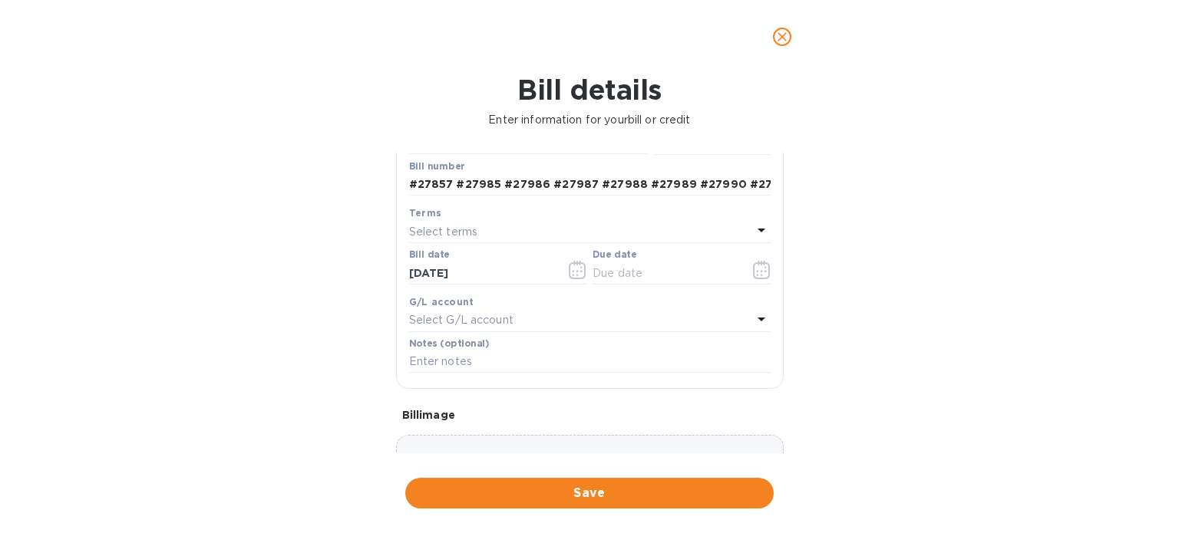
scroll to position [157, 0]
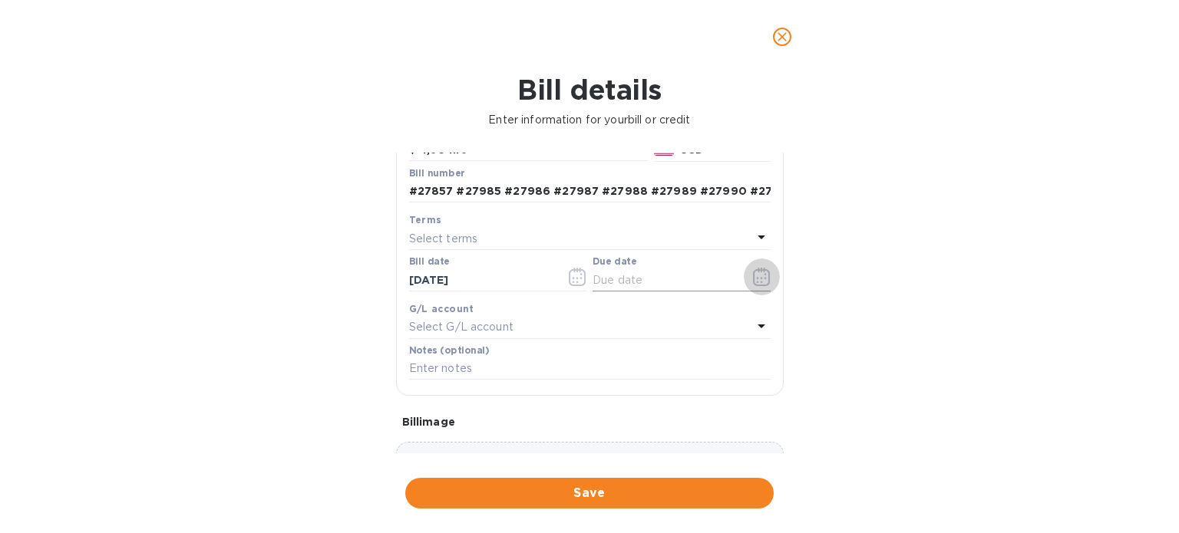
click at [763, 279] on icon "button" at bounding box center [764, 278] width 2 height 2
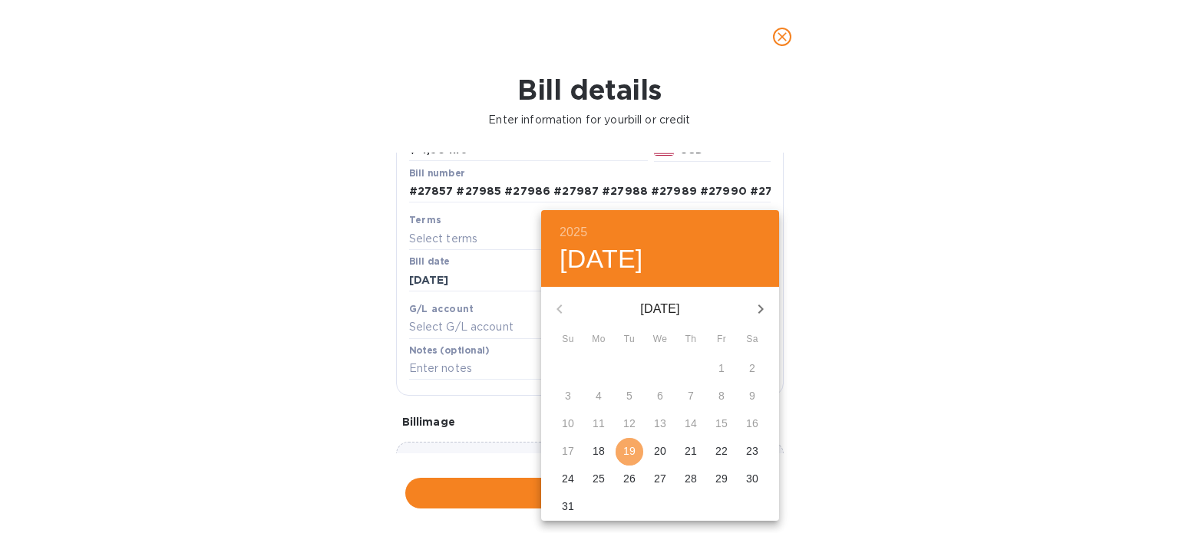
click at [632, 450] on p "19" at bounding box center [629, 451] width 12 height 15
type input "[DATE]"
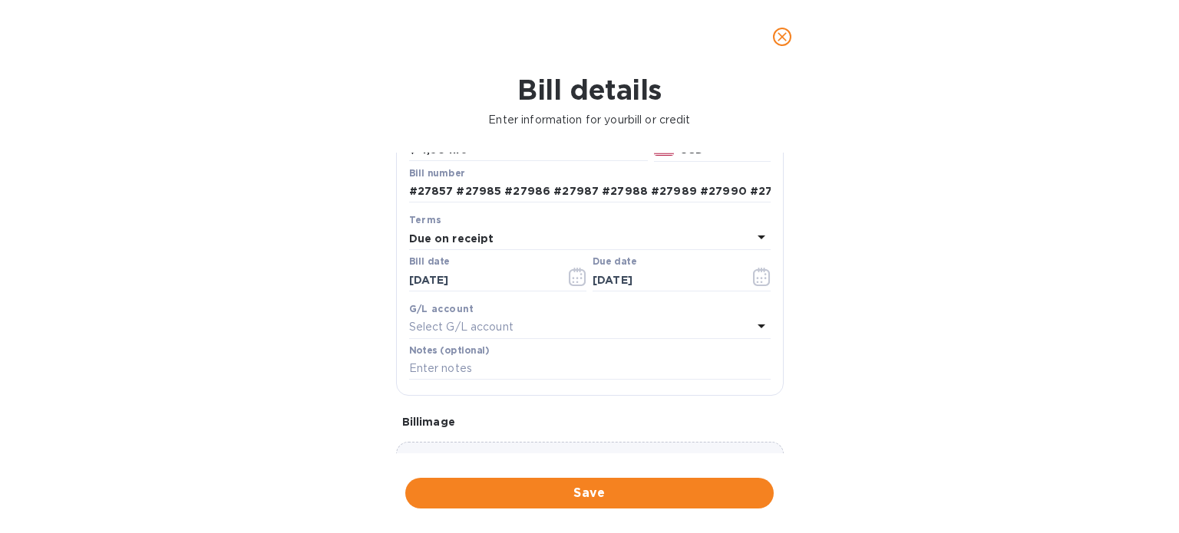
scroll to position [271, 0]
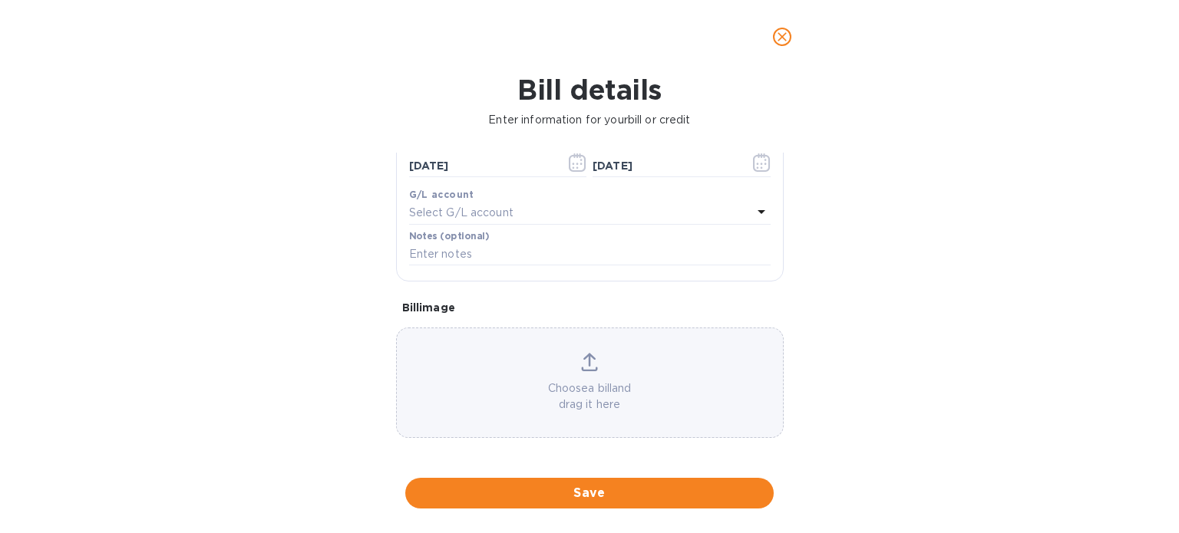
click at [599, 386] on p "Choose a bill and drag it here" at bounding box center [590, 397] width 386 height 32
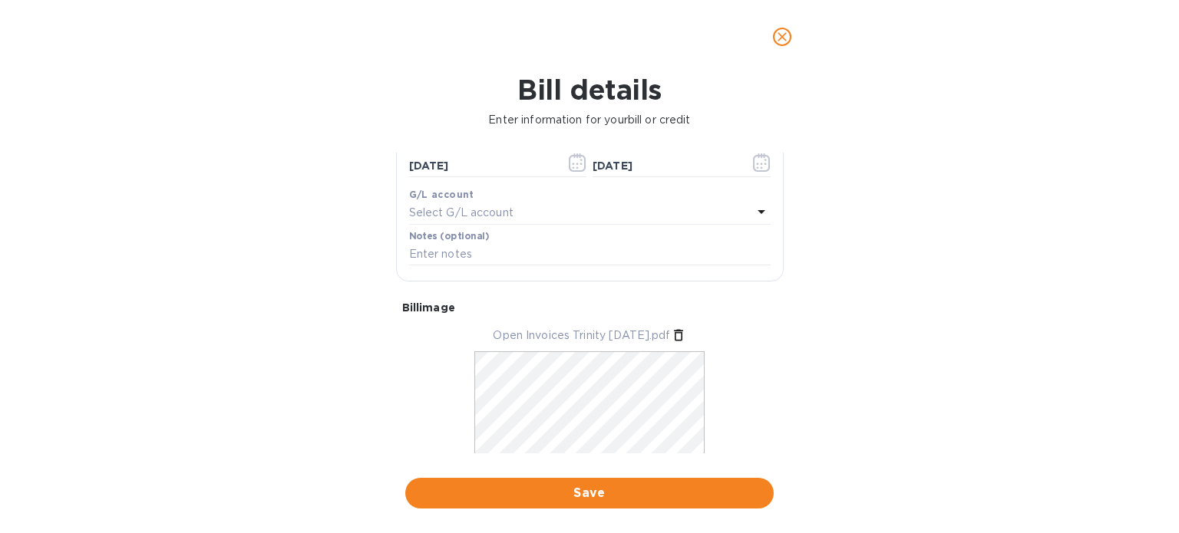
drag, startPoint x: 774, startPoint y: 318, endPoint x: 780, endPoint y: 163, distance: 155.9
click at [780, 163] on div "General information Save Bill type Bill Vendor name AMEX LOGISTICS Bill amount …" at bounding box center [589, 303] width 387 height 301
click at [775, 318] on div "Bill image" at bounding box center [589, 308] width 387 height 28
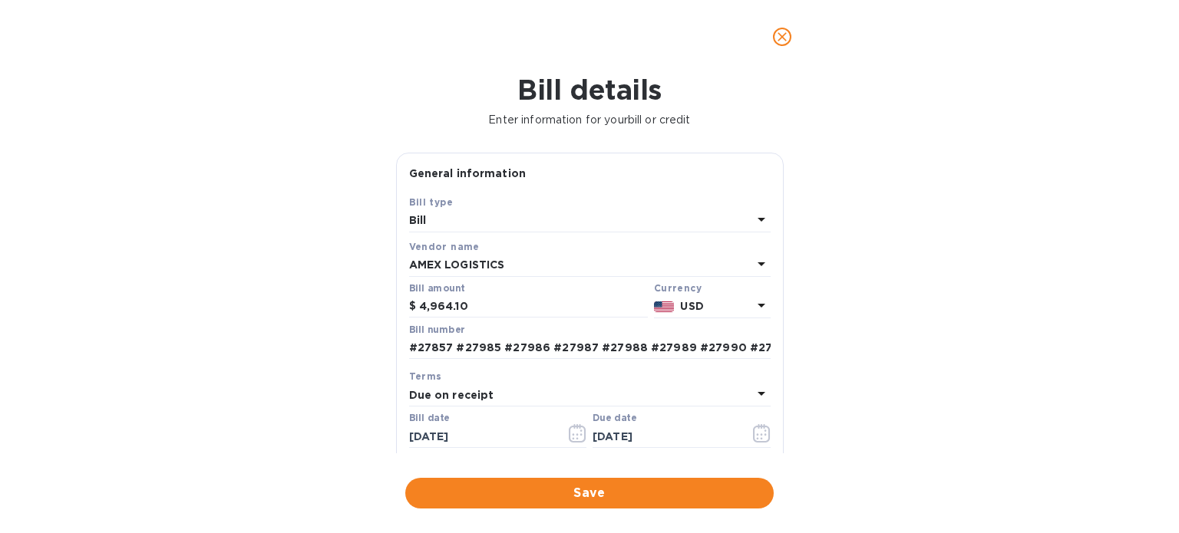
scroll to position [322, 0]
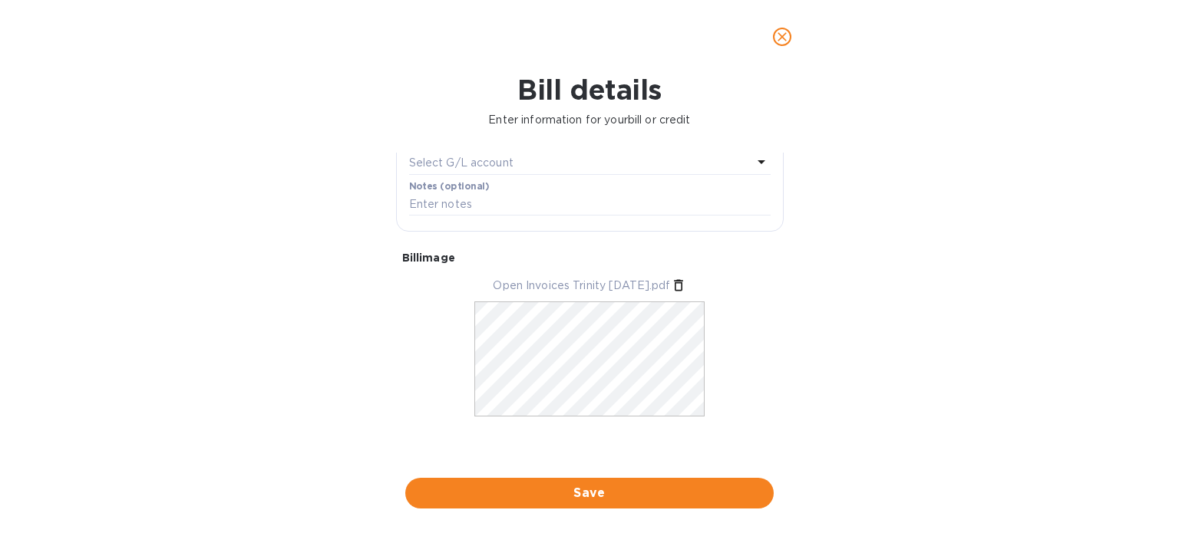
drag, startPoint x: 783, startPoint y: 374, endPoint x: 792, endPoint y: 252, distance: 123.1
click at [792, 252] on div "Bill details Enter information for your bill or credit General information Save…" at bounding box center [589, 304] width 1179 height 460
drag, startPoint x: 783, startPoint y: 341, endPoint x: 786, endPoint y: 209, distance: 131.2
click at [786, 209] on div "General information Save Bill type Bill Vendor name AMEX LOGISTICS Bill amount …" at bounding box center [589, 303] width 403 height 301
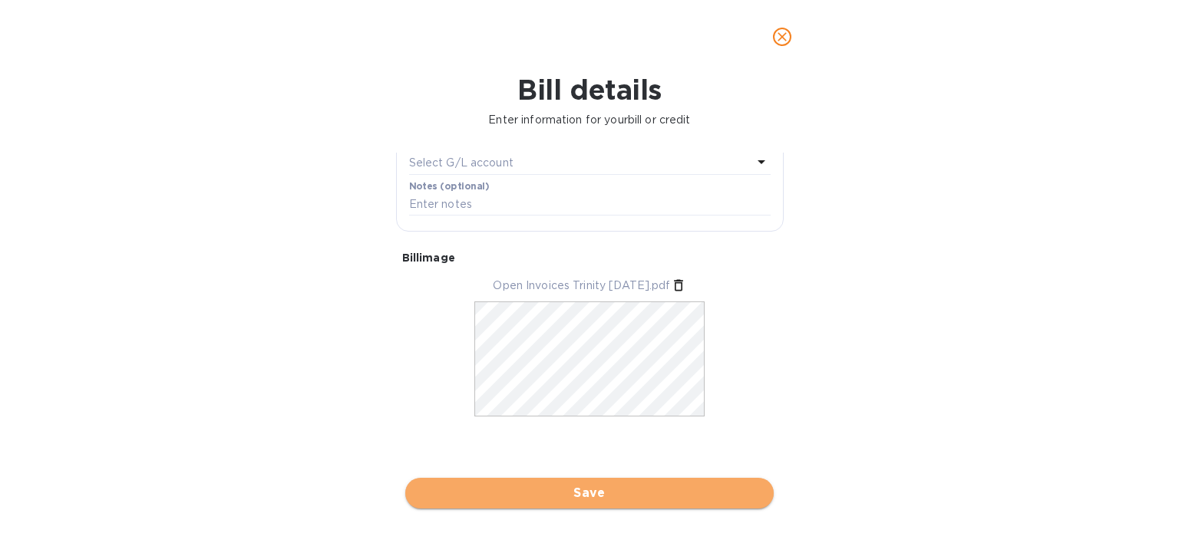
click at [641, 489] on span "Save" at bounding box center [589, 493] width 344 height 18
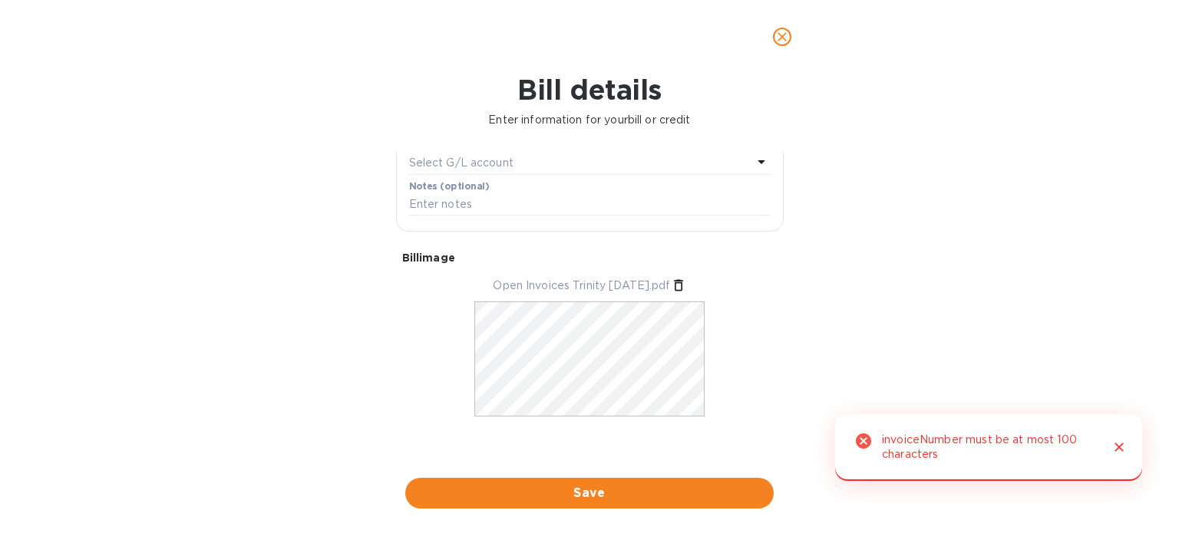
drag, startPoint x: 785, startPoint y: 357, endPoint x: 787, endPoint y: 337, distance: 20.1
click at [787, 337] on div "General information Save Bill type Bill Vendor name AMEX LOGISTICS Bill amount …" at bounding box center [589, 303] width 403 height 301
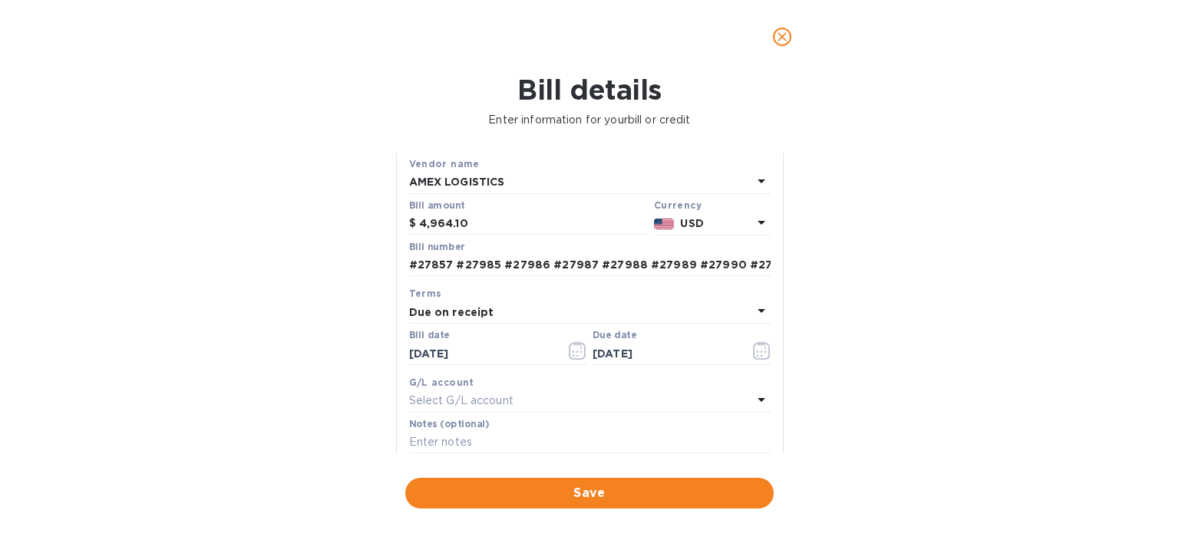
scroll to position [77, 0]
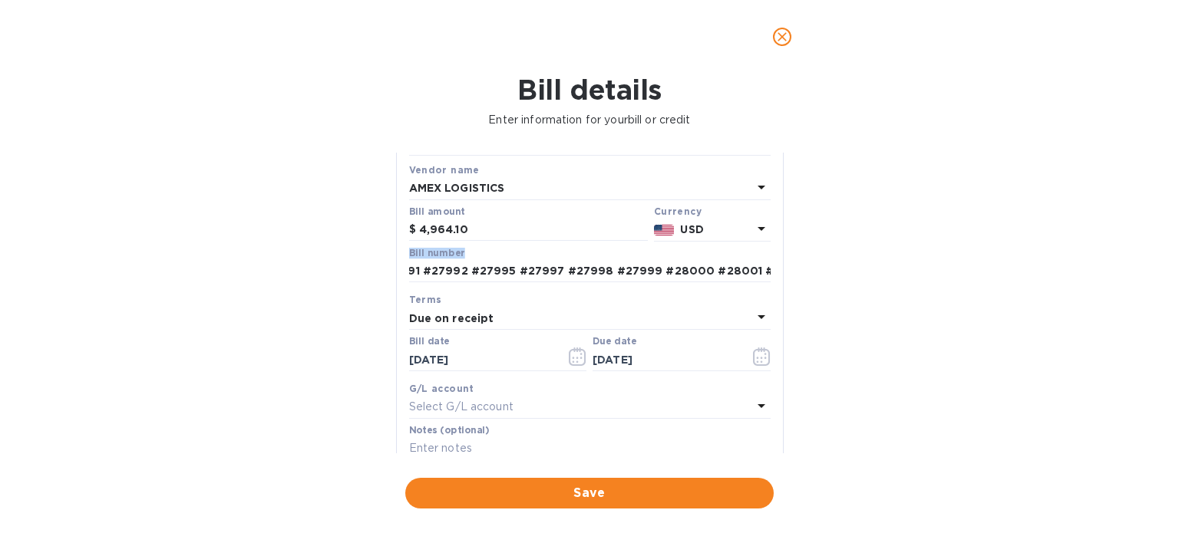
drag, startPoint x: 405, startPoint y: 268, endPoint x: 793, endPoint y: 262, distance: 388.3
click at [793, 262] on div "Bill details Enter information for your bill or credit General information Save…" at bounding box center [589, 304] width 1179 height 460
click at [506, 272] on input "#27857 #27985 #27986 #27987 #27988 #27989 #27990 #27991 #27992 #27995 #27997 #2…" at bounding box center [589, 271] width 361 height 23
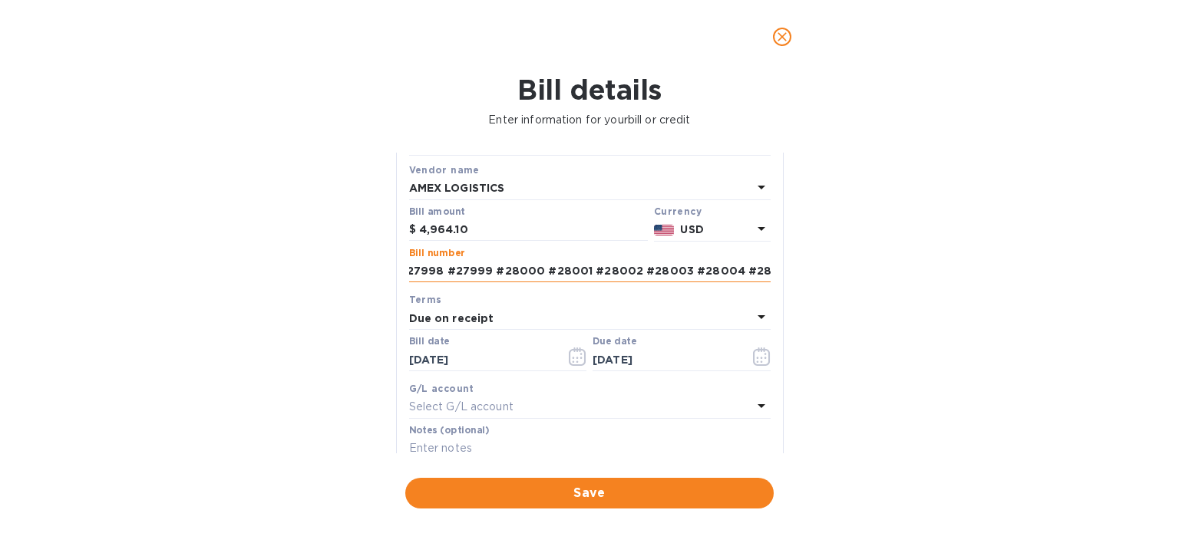
click at [506, 272] on input "#27857 #27985 #27986 #27987 #27988 #27989 #27990 #27991 #27992 #27995 #27997 #2…" at bounding box center [589, 271] width 361 height 23
paste input "27857 27985 27986 27987 27988 27989 27990 27991 27992 27995 27997 27998 27999 2…"
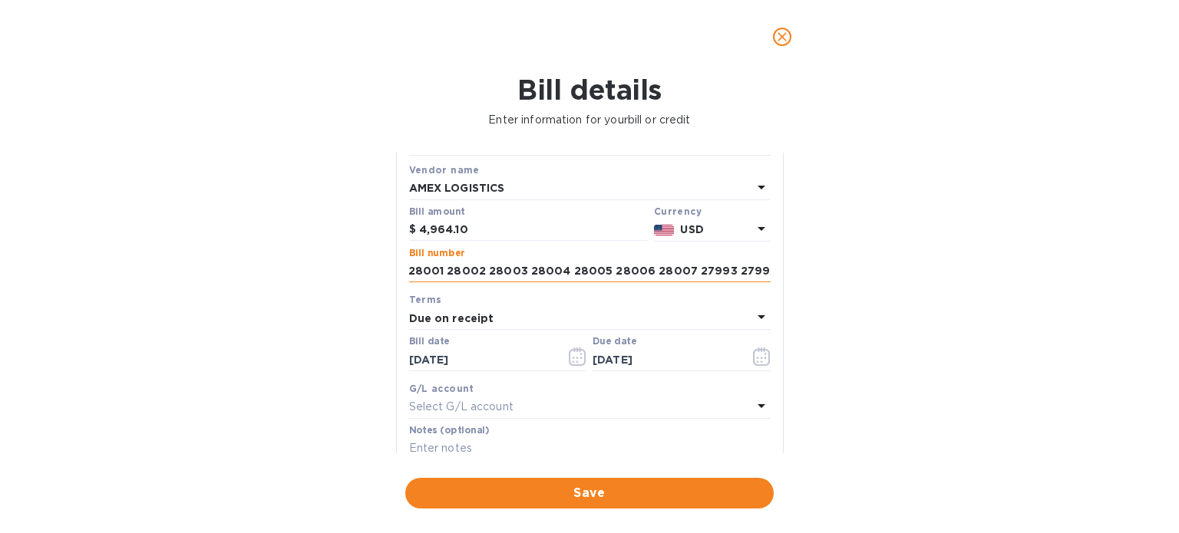
click at [506, 274] on input "27857 27985 27986 27987 27988 27989 27990 27991 27992 27995 27997 27998 27999 2…" at bounding box center [589, 271] width 361 height 23
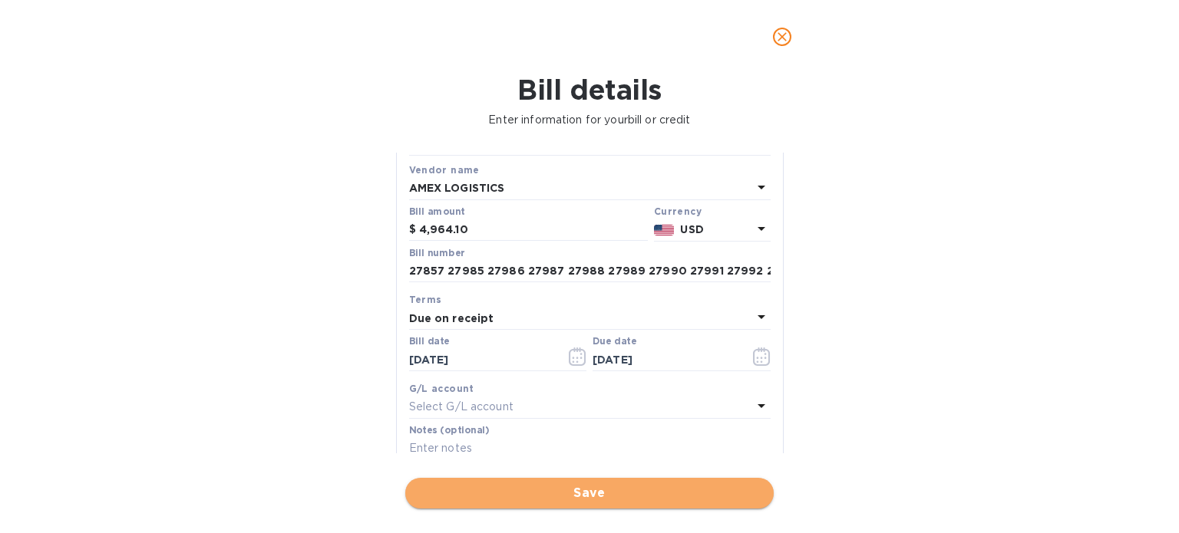
click at [582, 488] on span "Save" at bounding box center [589, 493] width 344 height 18
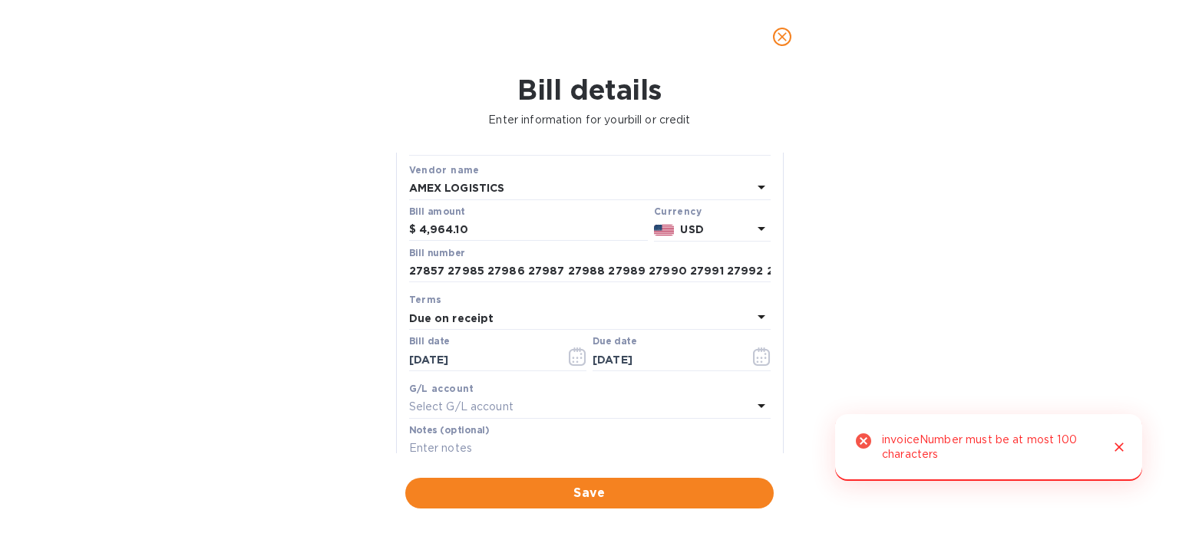
click at [942, 447] on div "invoiceNumber must be at most 100 characters" at bounding box center [989, 448] width 215 height 42
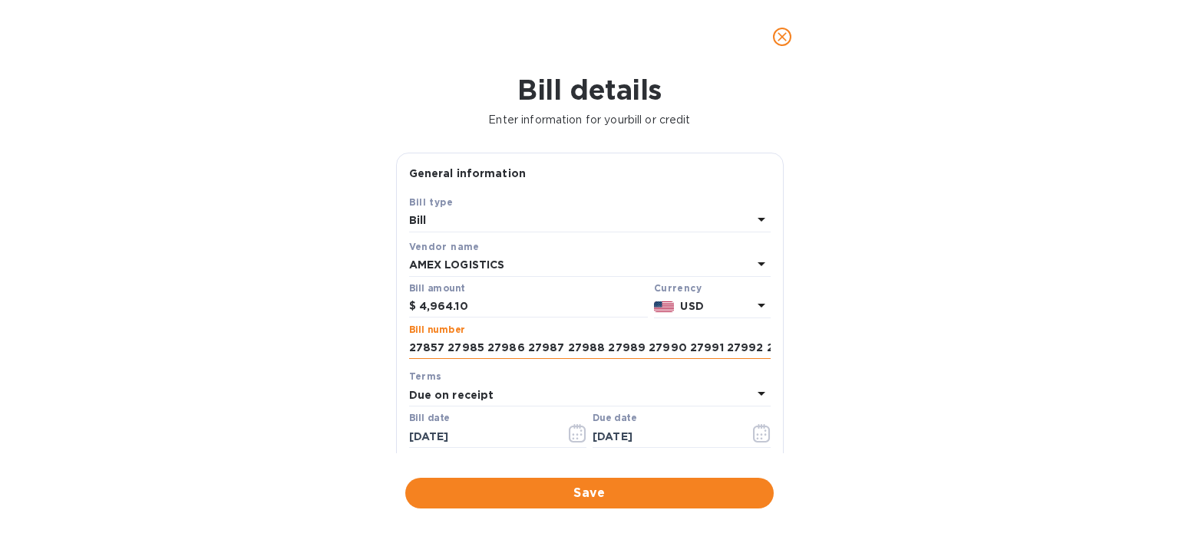
click at [463, 342] on input "27857 27985 27986 27987 27988 27989 27990 27991 27992 27995 27997 27998 27999 2…" at bounding box center [589, 348] width 361 height 23
click at [485, 347] on input "27857, 27985 27986 27987 27988 27989 27990 27991 27992 27995 27997 27998 27999 …" at bounding box center [589, 348] width 361 height 23
click at [526, 348] on input "27857, 27985, 27986 27987 27988 27989 27990 27991 27992 27995 27997 27998 27999…" at bounding box center [589, 348] width 361 height 23
type input "27857, 27985, 27986, 27987 27988 27989 27990 27991 27992 27995 27997 27998 2799…"
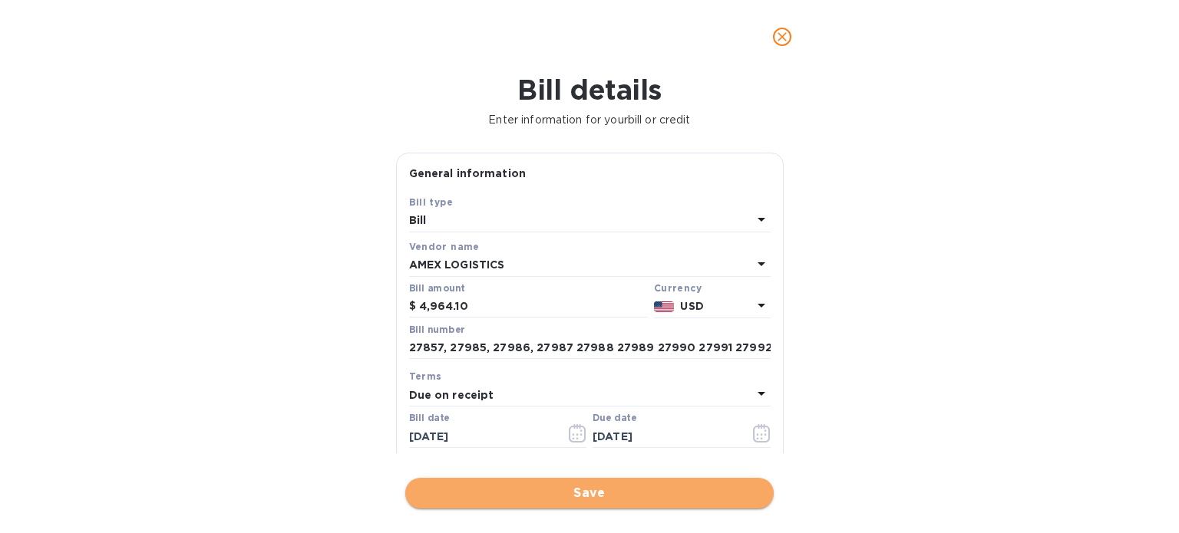
click at [589, 493] on span "Save" at bounding box center [589, 493] width 344 height 18
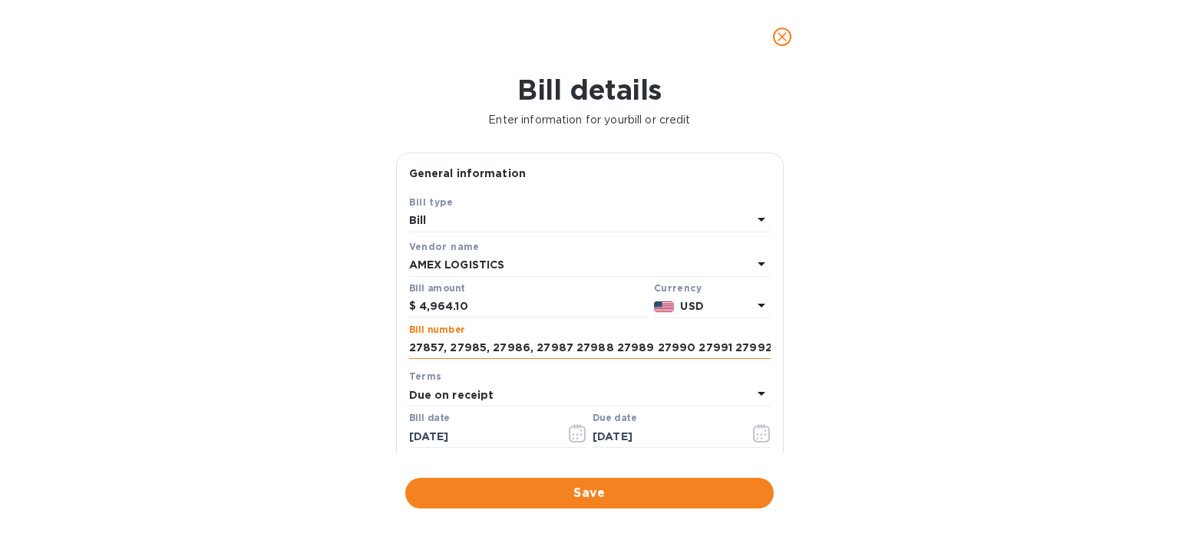
click at [428, 343] on input "27857, 27985, 27986, 27987 27988 27989 27990 27991 27992 27995 27997 27998 2799…" at bounding box center [589, 348] width 361 height 23
paste input "rom inv 27857 to inv 28450"
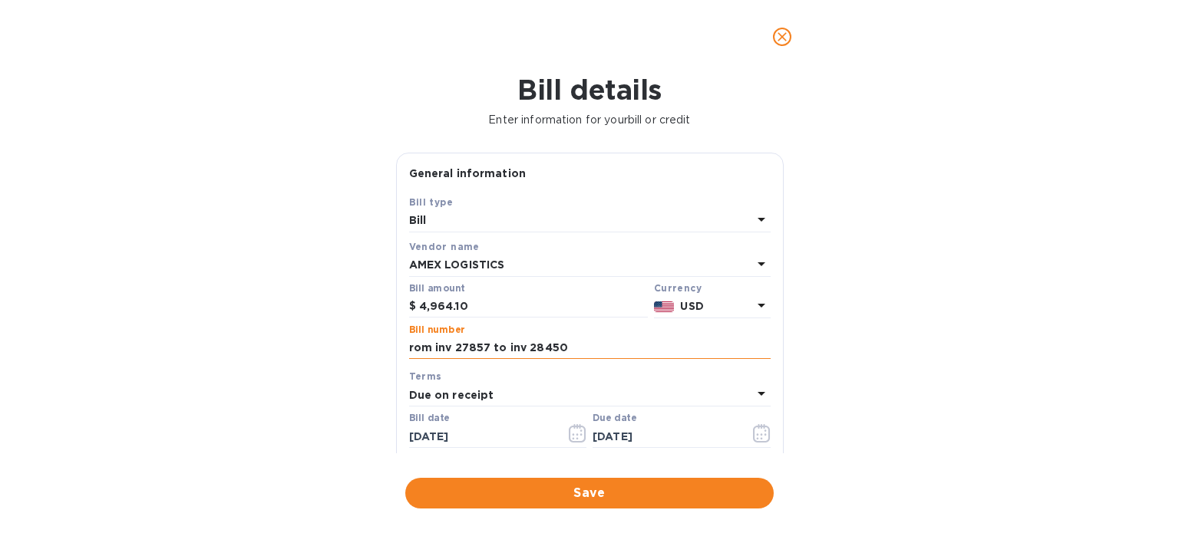
click at [411, 347] on input "rom inv 27857 to inv 28450" at bounding box center [589, 348] width 361 height 23
click at [586, 349] on input "From inv 27857 to inv 28450" at bounding box center [589, 348] width 361 height 23
type input "From inv 27857 to inv 28450 [DATE]"
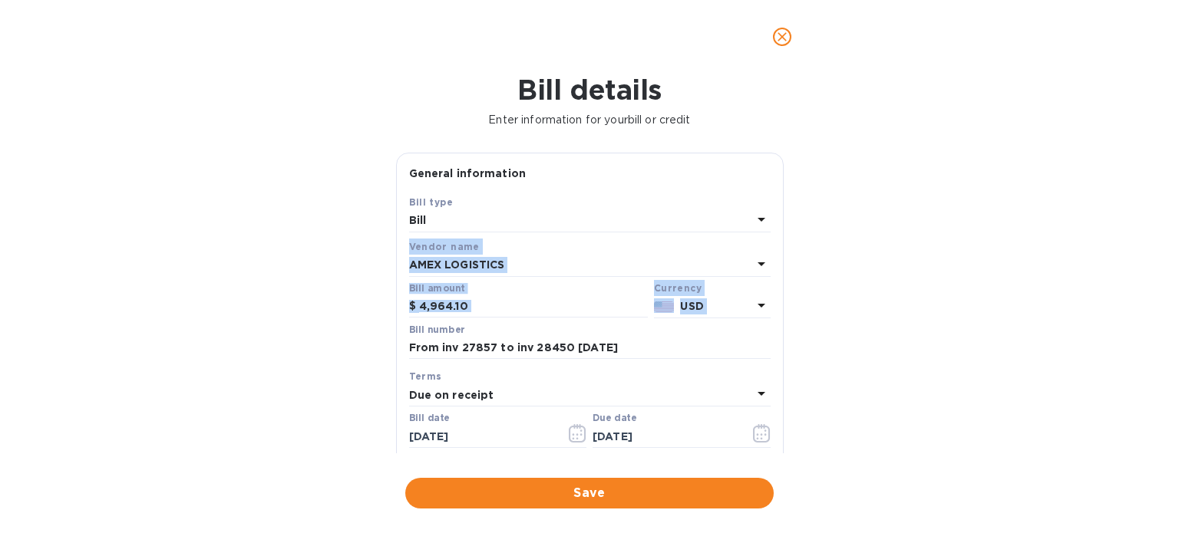
drag, startPoint x: 777, startPoint y: 226, endPoint x: 767, endPoint y: 322, distance: 96.4
click at [767, 322] on div "General information Save Bill type Bill Vendor name AMEX LOGISTICS Bill amount …" at bounding box center [589, 353] width 387 height 400
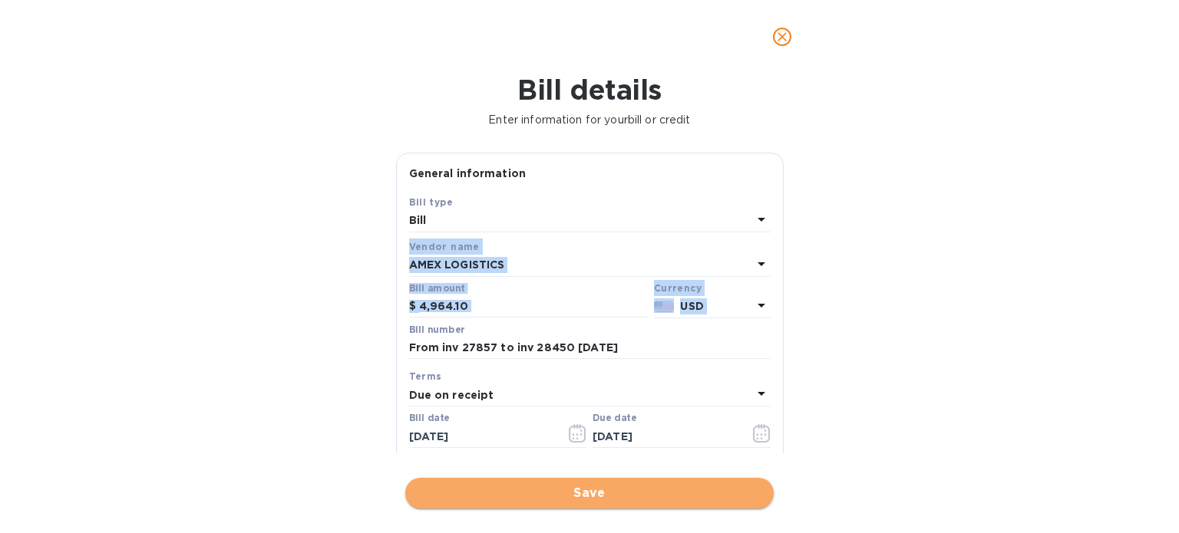
click at [598, 502] on span "Save" at bounding box center [589, 493] width 344 height 18
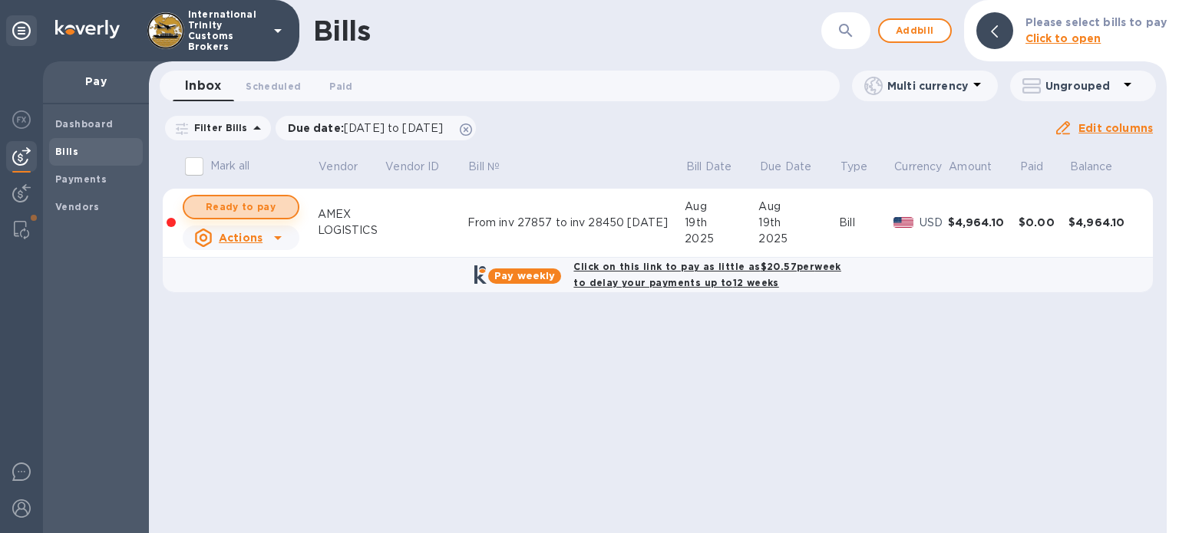
click at [221, 207] on span "Ready to pay" at bounding box center [240, 207] width 89 height 18
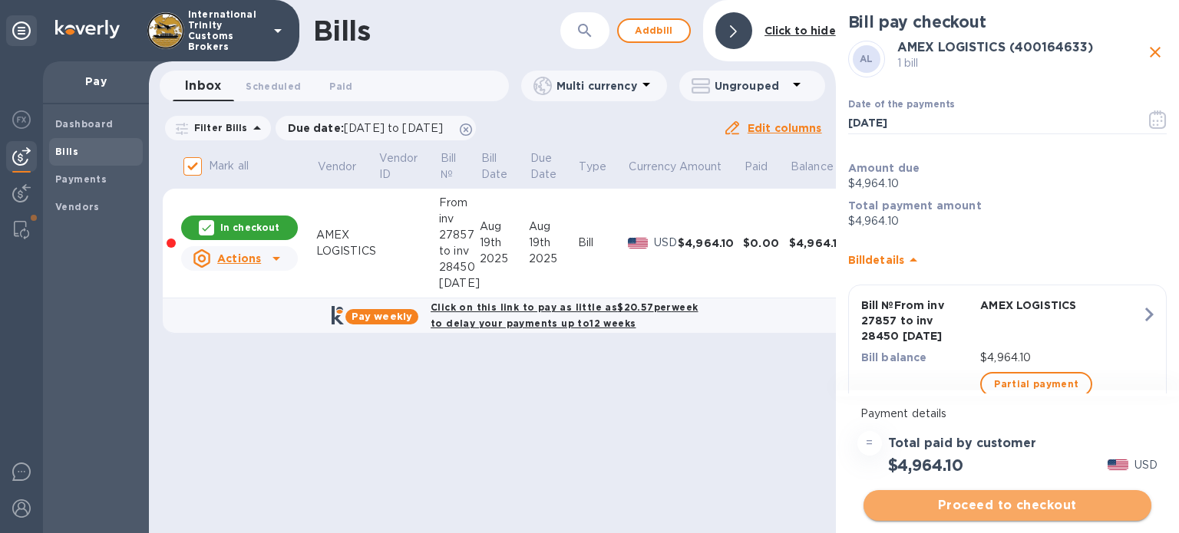
click at [968, 503] on span "Proceed to checkout" at bounding box center [1006, 505] width 263 height 18
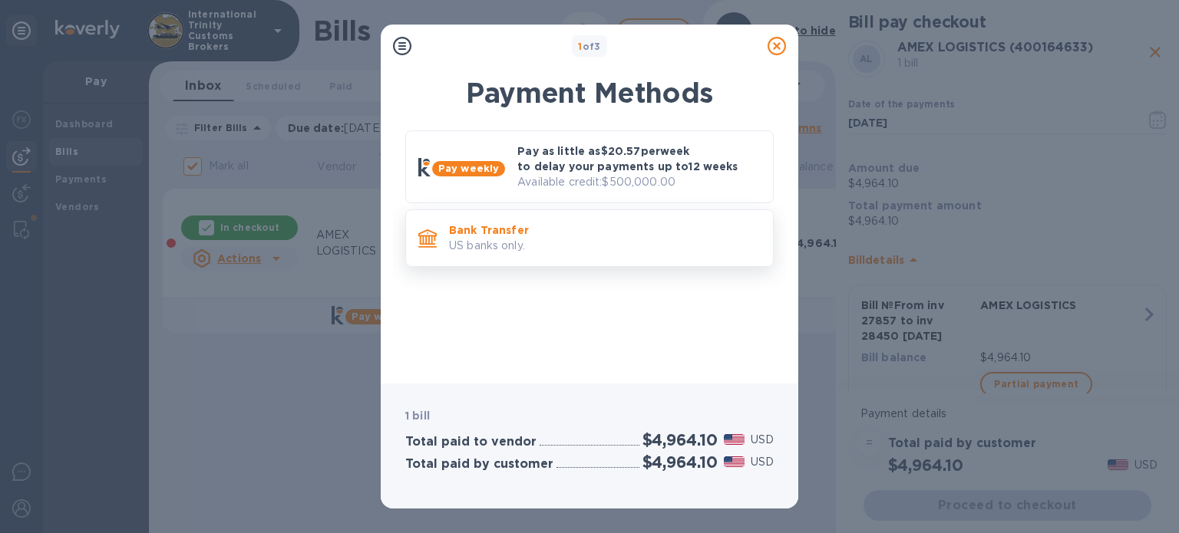
click at [560, 242] on p "US banks only." at bounding box center [605, 246] width 312 height 16
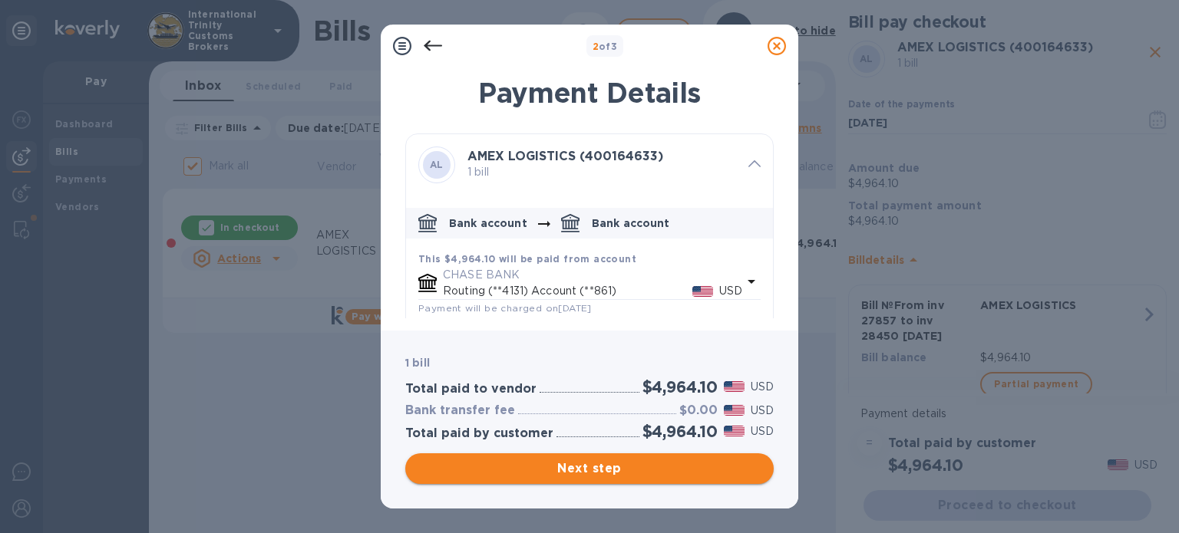
click at [574, 472] on span "Next step" at bounding box center [589, 469] width 344 height 18
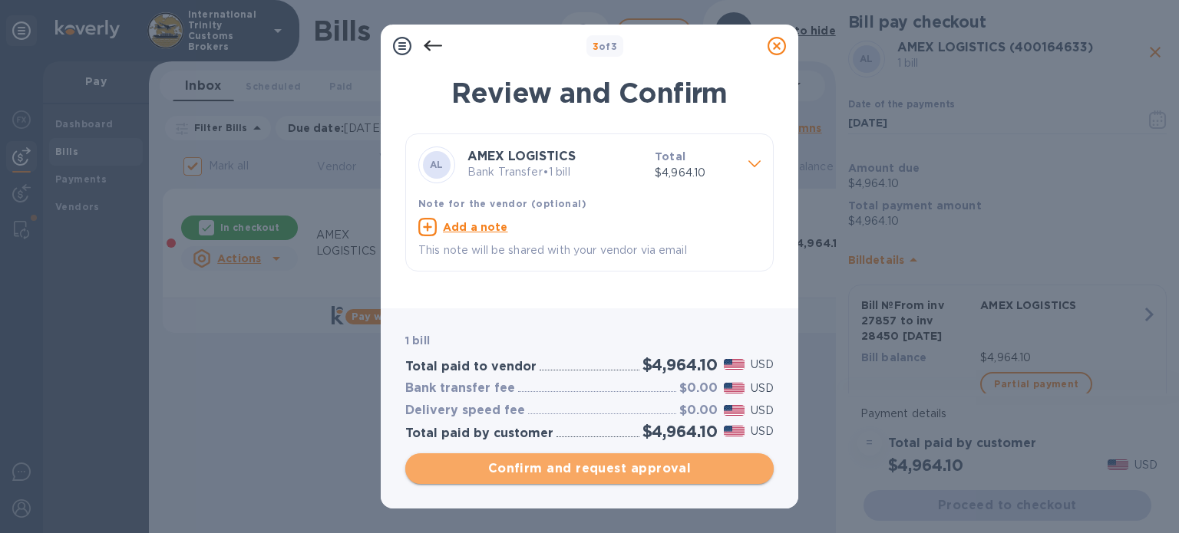
click at [572, 475] on span "Confirm and request approval" at bounding box center [589, 469] width 344 height 18
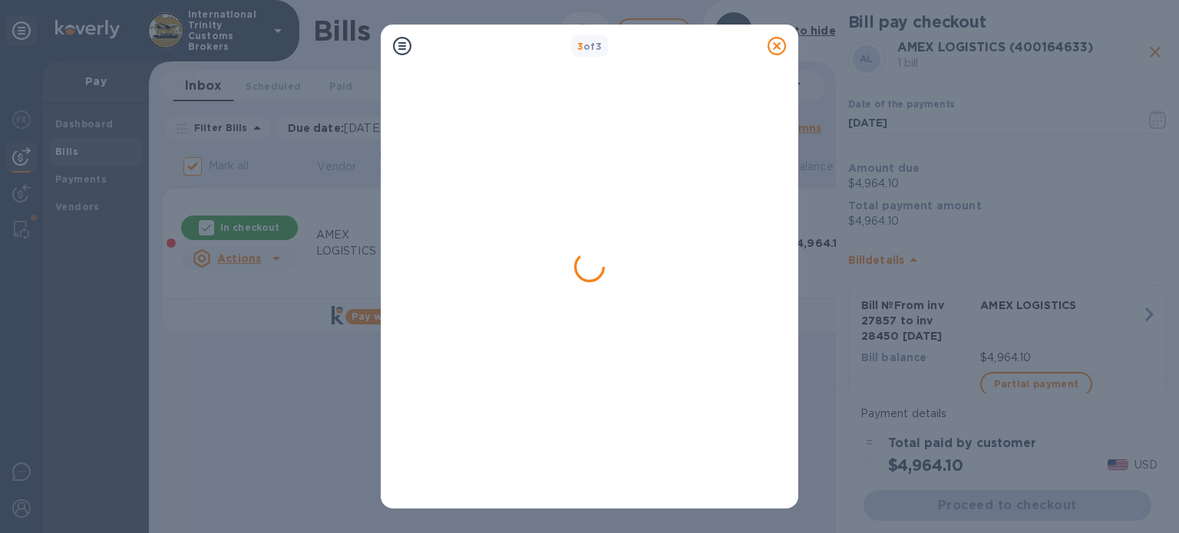
checkbox input "false"
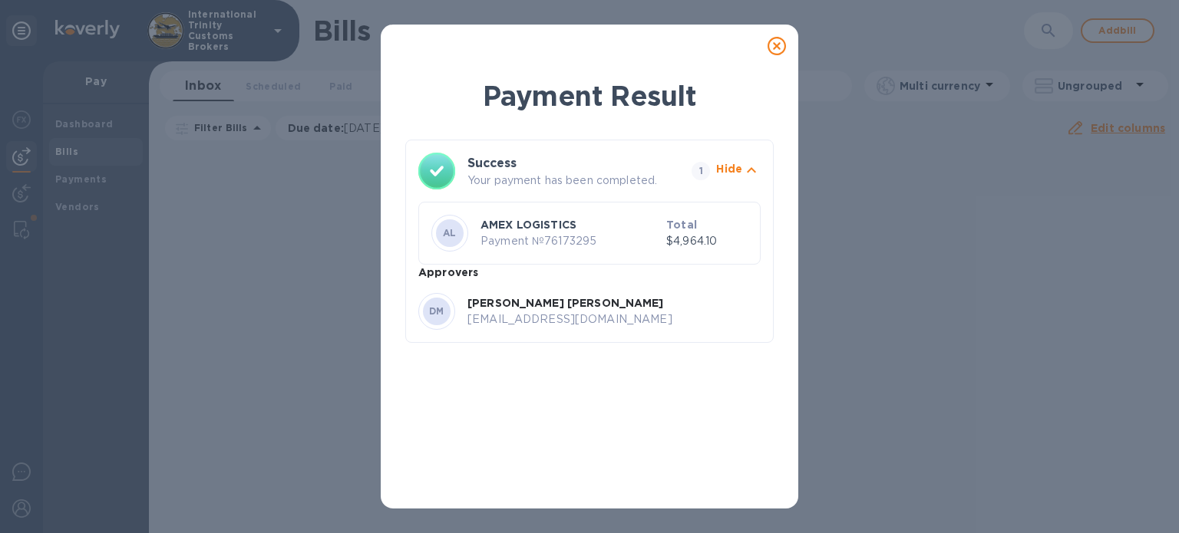
click at [780, 43] on icon at bounding box center [776, 46] width 18 height 18
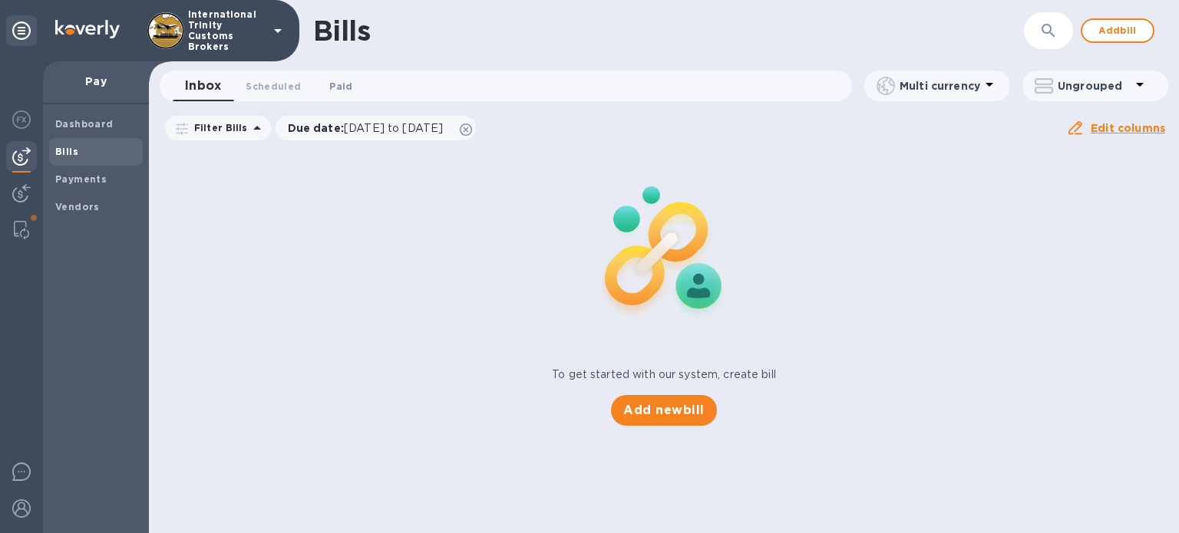
click at [330, 86] on span "Paid 0" at bounding box center [340, 86] width 23 height 16
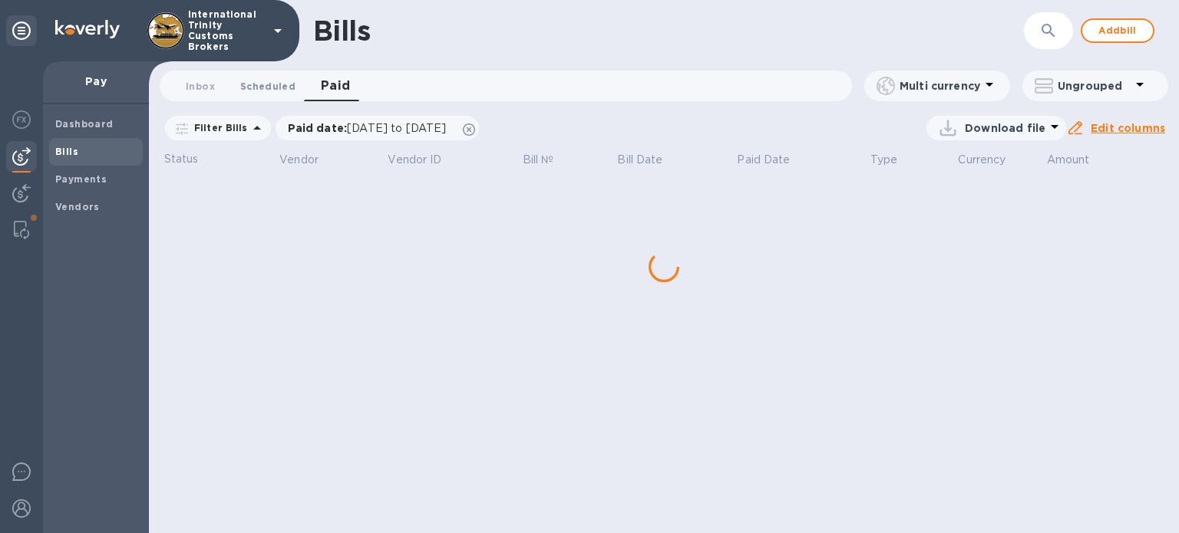
click at [288, 91] on span "Scheduled 0" at bounding box center [267, 86] width 55 height 16
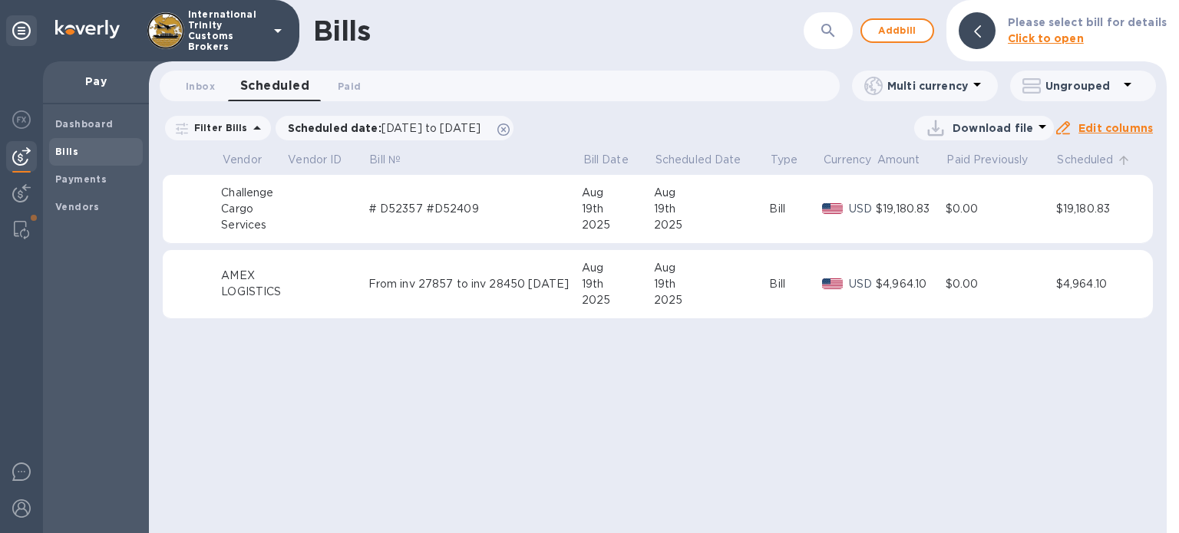
click at [1087, 161] on p "Scheduled" at bounding box center [1085, 160] width 56 height 16
click at [249, 209] on div "LOGISTICS" at bounding box center [253, 217] width 65 height 16
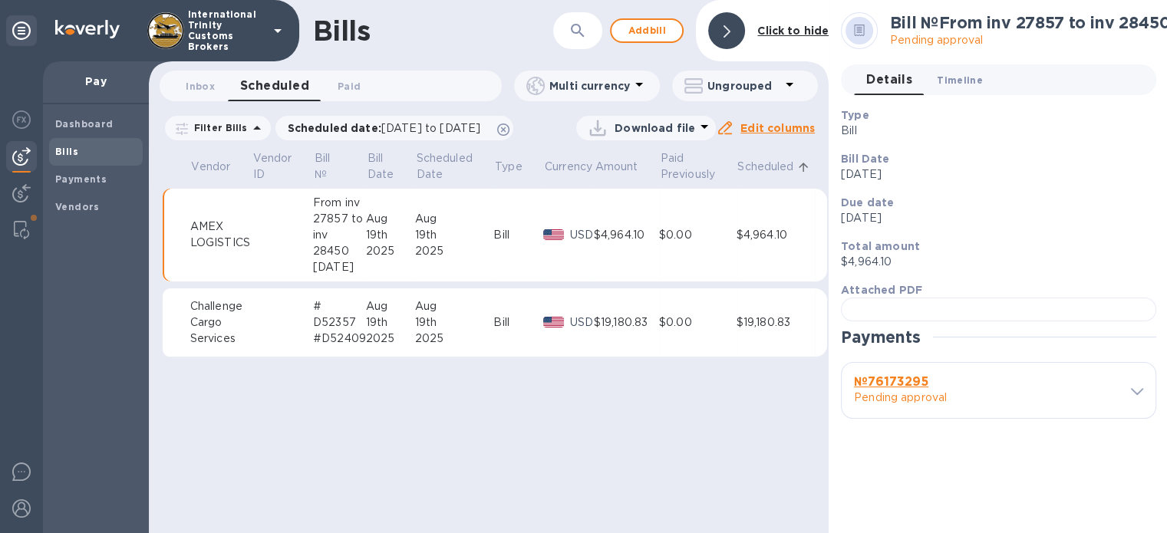
click at [940, 79] on span "Timeline 0" at bounding box center [960, 80] width 46 height 16
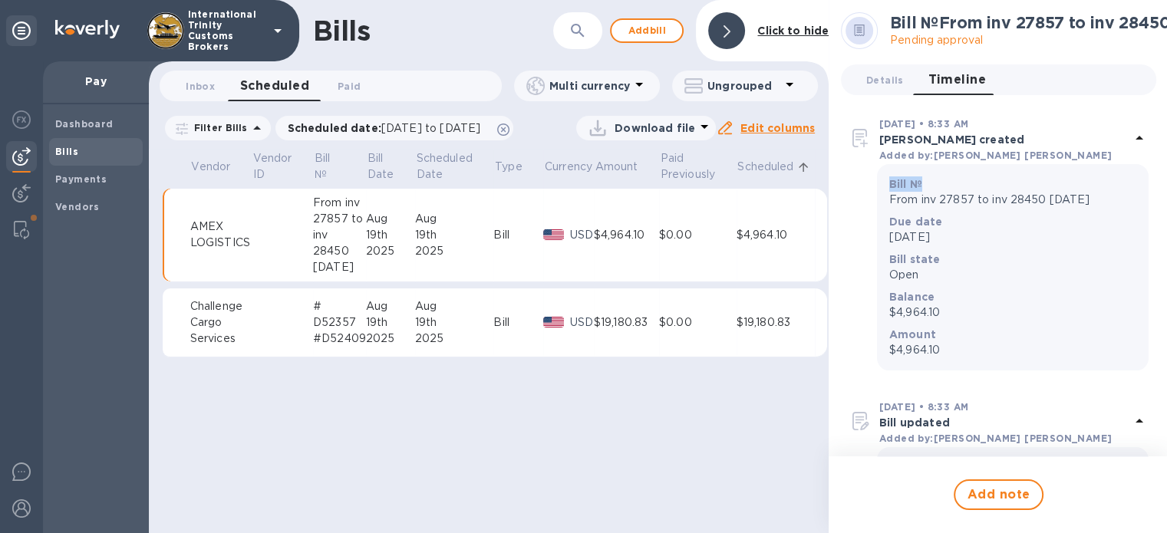
scroll to position [0, 2]
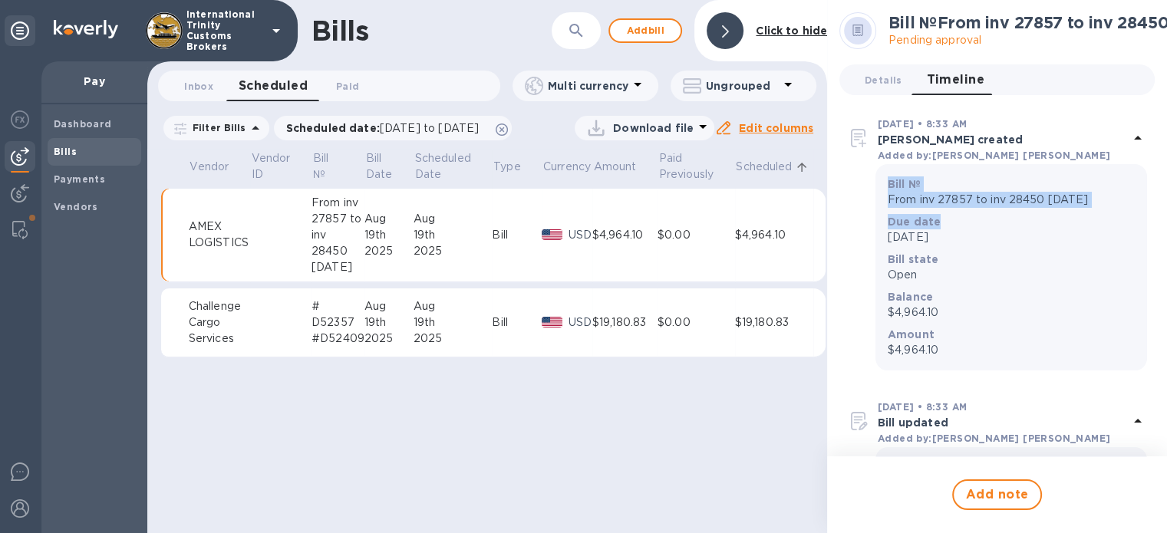
drag, startPoint x: 1160, startPoint y: 139, endPoint x: 1158, endPoint y: 218, distance: 79.1
click at [1158, 218] on div "Bill № From inv 27857 to inv 28450 [DATE] Pending approval Details 0 Timeline 0…" at bounding box center [997, 228] width 340 height 457
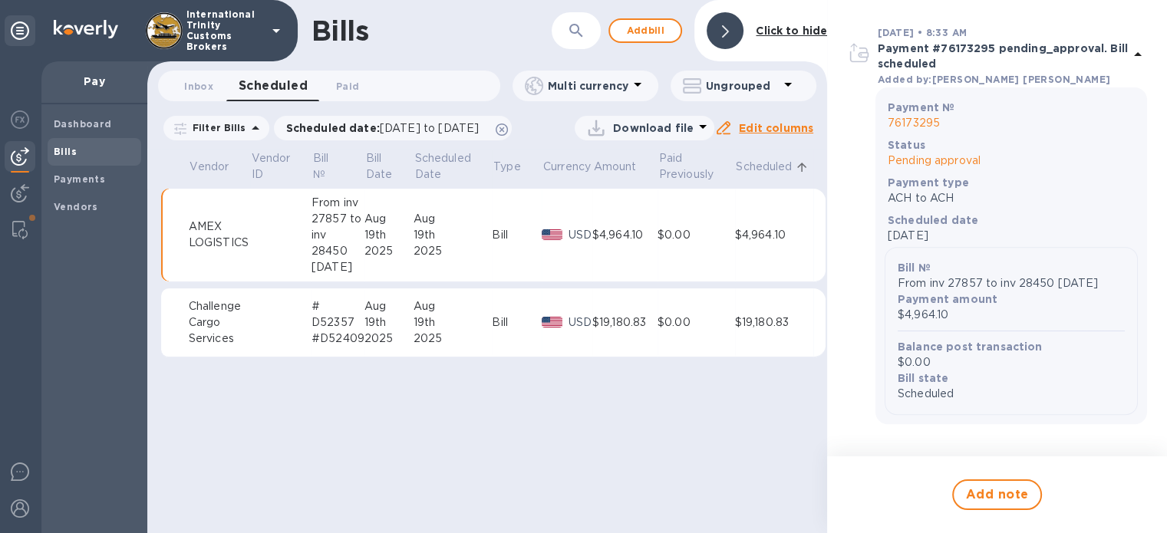
scroll to position [842, 0]
